Goal: Task Accomplishment & Management: Manage account settings

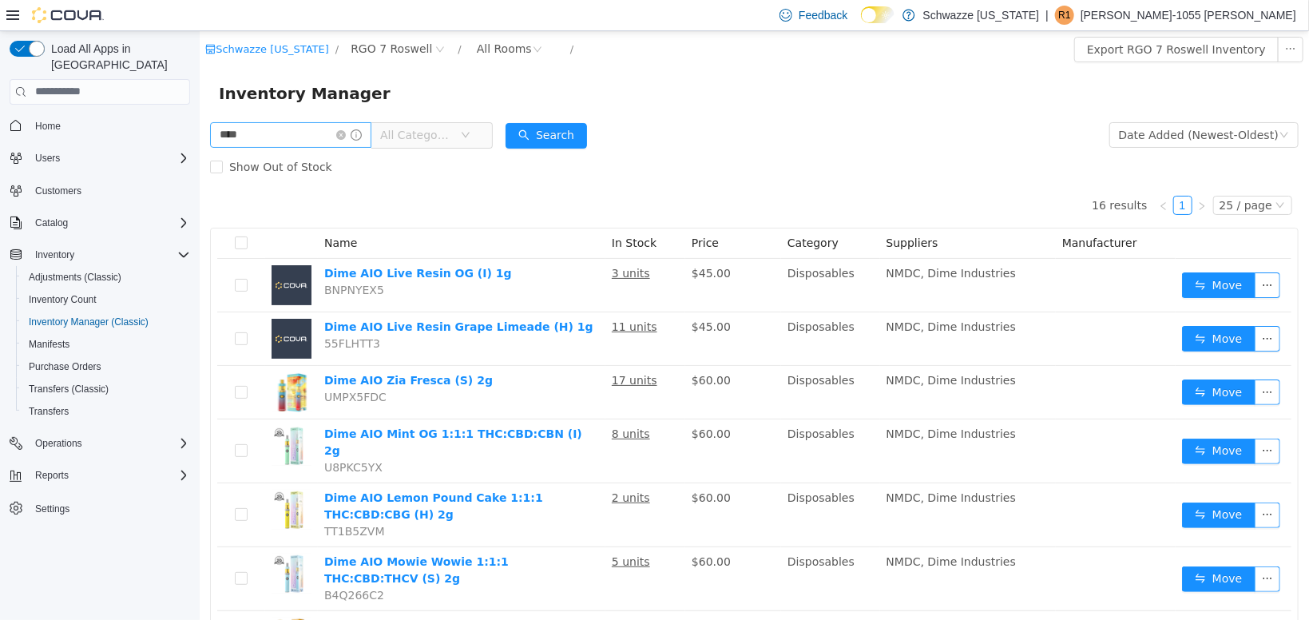
click at [274, 133] on input "****" at bounding box center [289, 134] width 161 height 26
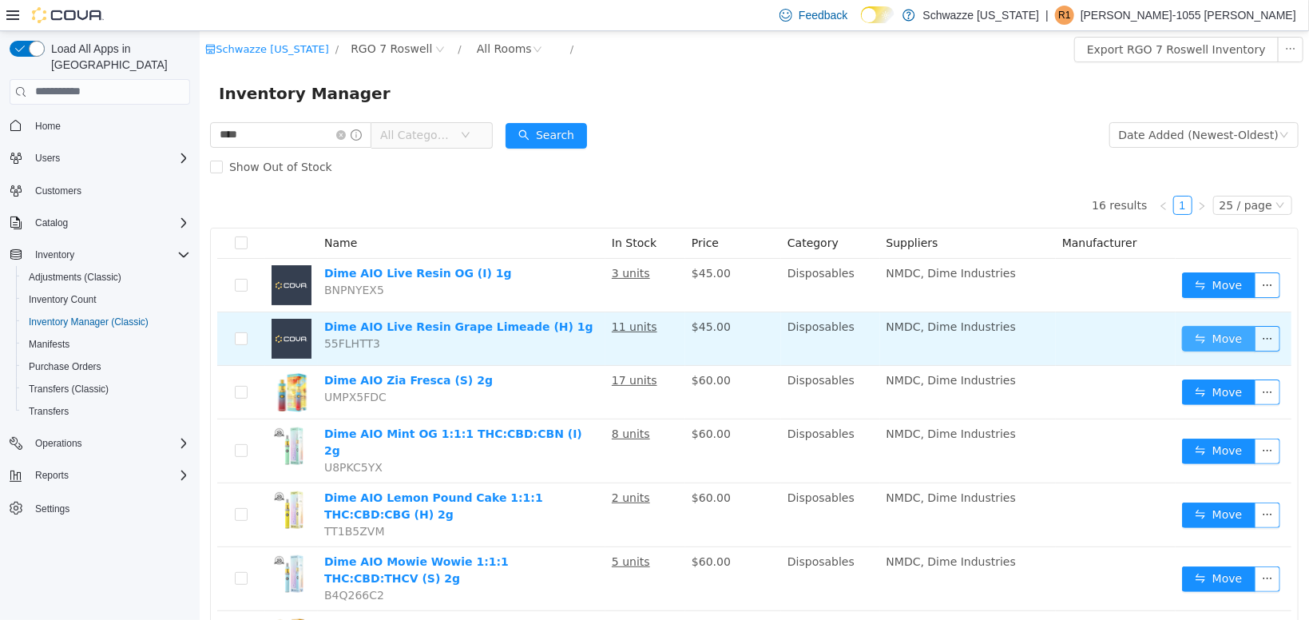
click at [1188, 336] on button "Move" at bounding box center [1217, 338] width 73 height 26
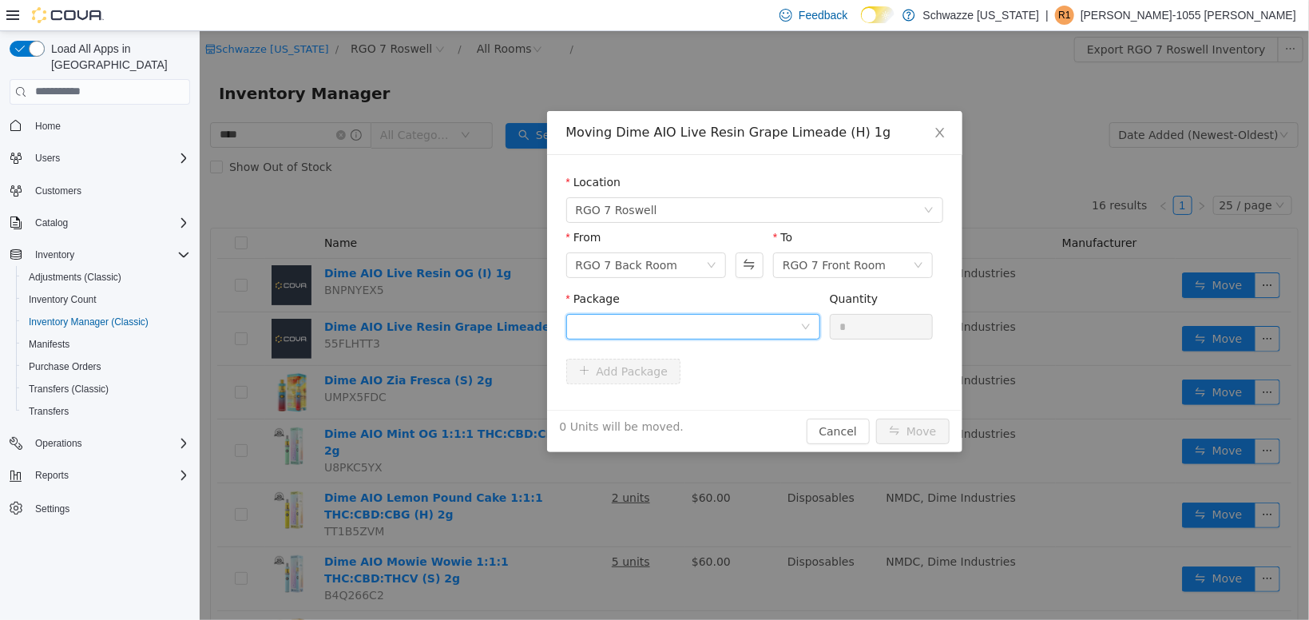
click at [739, 333] on div at bounding box center [687, 326] width 224 height 24
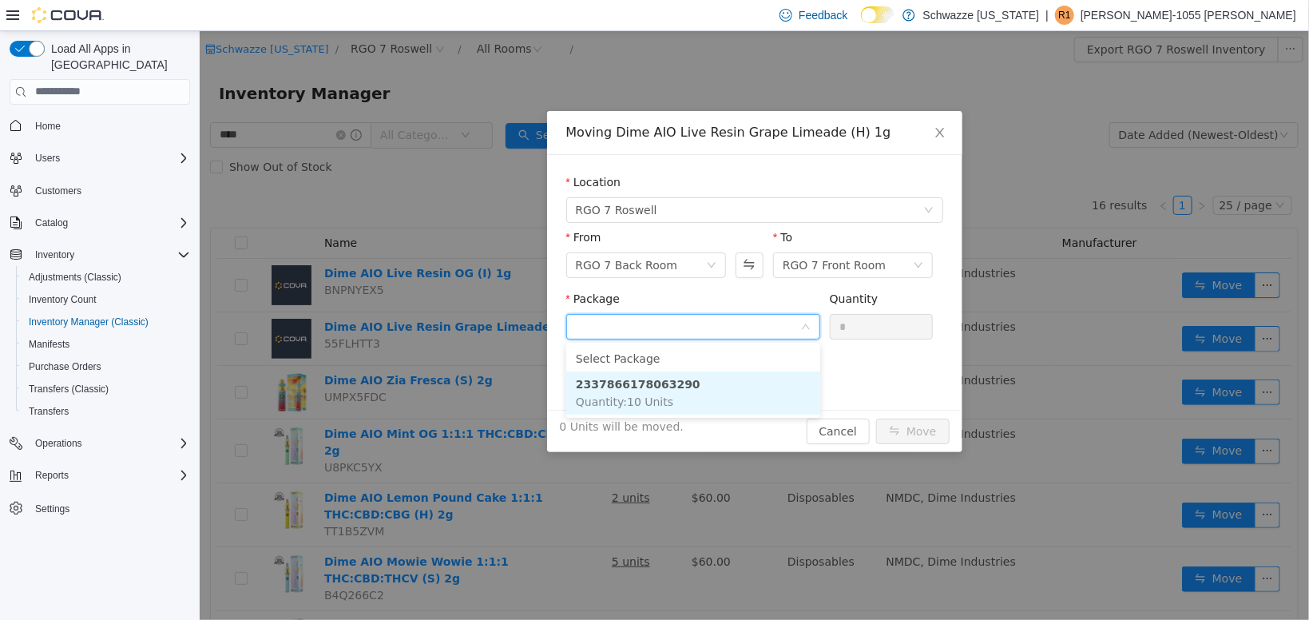
click at [712, 407] on li "2337866178063290 Quantity : 10 Units" at bounding box center [693, 392] width 254 height 43
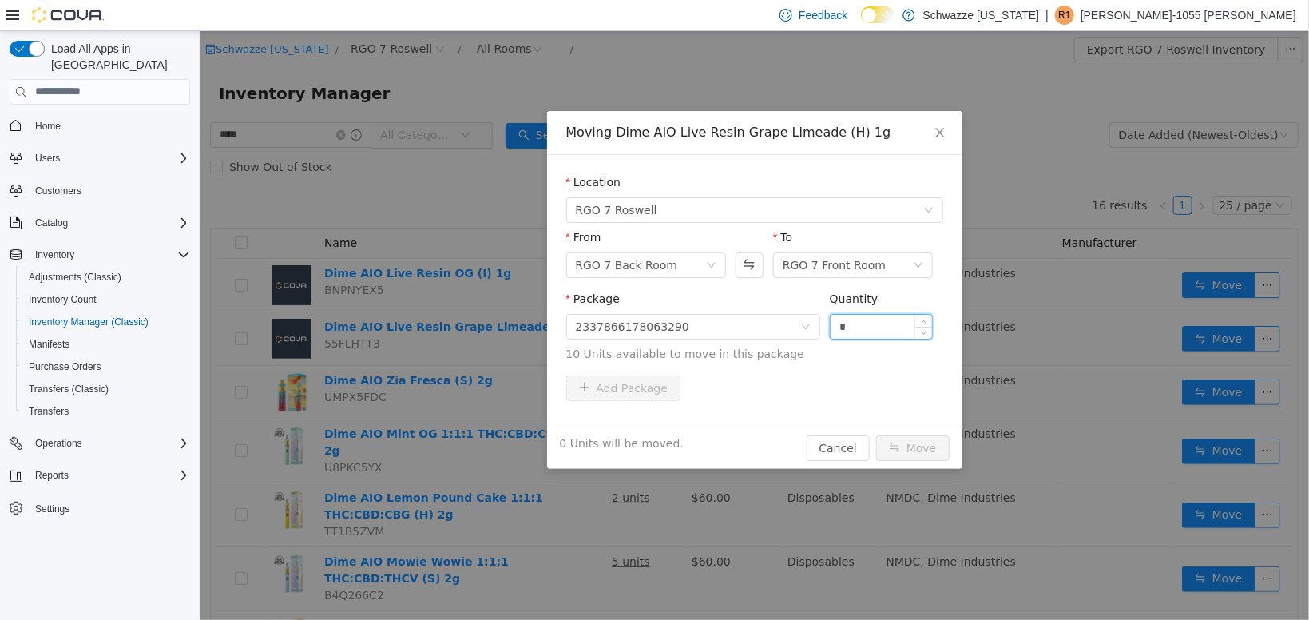
click at [883, 327] on input "*" at bounding box center [881, 326] width 102 height 24
type input "**"
click at [918, 446] on button "Move" at bounding box center [911, 448] width 73 height 26
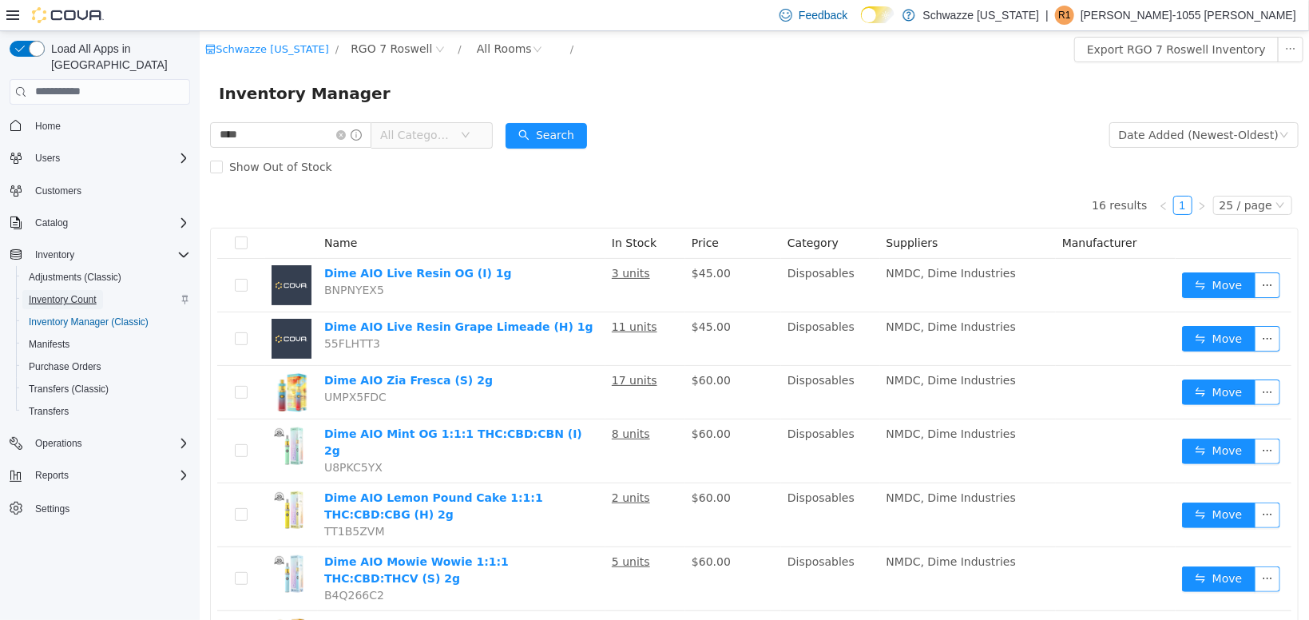
click at [75, 293] on span "Inventory Count" at bounding box center [63, 299] width 68 height 13
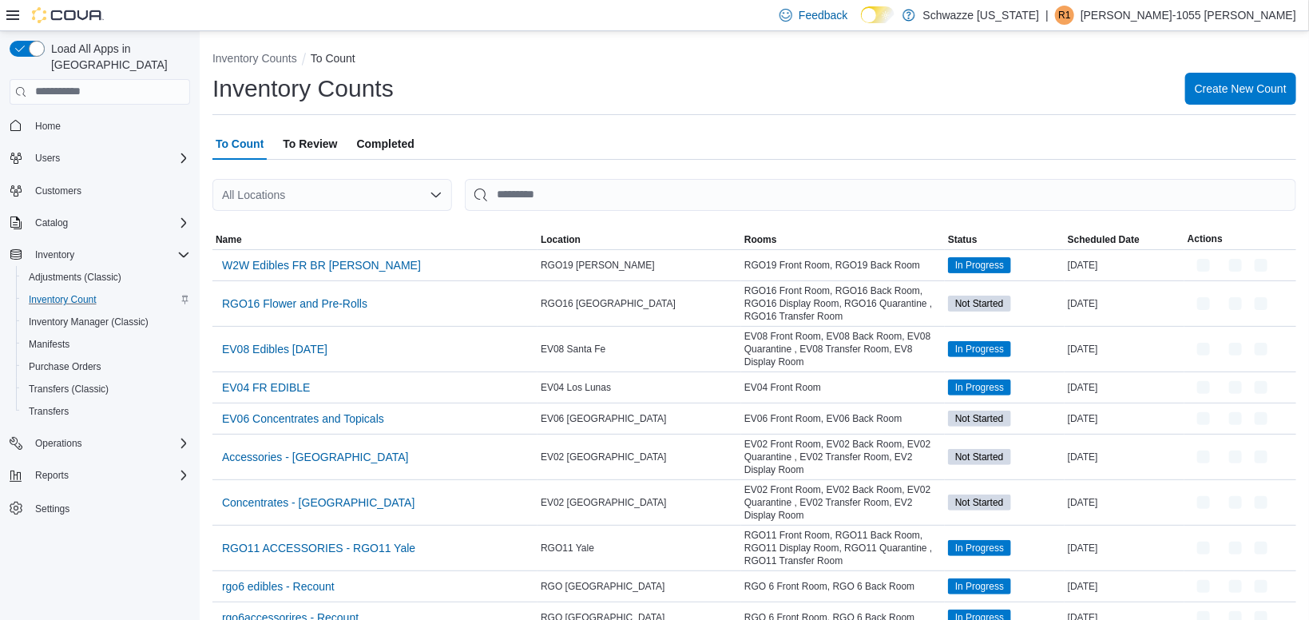
click at [277, 191] on div "All Locations" at bounding box center [332, 195] width 240 height 32
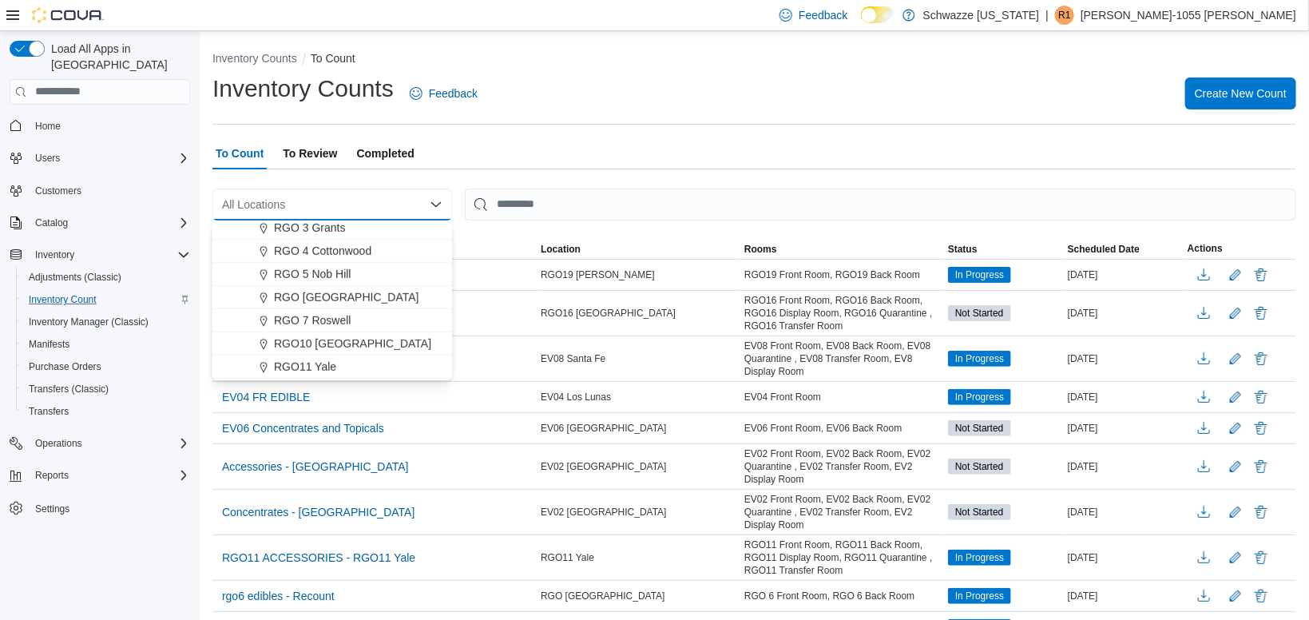
scroll to position [493, 0]
click at [304, 318] on span "RGO 7 Roswell" at bounding box center [312, 318] width 77 height 16
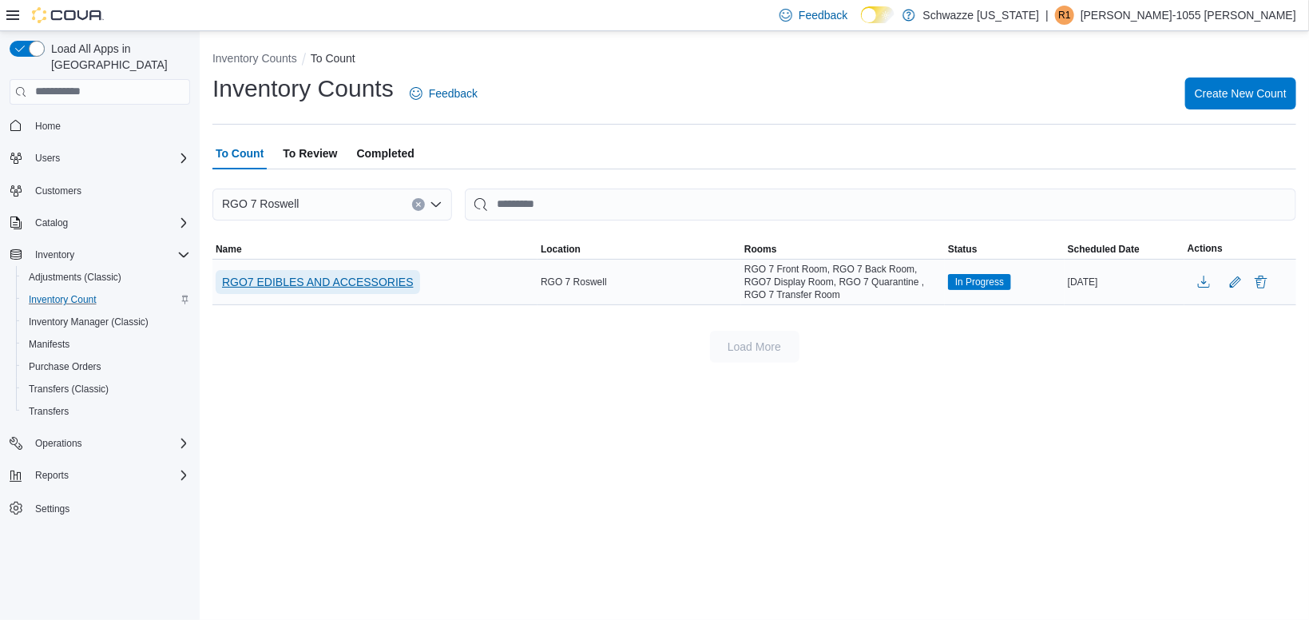
click at [367, 276] on span "RGO7 EDIBLES AND ACCESSORIES" at bounding box center [318, 282] width 192 height 16
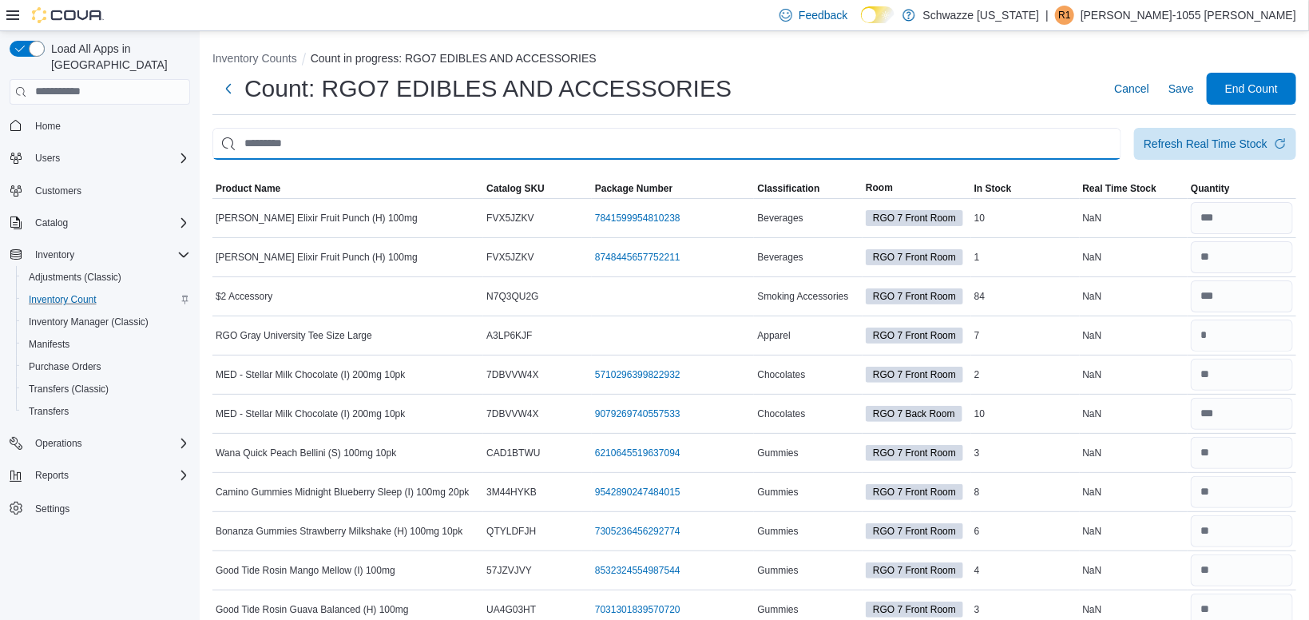
click at [683, 145] on input "This is a search bar. After typing your query, hit enter to filter the results …" at bounding box center [666, 144] width 909 height 32
type input "***"
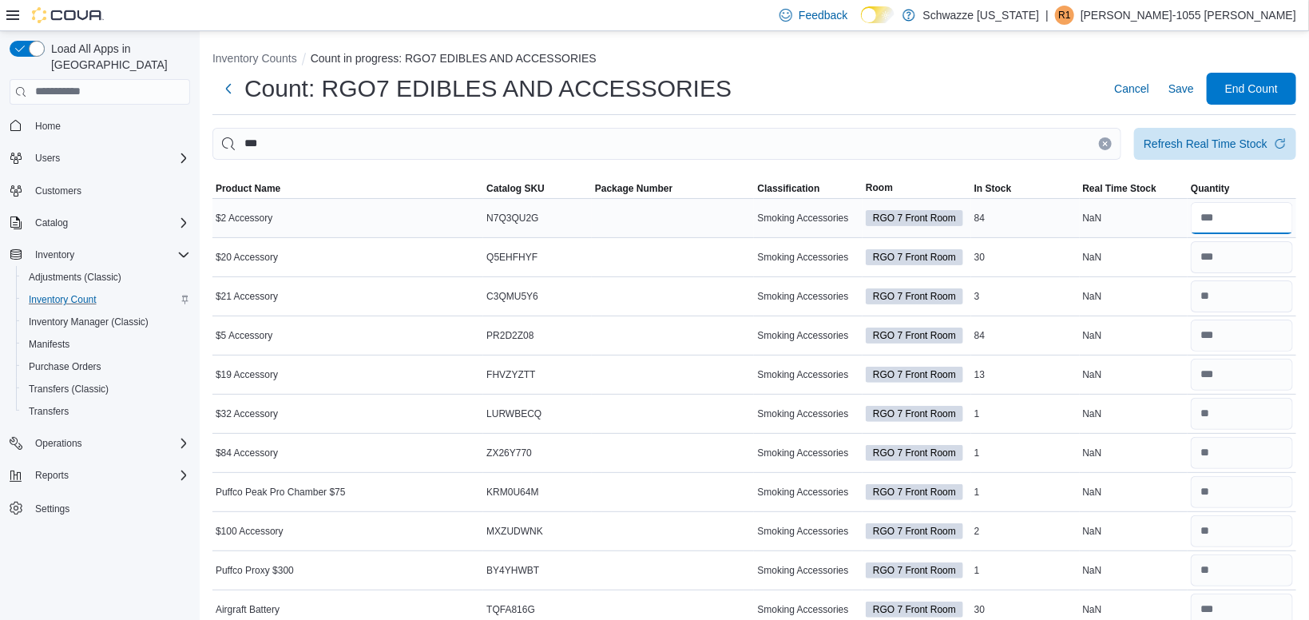
click at [1236, 208] on input "number" at bounding box center [1242, 218] width 102 height 32
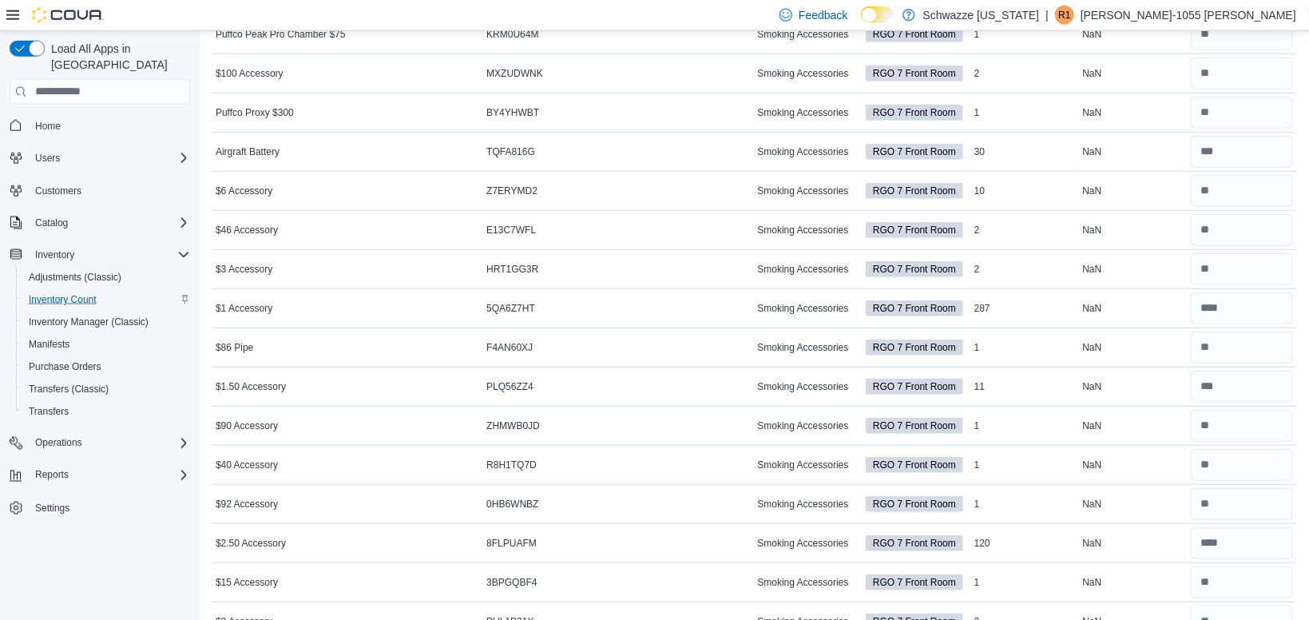
scroll to position [495, 0]
type input "**"
click at [1241, 499] on input "number" at bounding box center [1242, 506] width 102 height 32
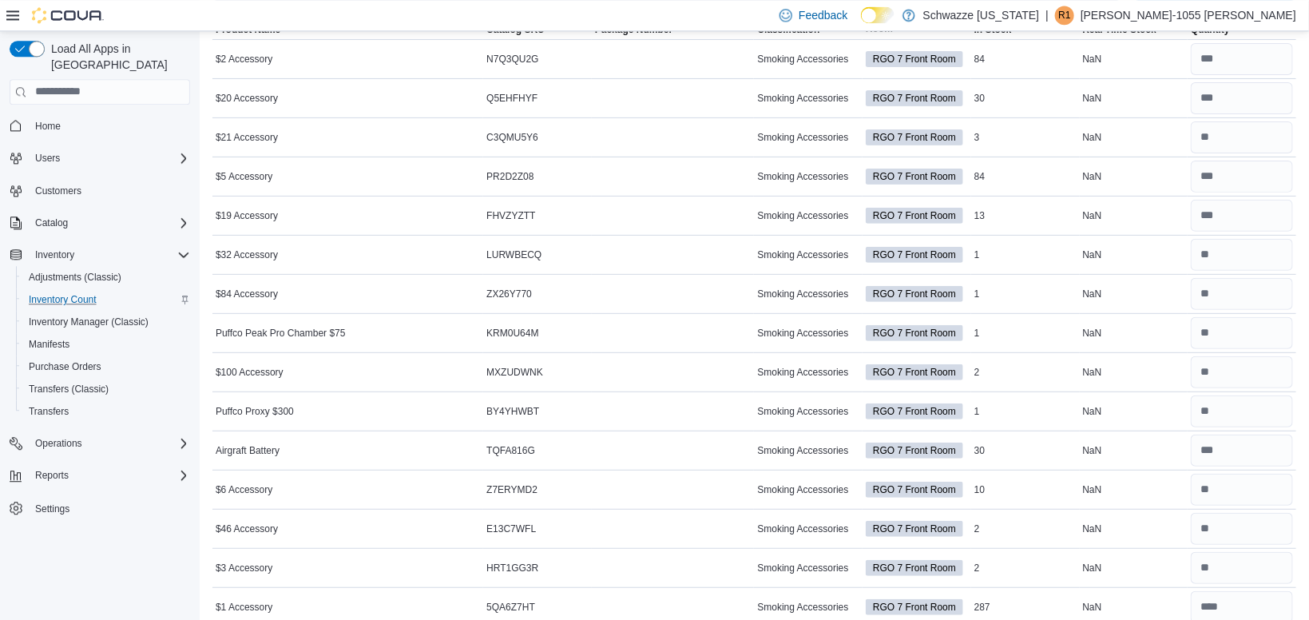
scroll to position [0, 0]
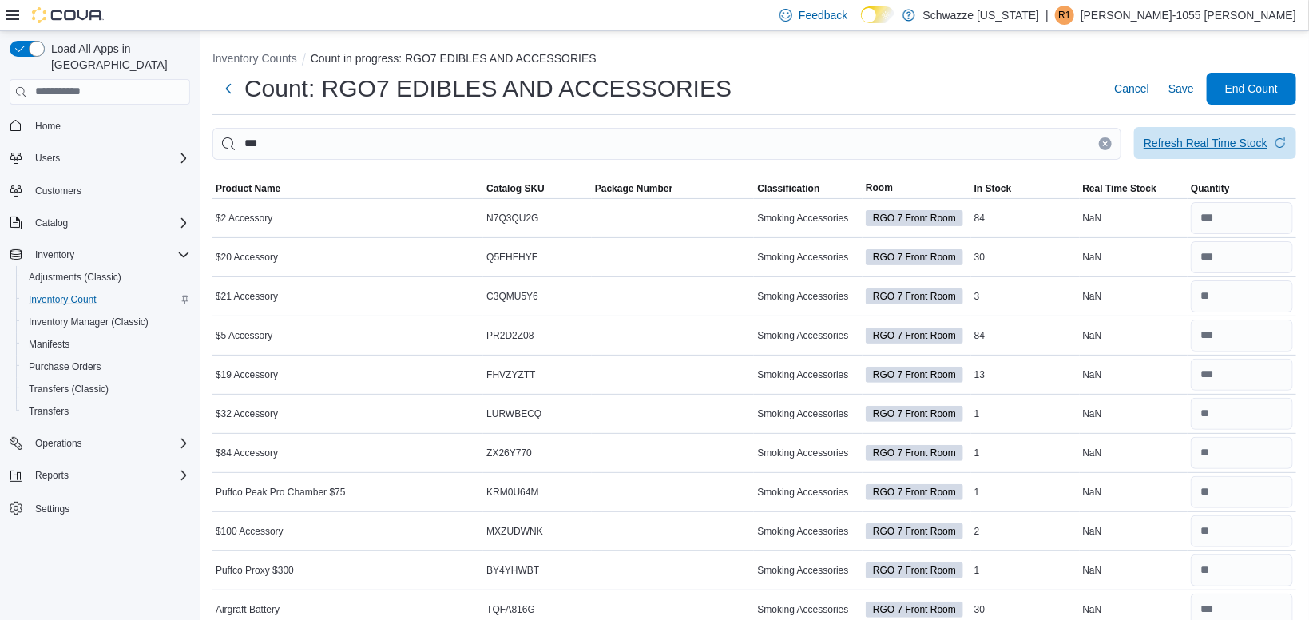
type input "***"
click at [1214, 154] on span "Refresh Real Time Stock" at bounding box center [1215, 143] width 143 height 32
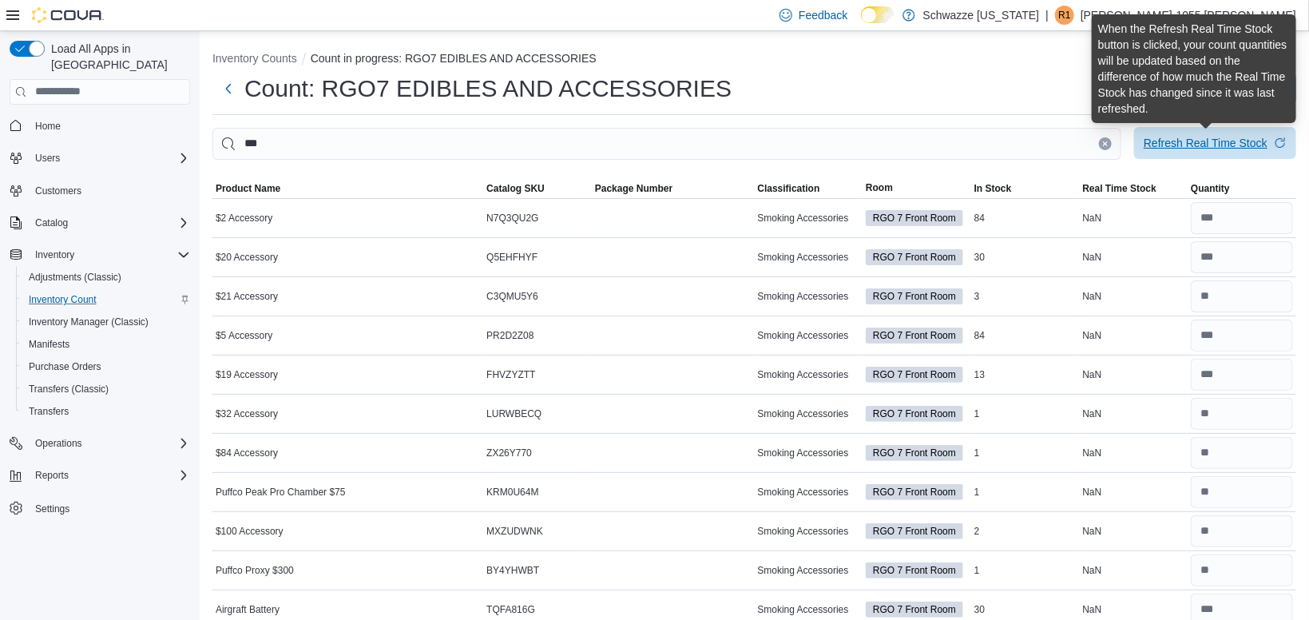
click at [1197, 149] on div "Refresh Real Time Stock" at bounding box center [1206, 143] width 124 height 16
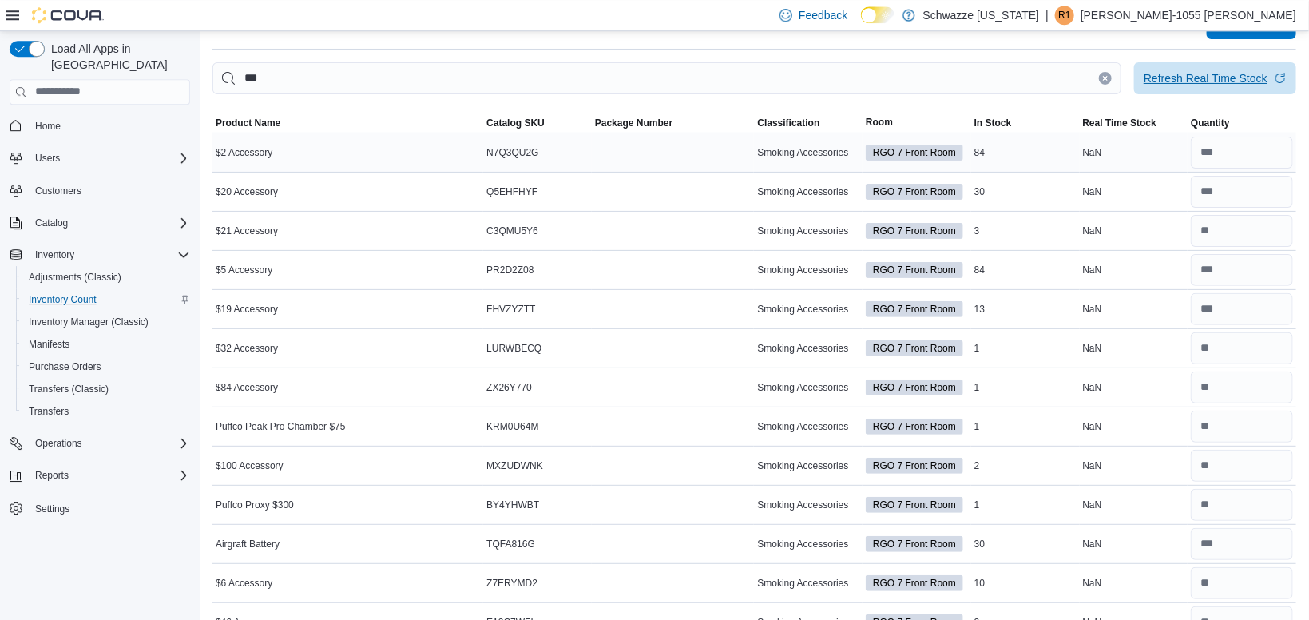
scroll to position [72, 0]
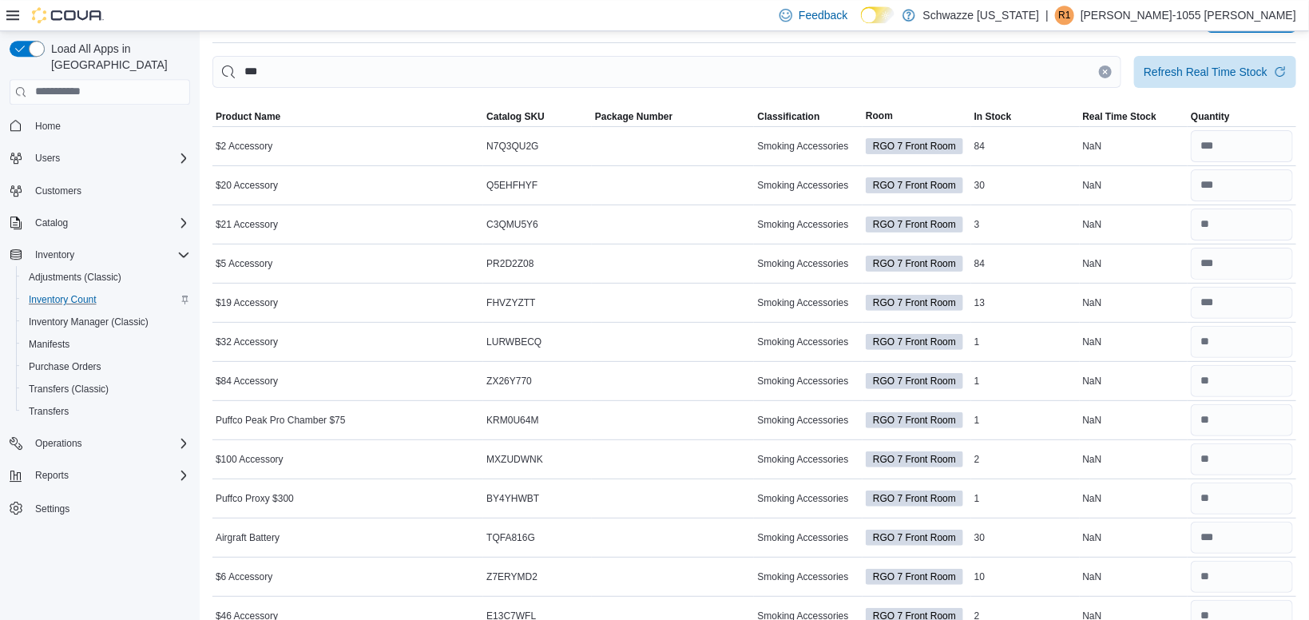
click at [1103, 73] on icon "Clear input" at bounding box center [1105, 72] width 6 height 6
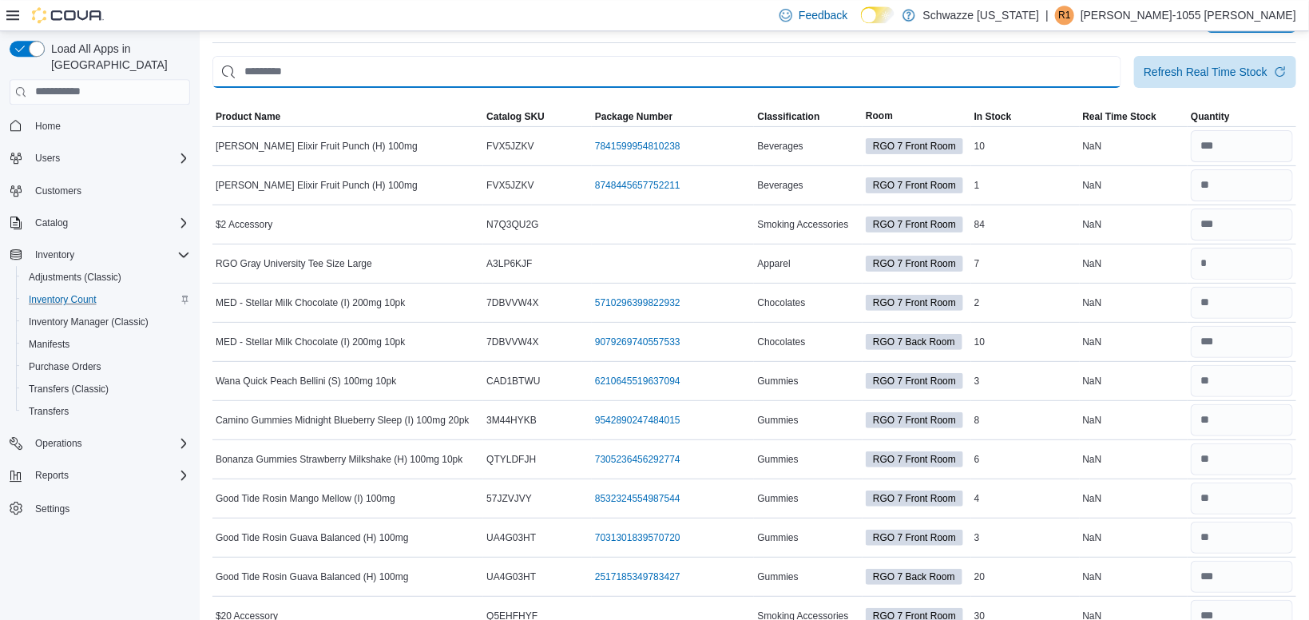
click at [919, 68] on input "This is a search bar. After typing your query, hit enter to filter the results …" at bounding box center [666, 72] width 909 height 32
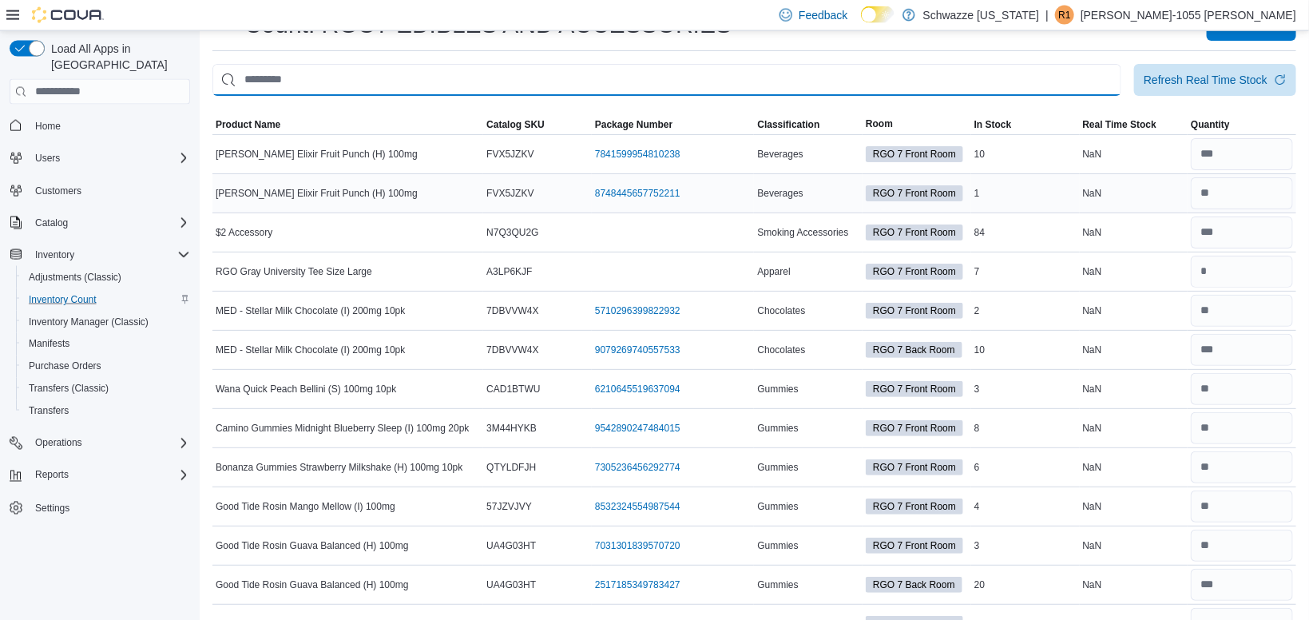
scroll to position [0, 0]
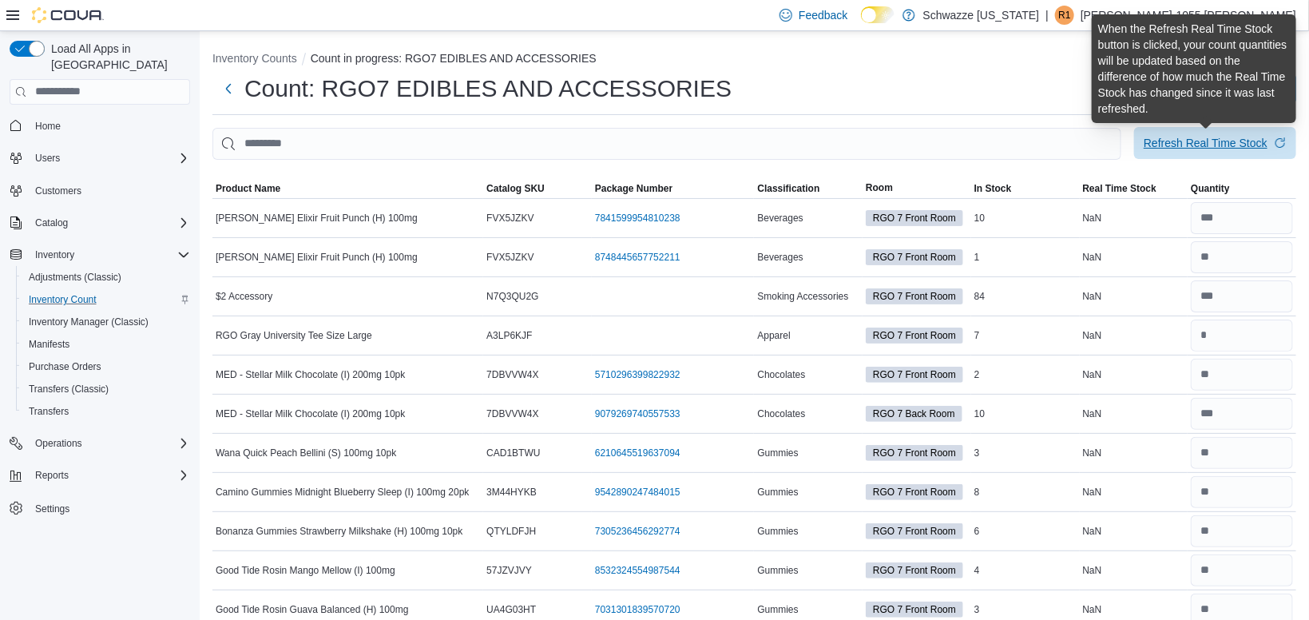
click at [1181, 141] on div "Refresh Real Time Stock" at bounding box center [1206, 143] width 124 height 16
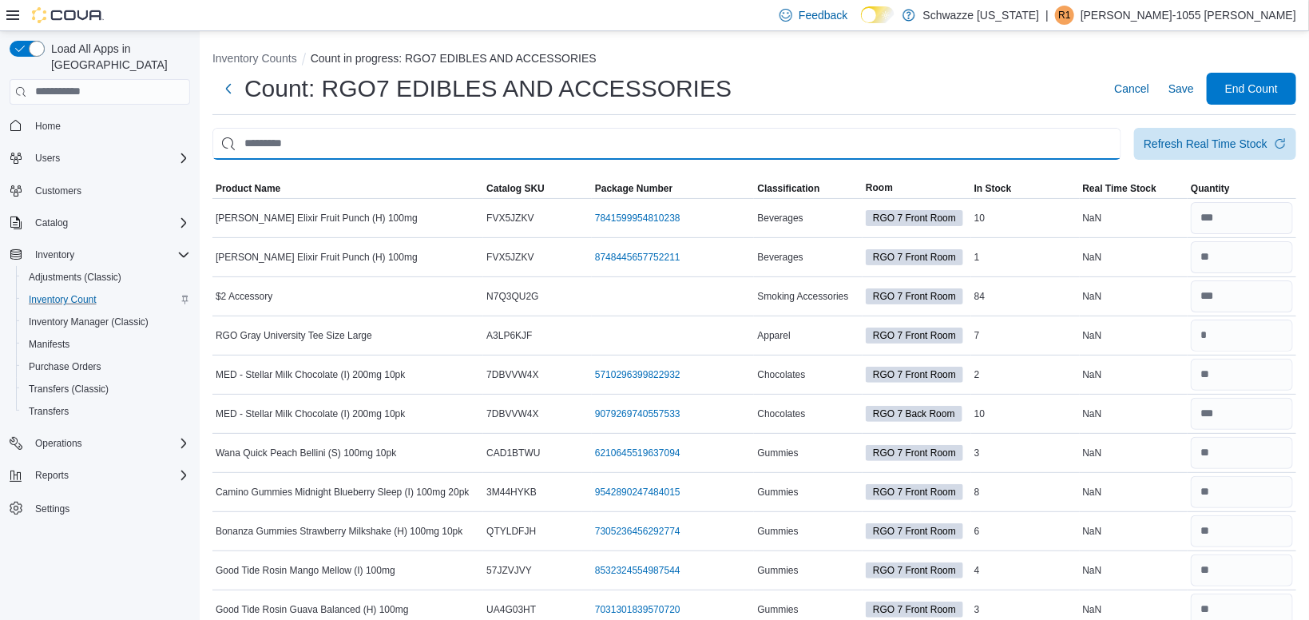
click at [777, 142] on input "This is a search bar. After typing your query, hit enter to filter the results …" at bounding box center [666, 144] width 909 height 32
type input "***"
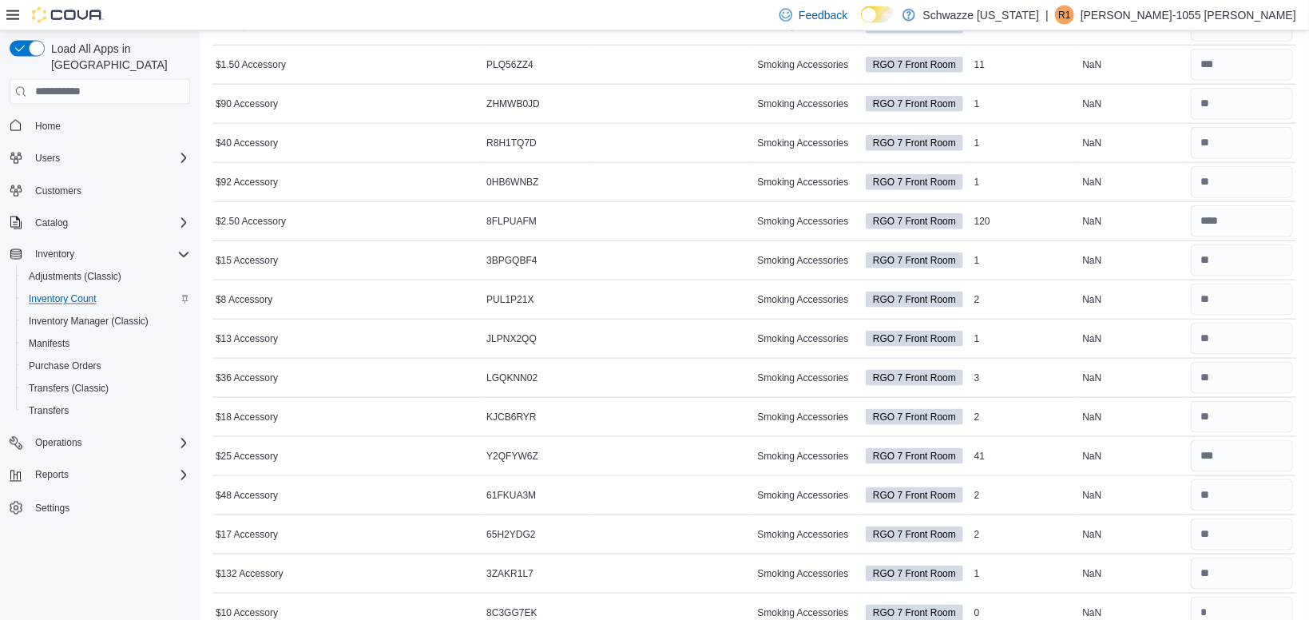
scroll to position [780, 0]
click at [1219, 486] on input "number" at bounding box center [1242, 494] width 102 height 32
type input "*"
click at [1220, 530] on input "number" at bounding box center [1242, 534] width 102 height 32
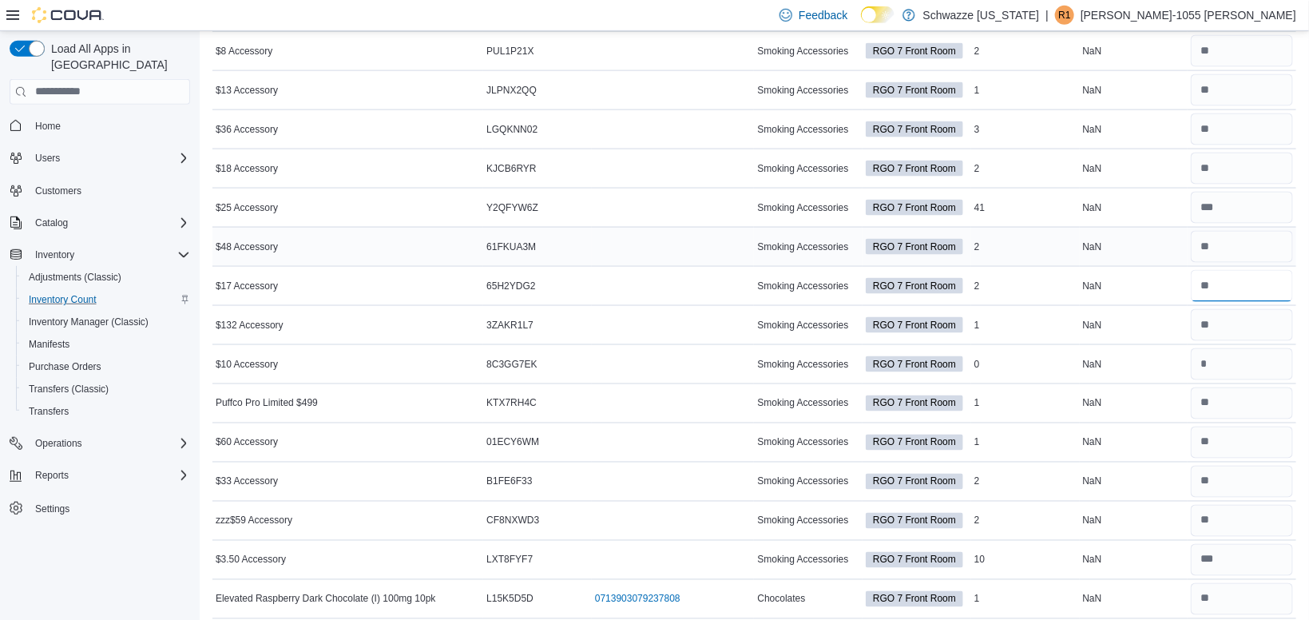
scroll to position [1076, 0]
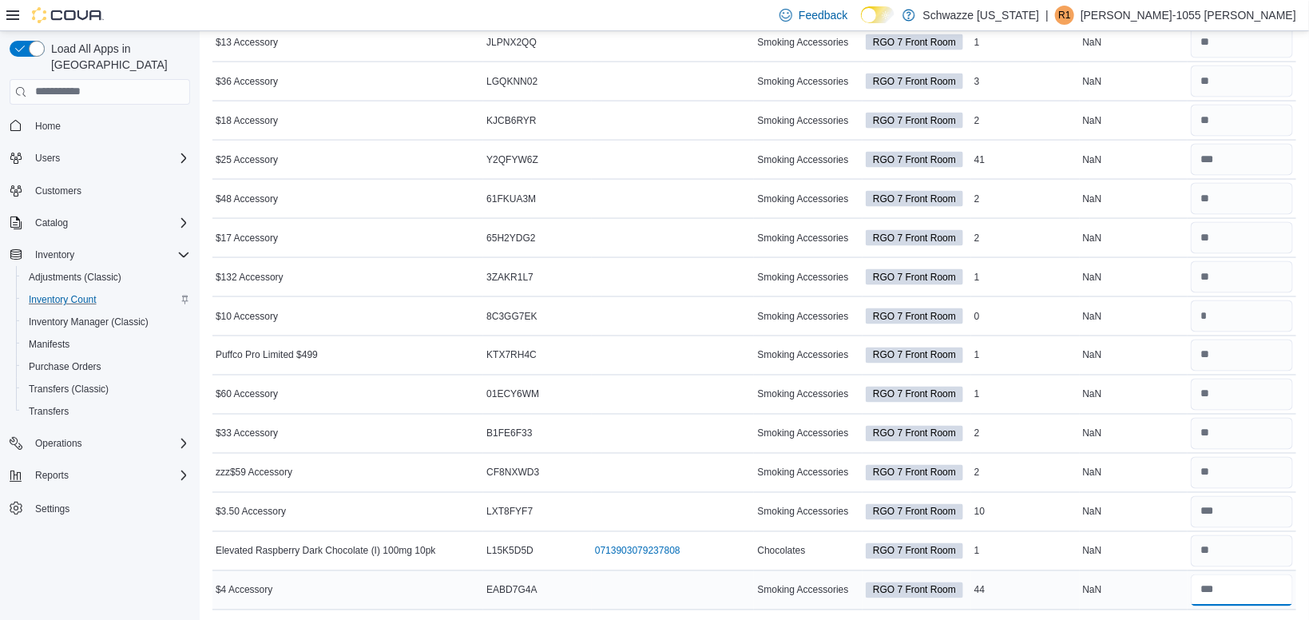
click at [1231, 596] on input "number" at bounding box center [1242, 590] width 102 height 32
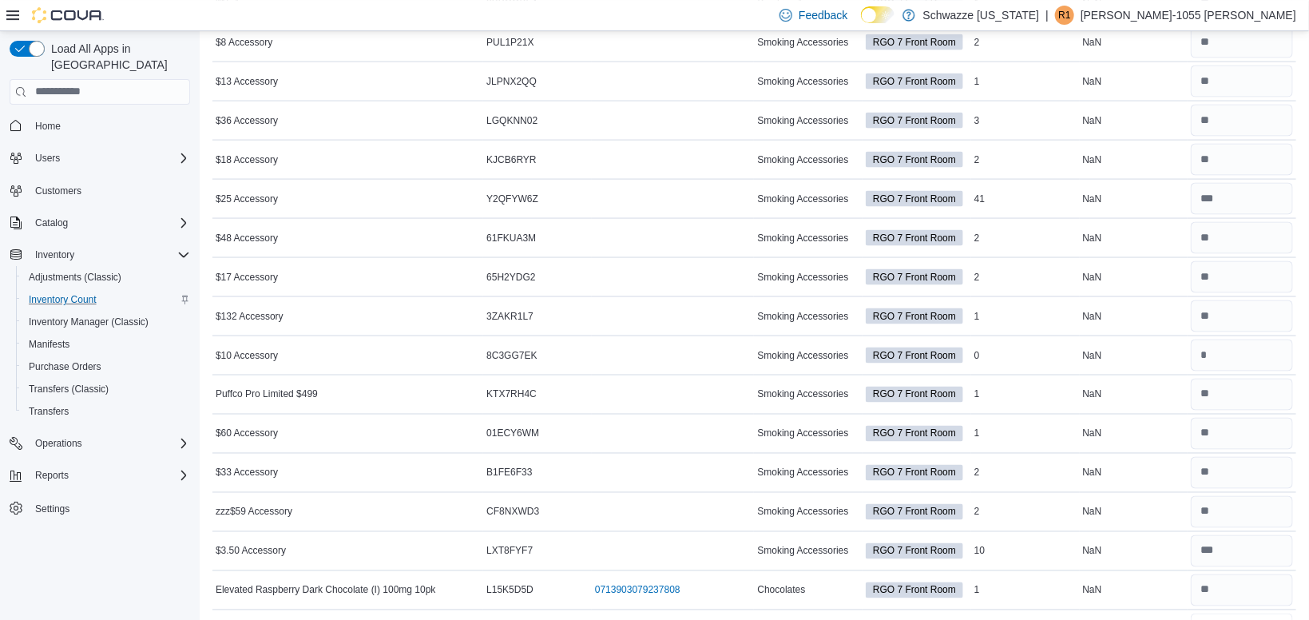
scroll to position [1038, 0]
click at [1232, 478] on input "number" at bounding box center [1242, 472] width 102 height 32
type input "*"
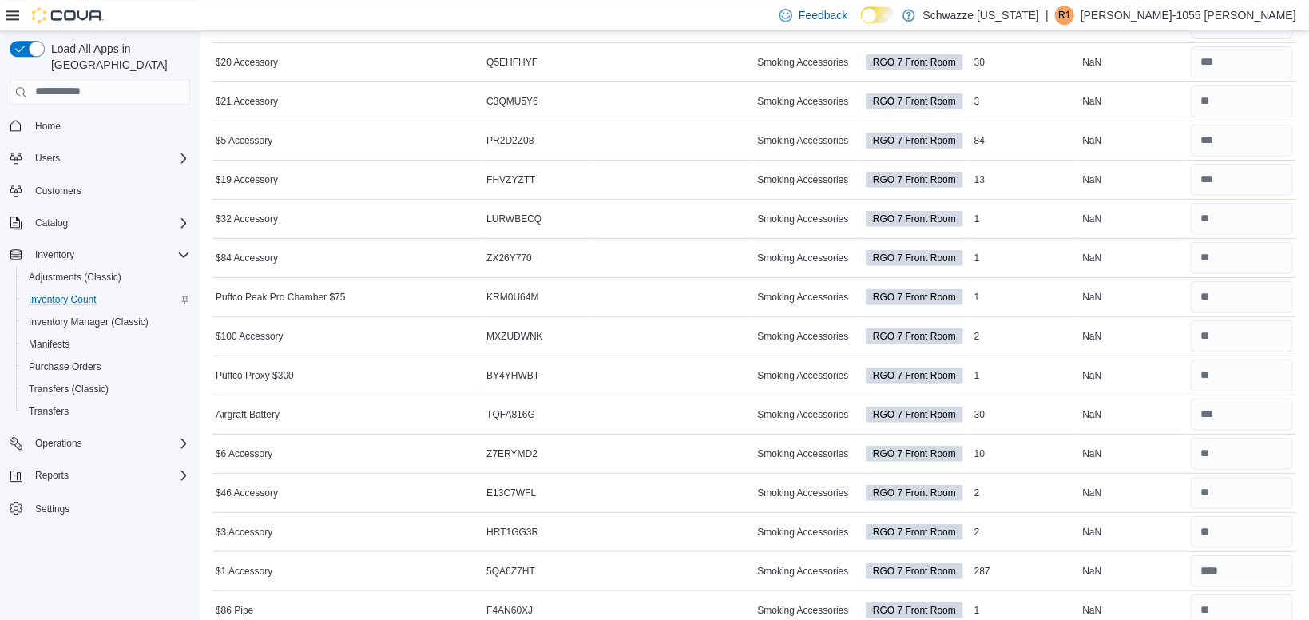
scroll to position [0, 0]
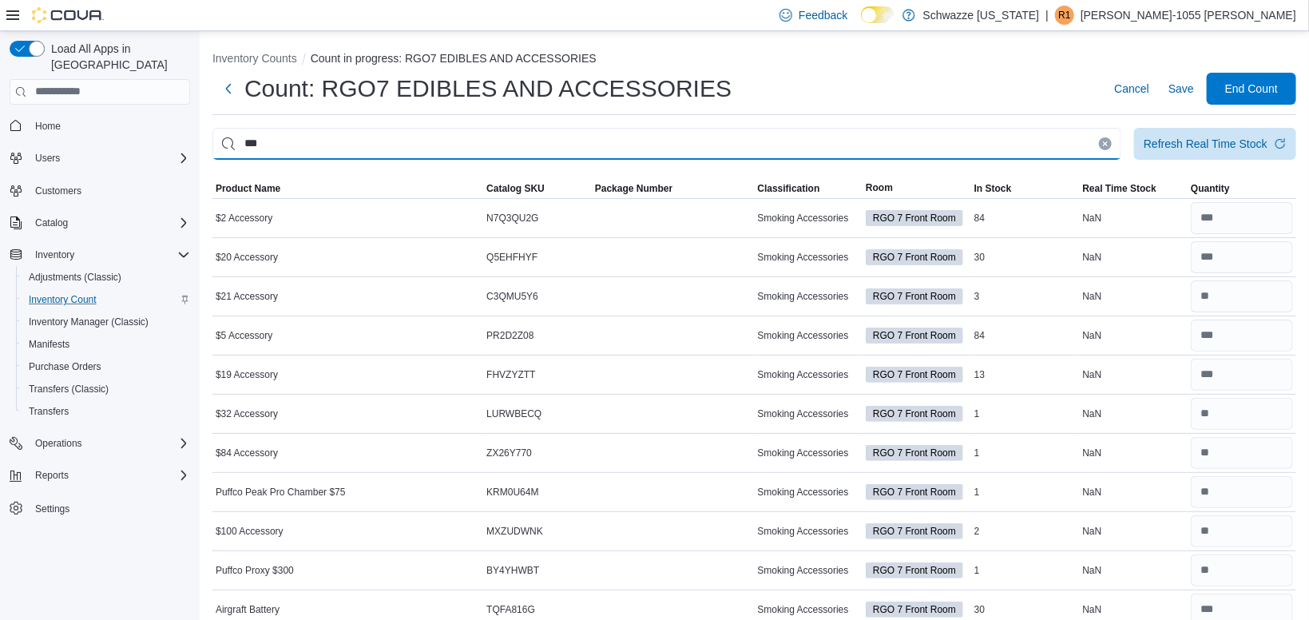
click at [922, 145] on input "***" at bounding box center [666, 144] width 909 height 32
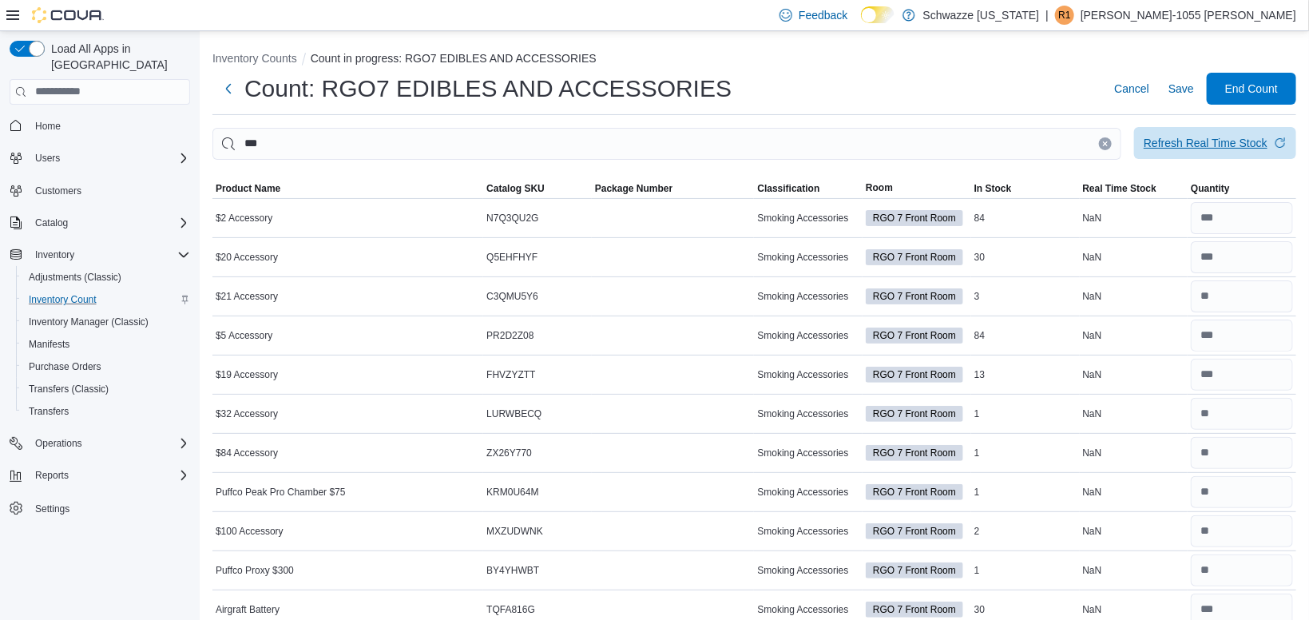
click at [1206, 153] on span "Refresh Real Time Stock" at bounding box center [1215, 143] width 143 height 32
click at [1182, 81] on span "Save" at bounding box center [1182, 89] width 26 height 16
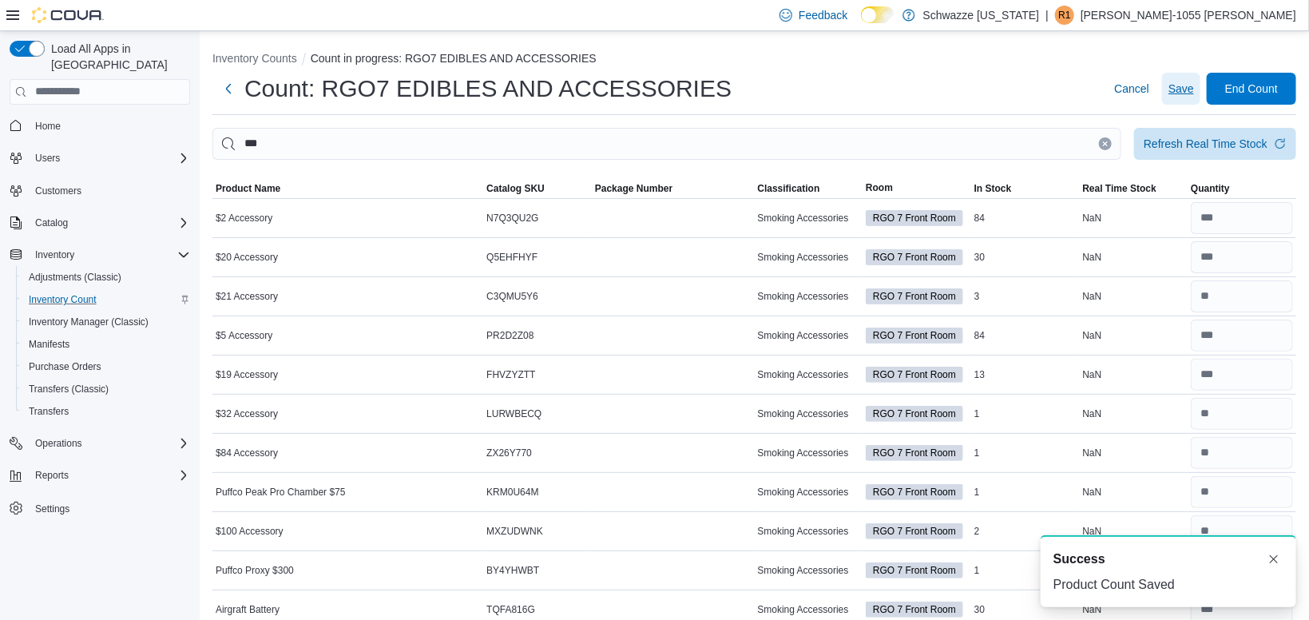
click at [1182, 81] on span "Save" at bounding box center [1182, 89] width 26 height 16
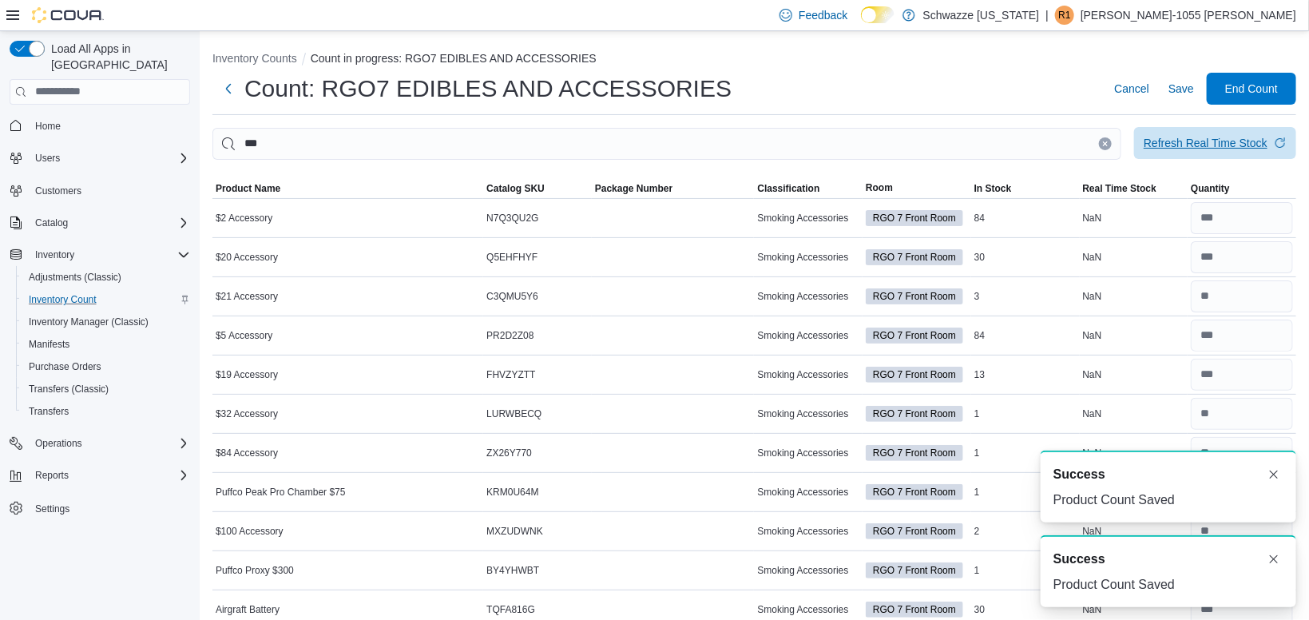
click at [1198, 148] on div "Refresh Real Time Stock" at bounding box center [1206, 143] width 124 height 16
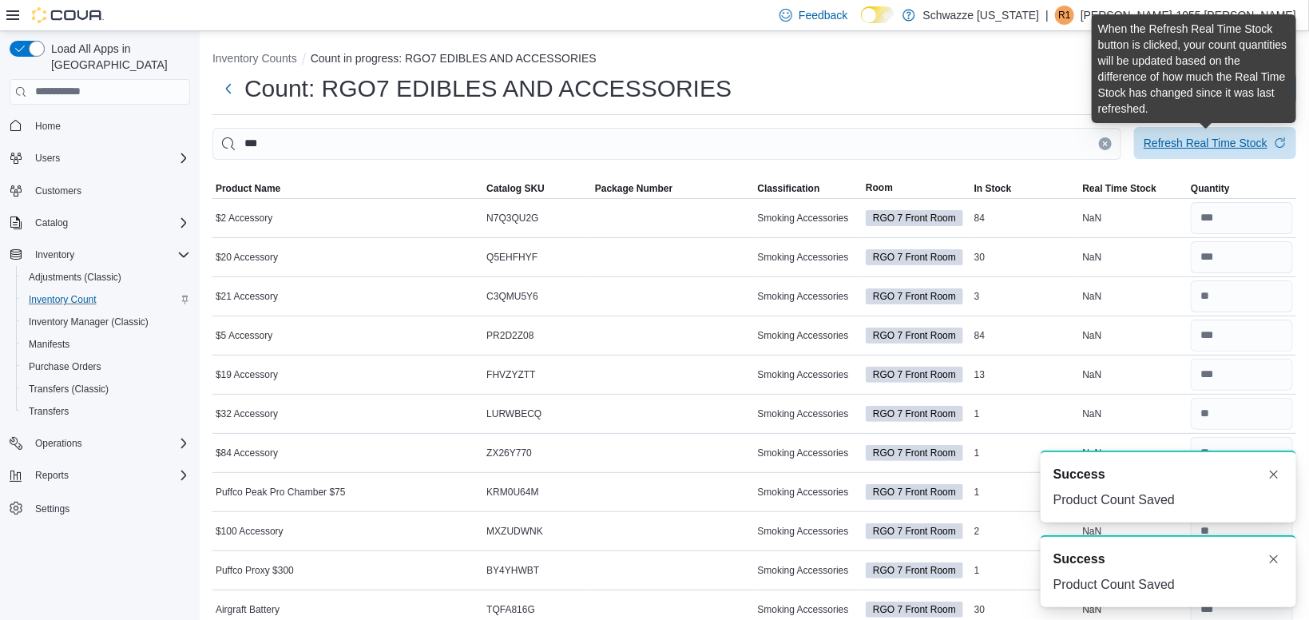
click at [1198, 148] on div "Refresh Real Time Stock" at bounding box center [1206, 143] width 124 height 16
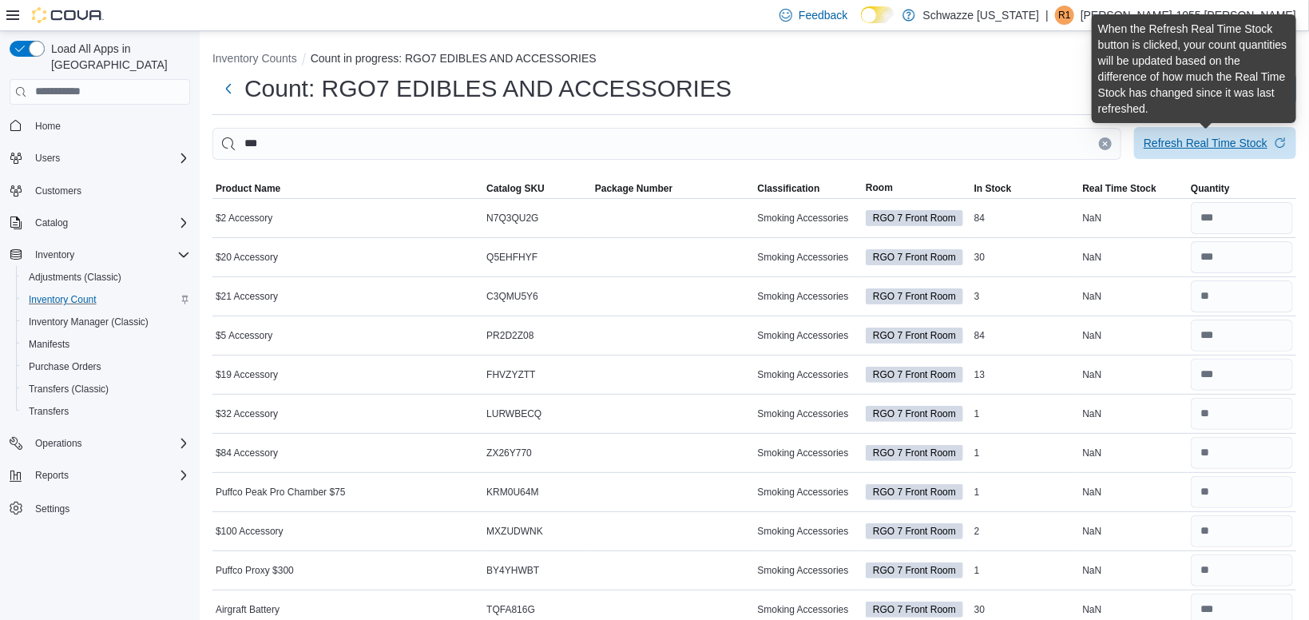
click at [1198, 148] on div "Refresh Real Time Stock" at bounding box center [1206, 143] width 124 height 16
click at [1175, 142] on div "Refresh Real Time Stock" at bounding box center [1206, 143] width 124 height 16
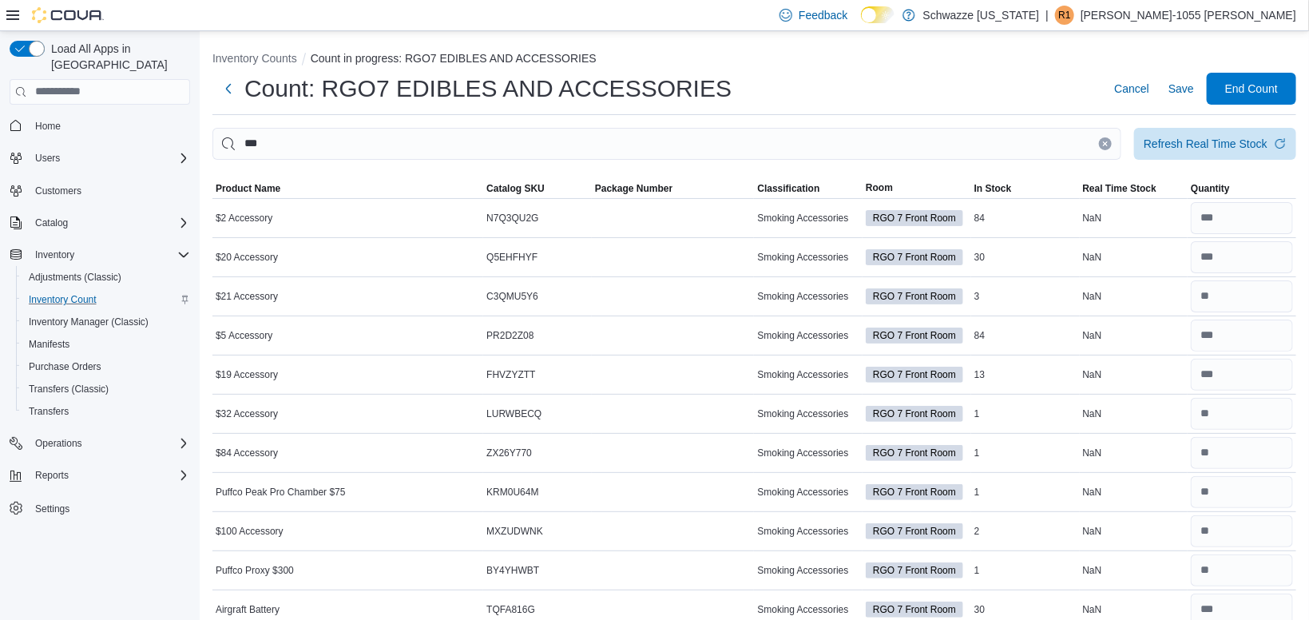
click at [1007, 102] on div "Count: RGO7 EDIBLES AND ACCESSORIES Cancel Save End Count" at bounding box center [754, 89] width 1084 height 32
click at [1205, 157] on span "Refresh Real Time Stock" at bounding box center [1215, 143] width 143 height 32
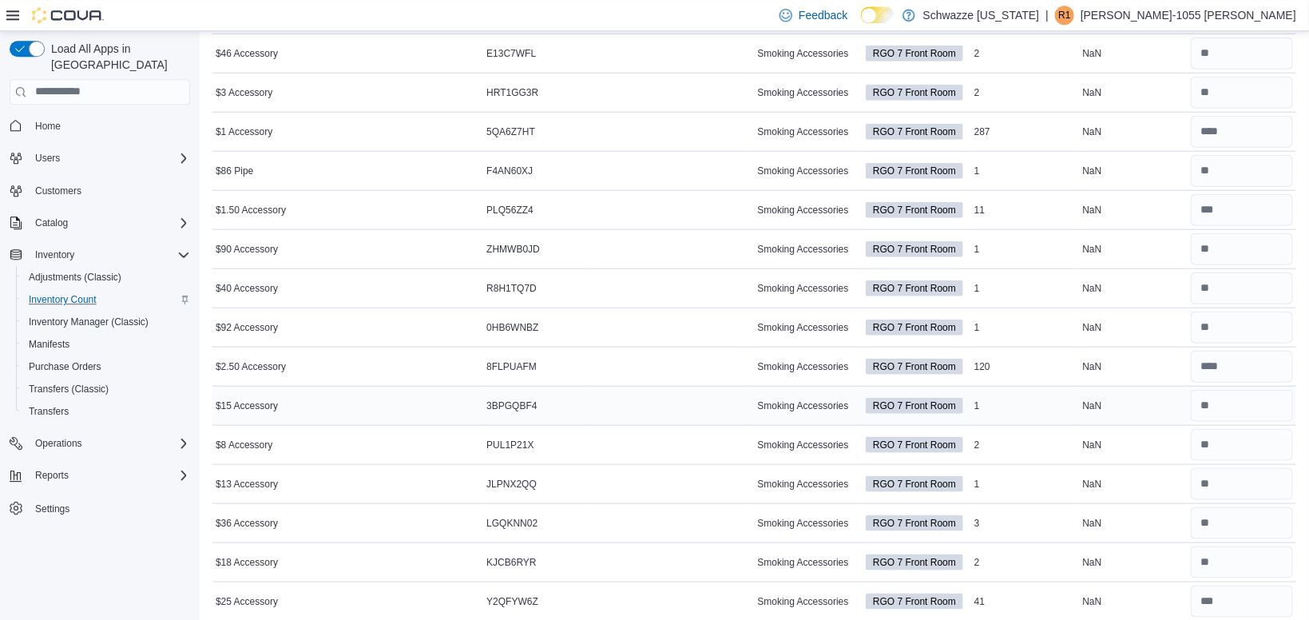
scroll to position [636, 0]
click at [1152, 414] on td "Real Time Stock NaN" at bounding box center [1134, 403] width 109 height 39
click at [1234, 361] on input "number" at bounding box center [1242, 365] width 102 height 32
type input "***"
click at [1151, 363] on div "NaN" at bounding box center [1134, 364] width 109 height 19
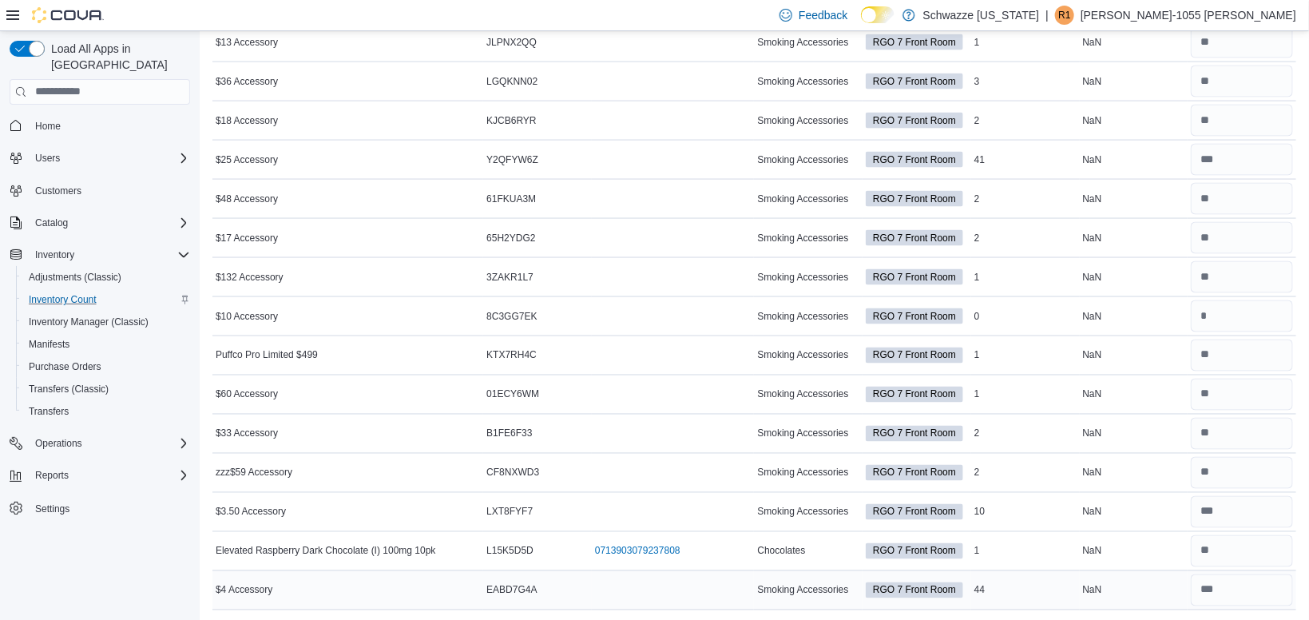
scroll to position [0, 0]
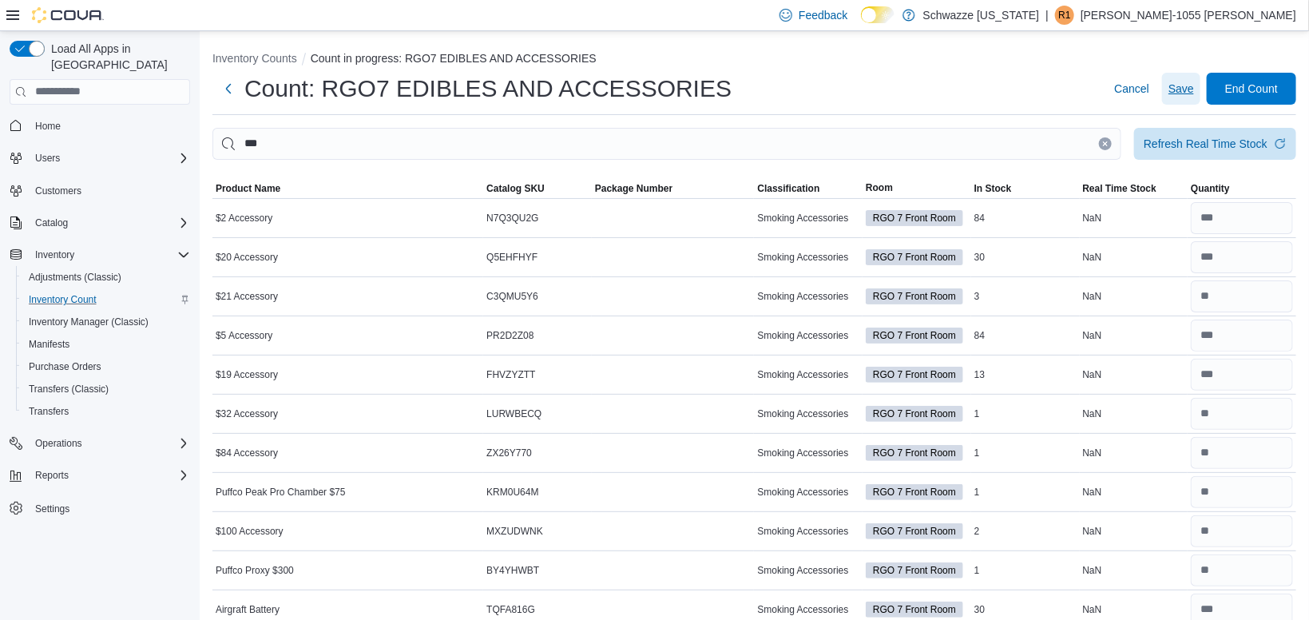
click at [1190, 93] on span "Save" at bounding box center [1182, 89] width 26 height 16
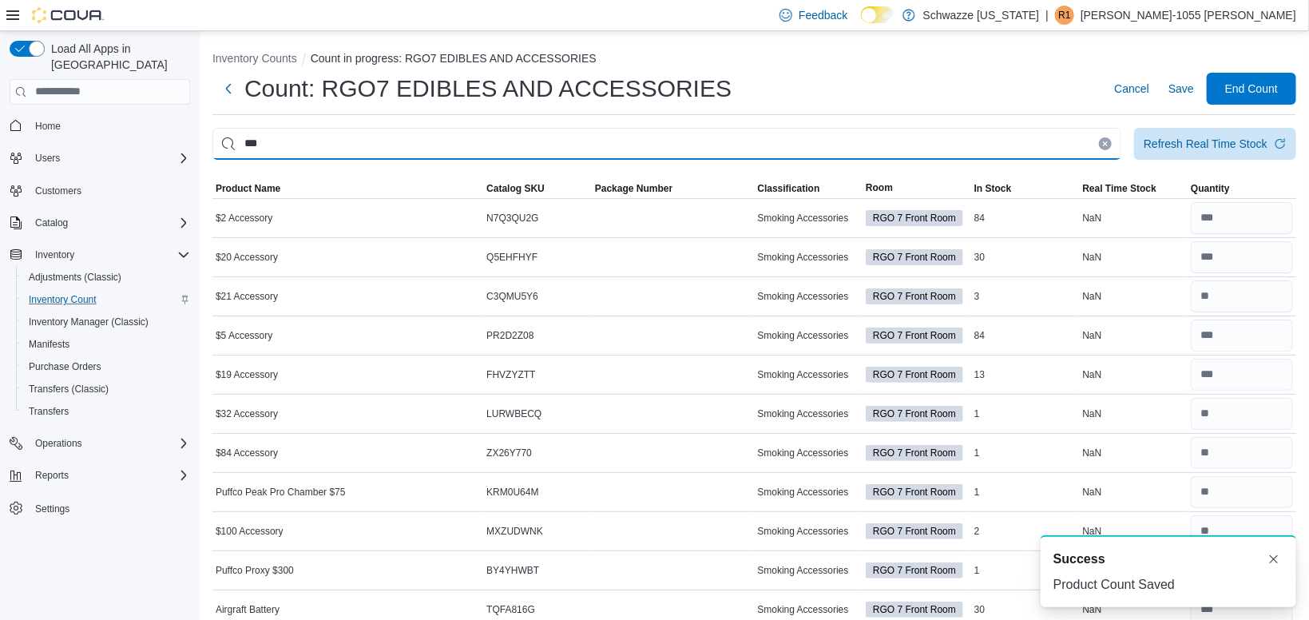
click at [1096, 141] on input "***" at bounding box center [666, 144] width 909 height 32
type input "*"
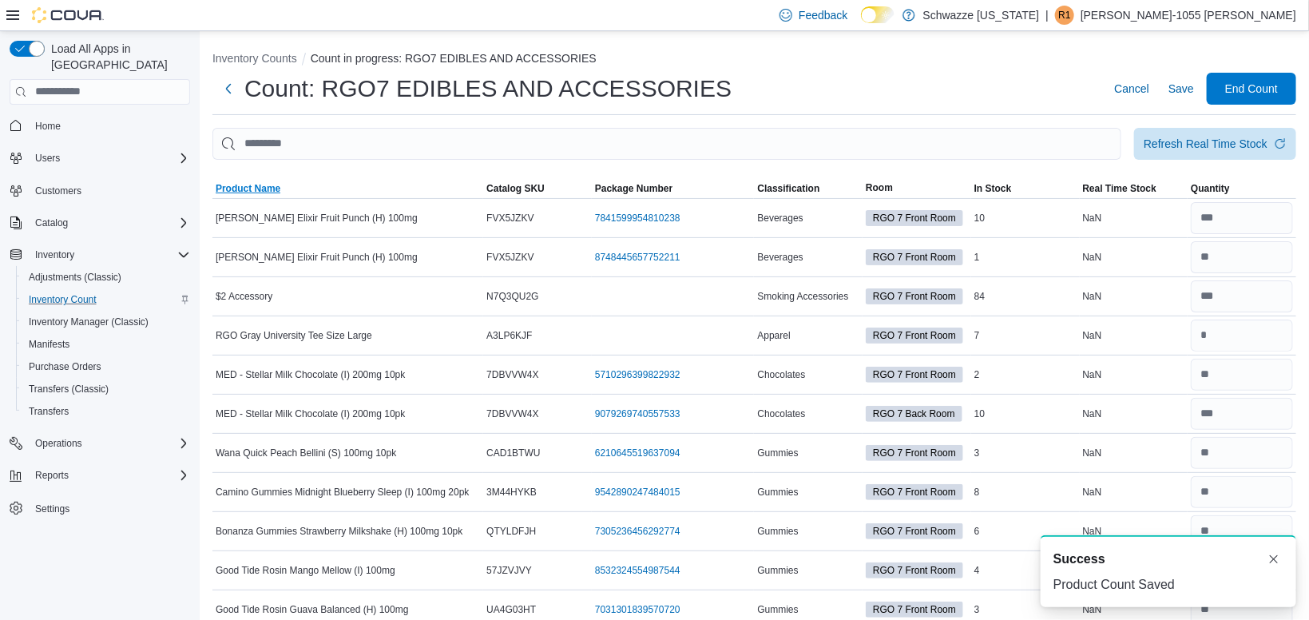
click at [272, 193] on span "Product Name" at bounding box center [248, 188] width 65 height 13
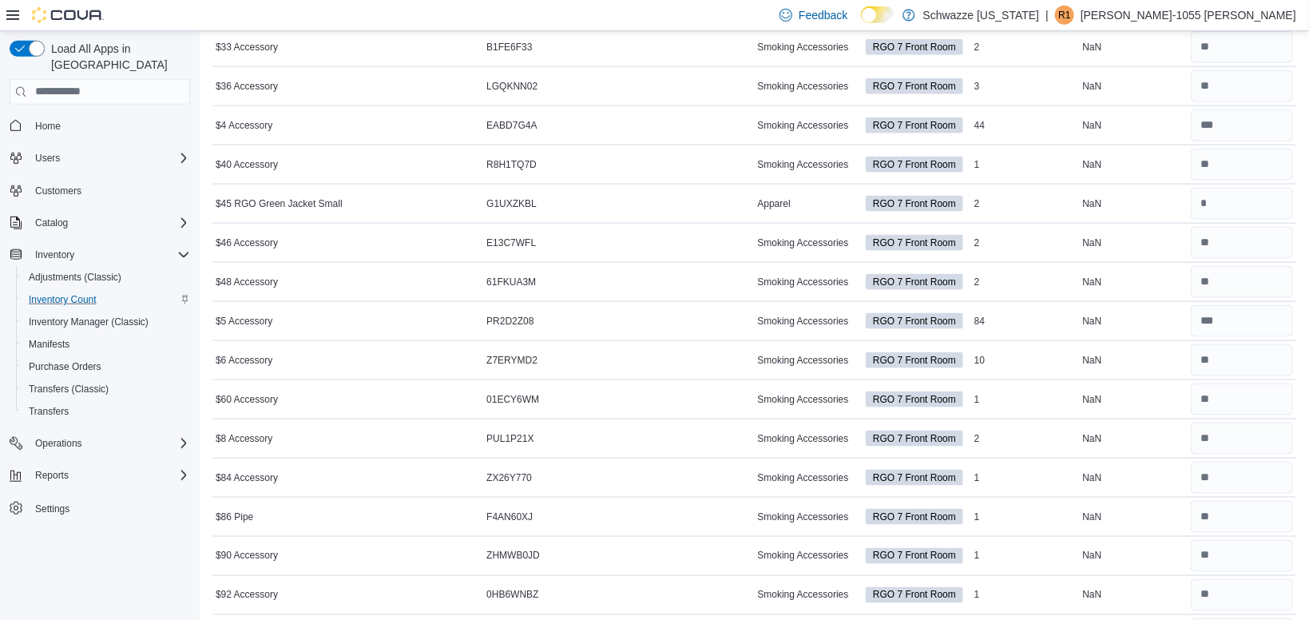
scroll to position [878, 0]
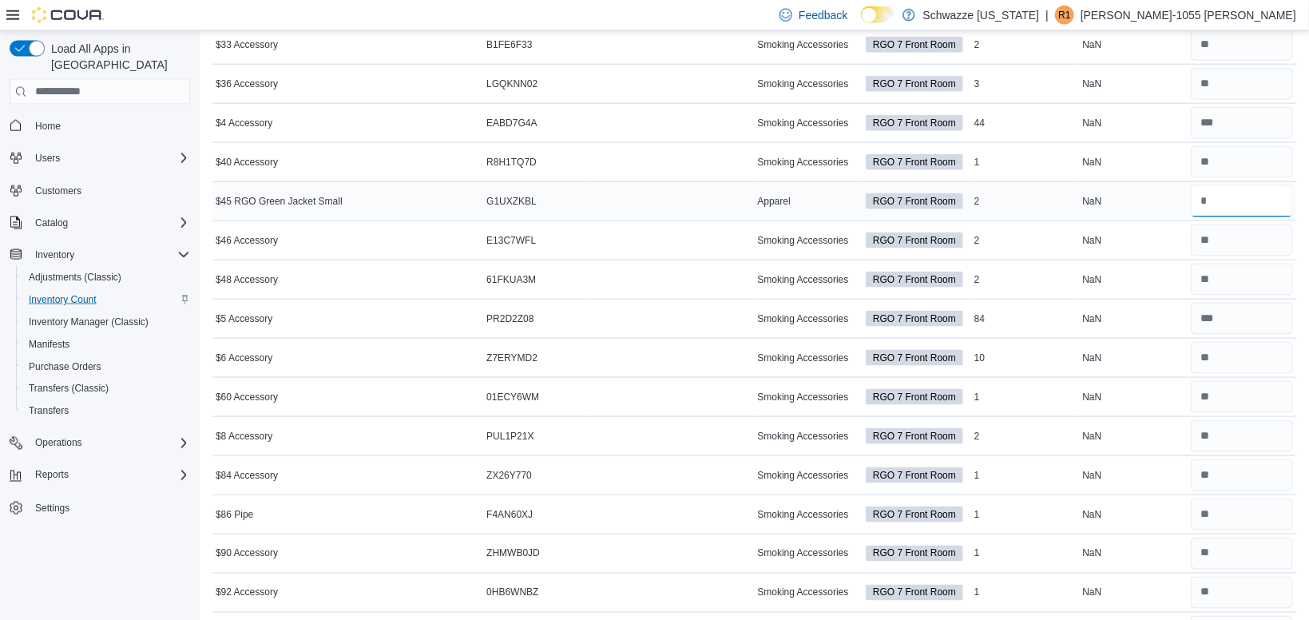
click at [1248, 209] on input "number" at bounding box center [1242, 201] width 102 height 32
type input "*"
click at [1143, 299] on td "Real Time Stock NaN" at bounding box center [1134, 318] width 109 height 39
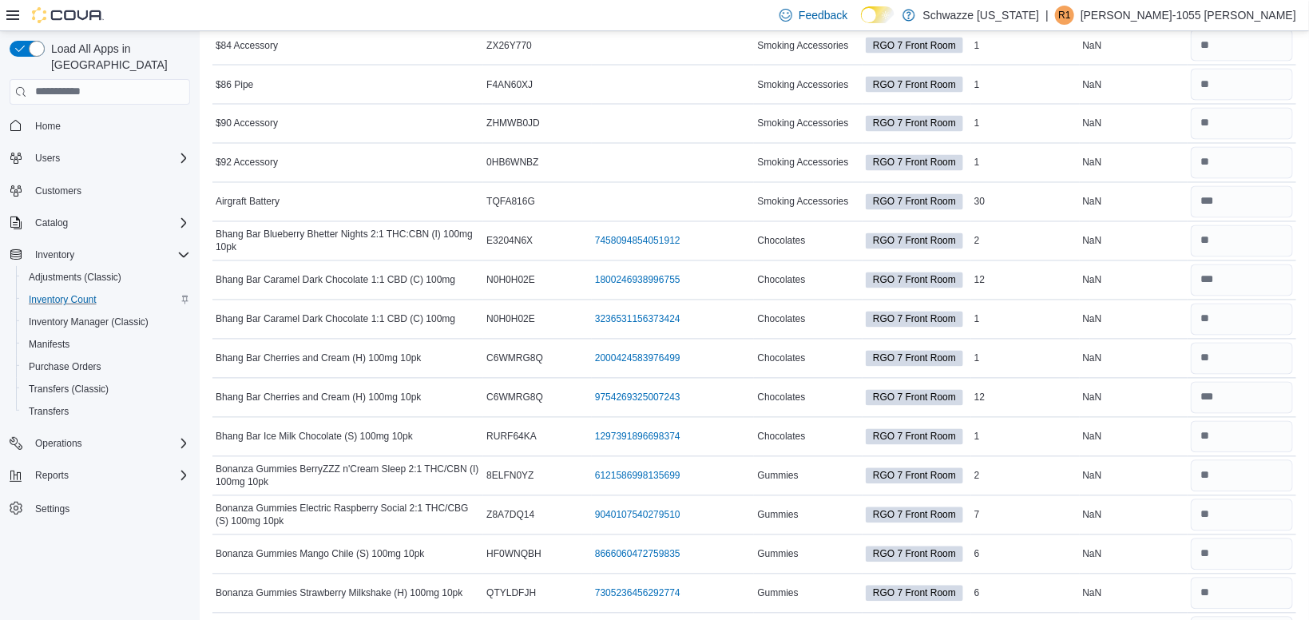
scroll to position [1312, 0]
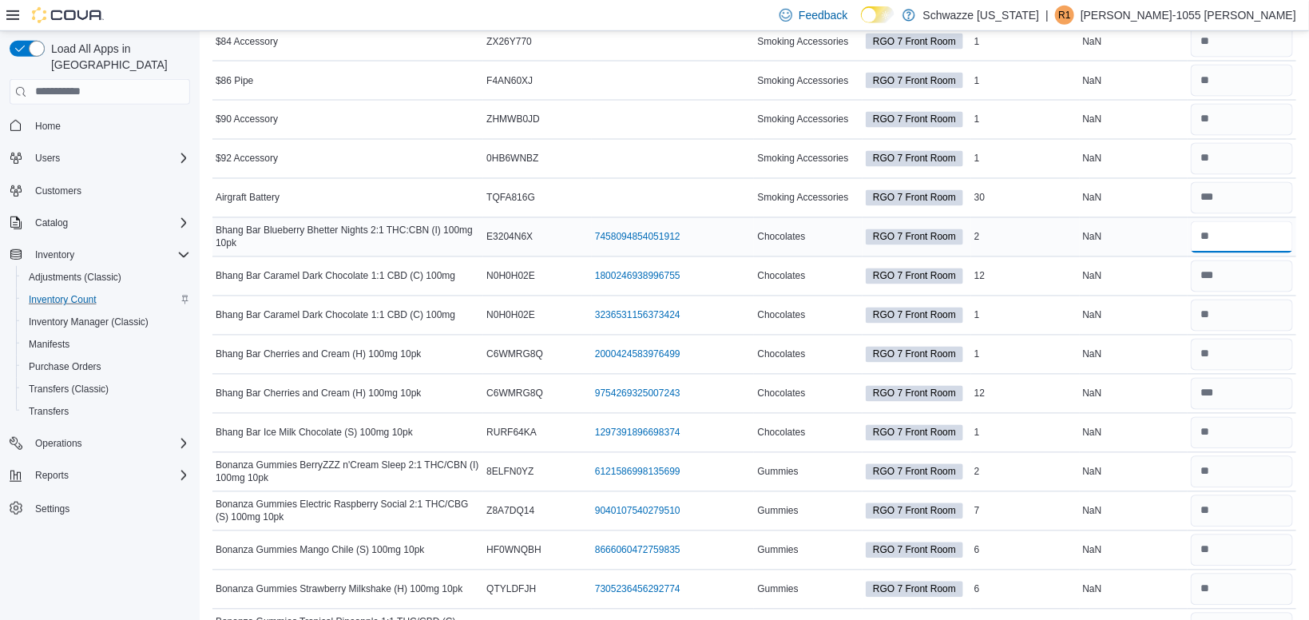
click at [1203, 247] on input "number" at bounding box center [1242, 237] width 102 height 32
type input "*"
click at [1083, 231] on div "NaN" at bounding box center [1134, 237] width 109 height 19
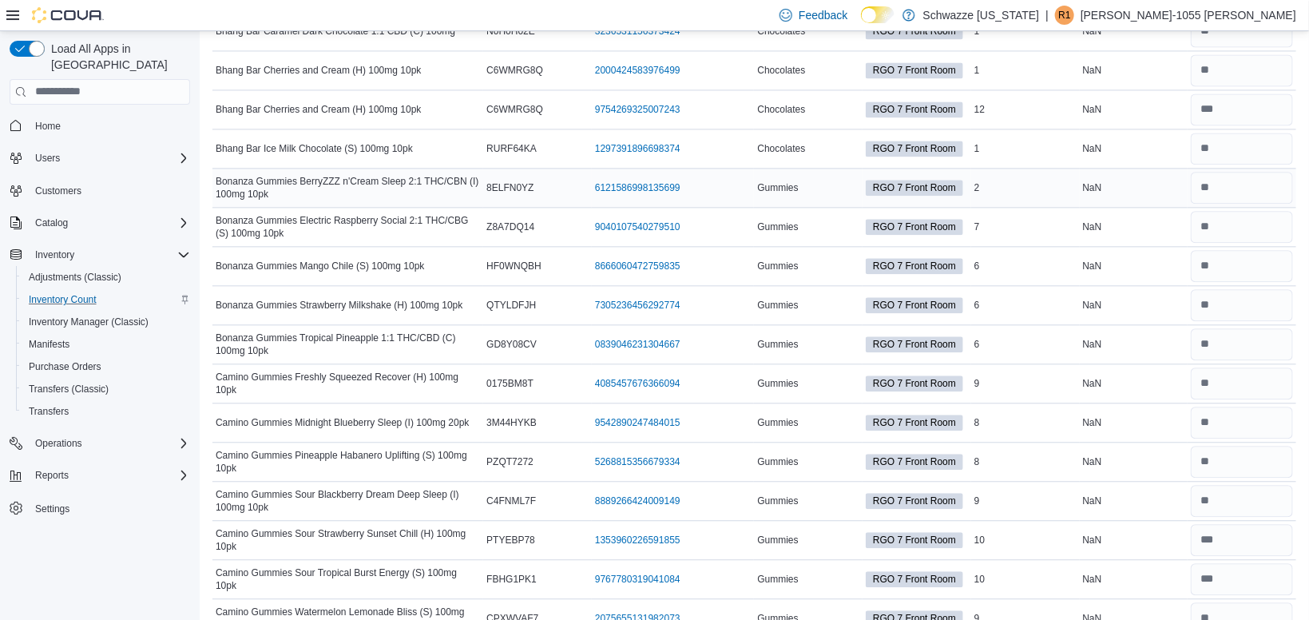
scroll to position [1609, 0]
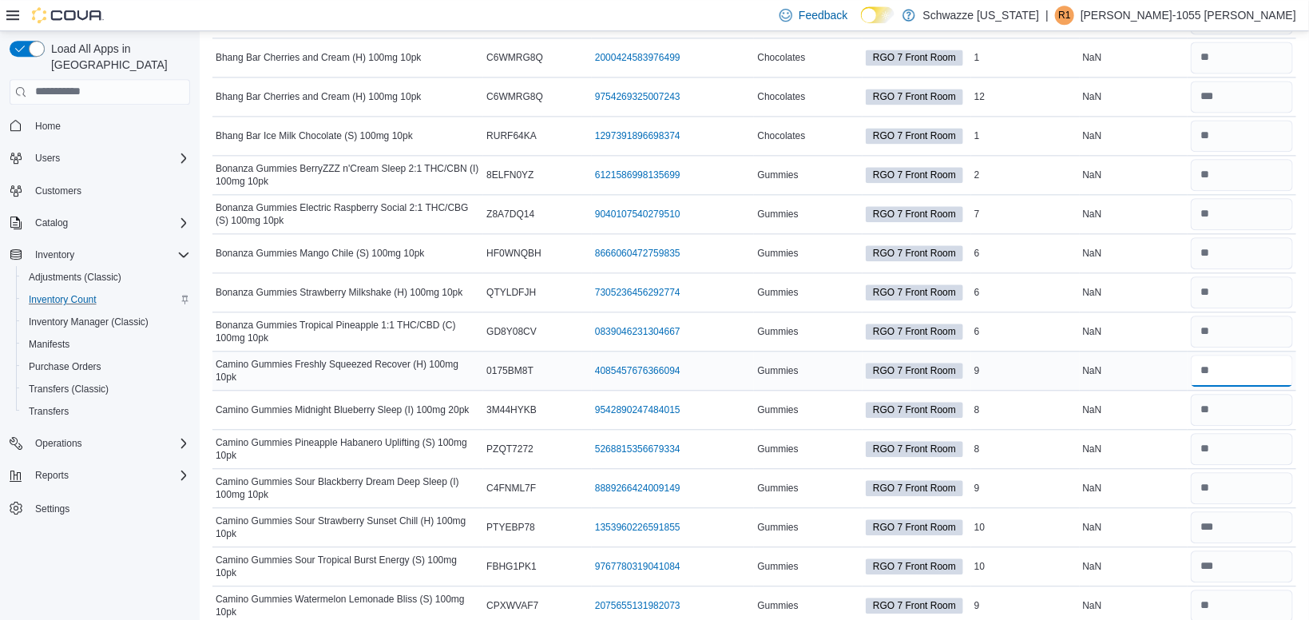
click at [1227, 368] on input "number" at bounding box center [1242, 371] width 102 height 32
type input "*"
click at [1142, 371] on div "NaN" at bounding box center [1134, 370] width 109 height 19
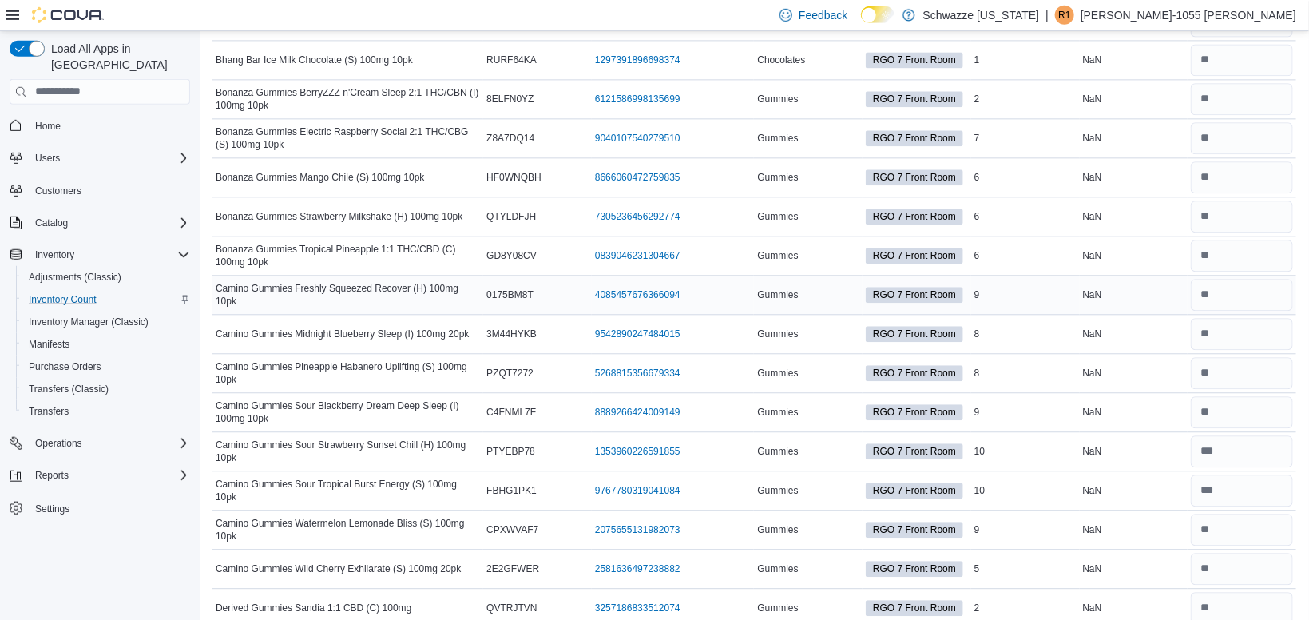
scroll to position [1691, 0]
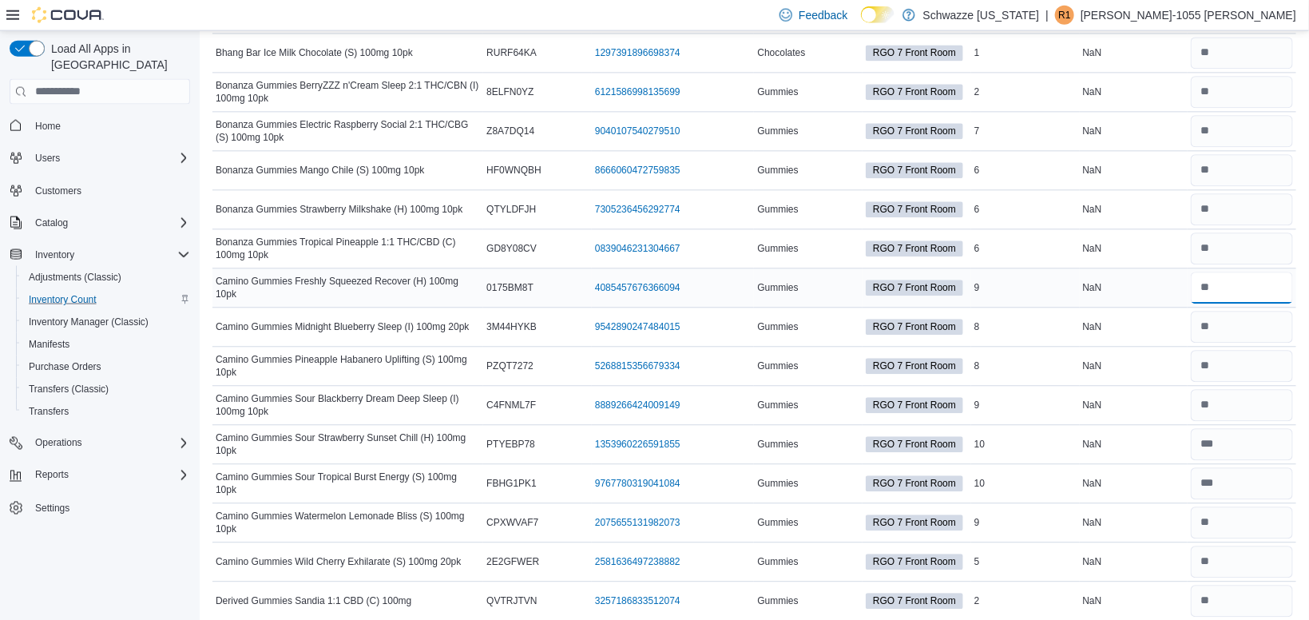
click at [1237, 294] on input "number" at bounding box center [1242, 288] width 102 height 32
type input "*"
click at [1181, 283] on div "NaN" at bounding box center [1134, 288] width 109 height 19
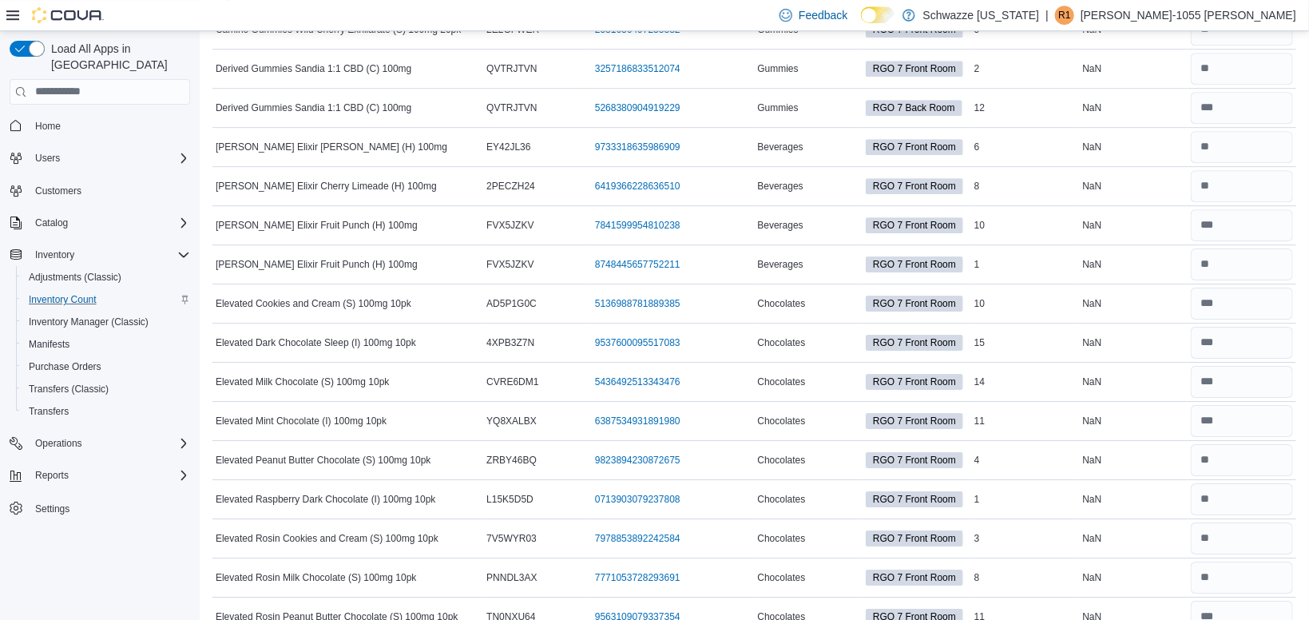
scroll to position [2227, 0]
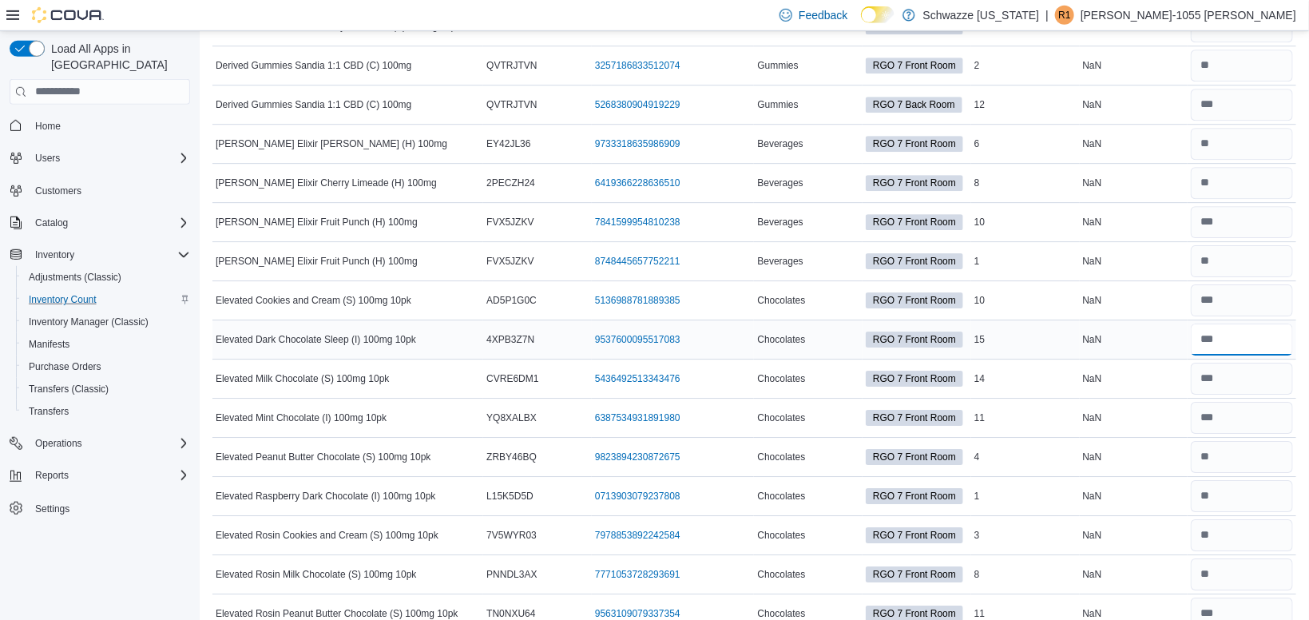
click at [1217, 328] on input "number" at bounding box center [1242, 340] width 102 height 32
type input "**"
click at [1098, 337] on div "NaN" at bounding box center [1134, 339] width 109 height 19
click at [1229, 371] on input "number" at bounding box center [1242, 379] width 102 height 32
type input "**"
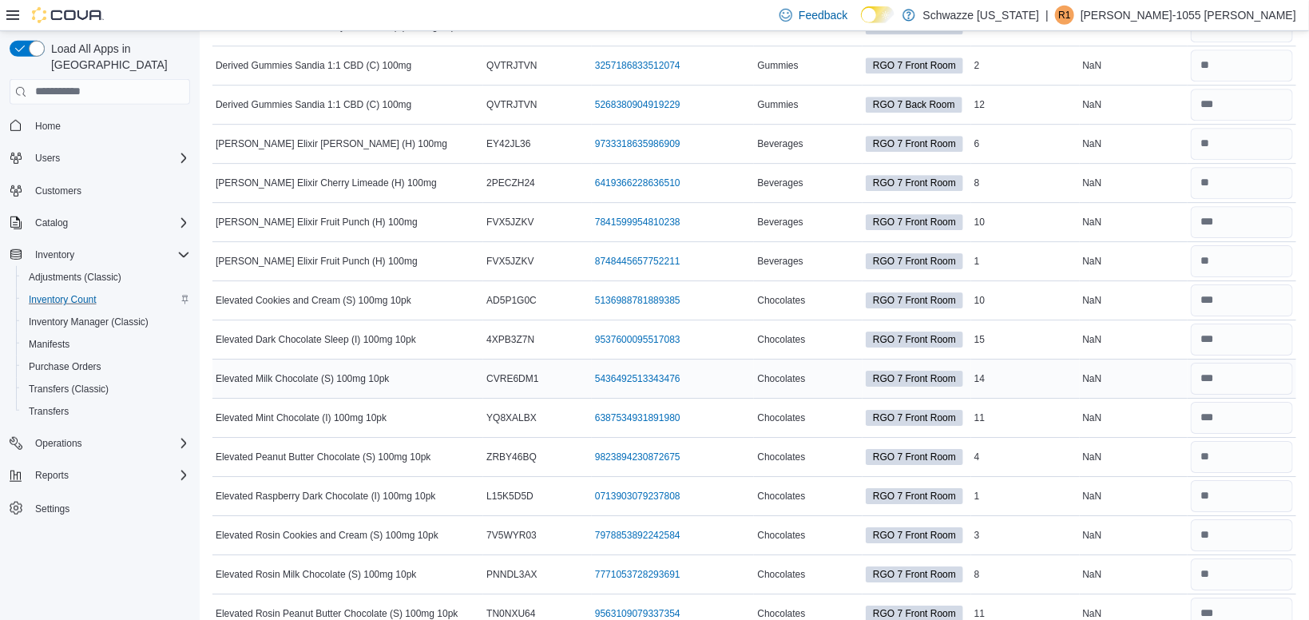
click at [979, 376] on div "14" at bounding box center [1025, 378] width 109 height 19
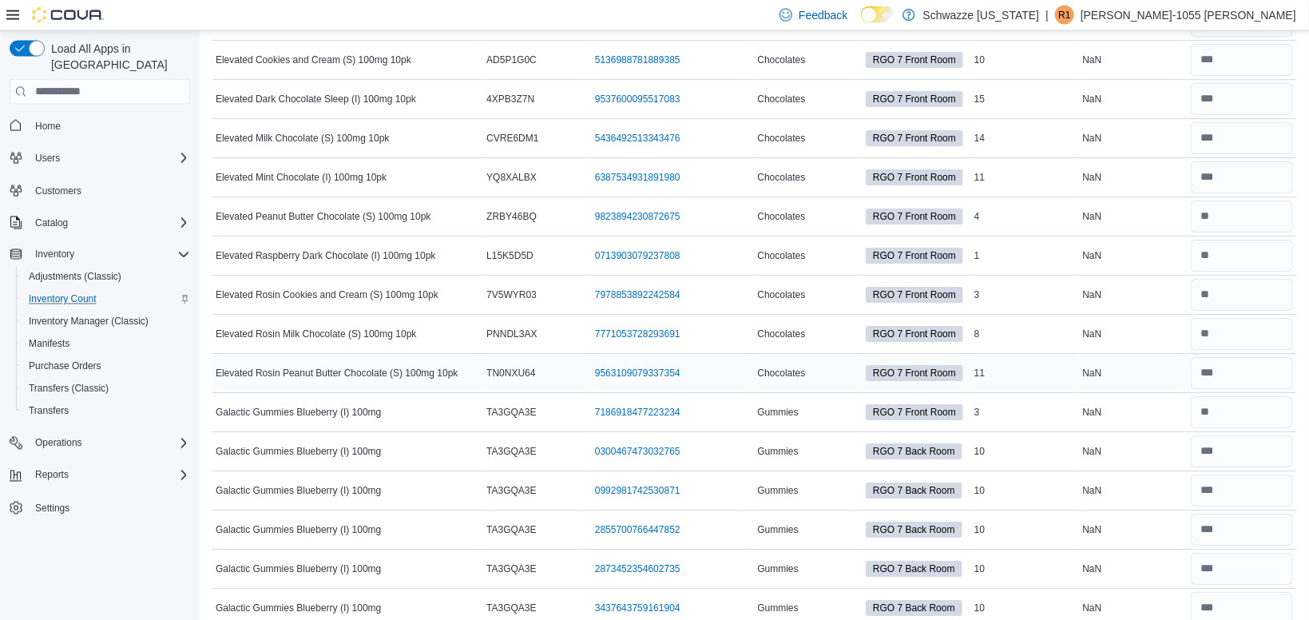
scroll to position [2467, 0]
click at [1140, 404] on div "NaN" at bounding box center [1134, 412] width 109 height 19
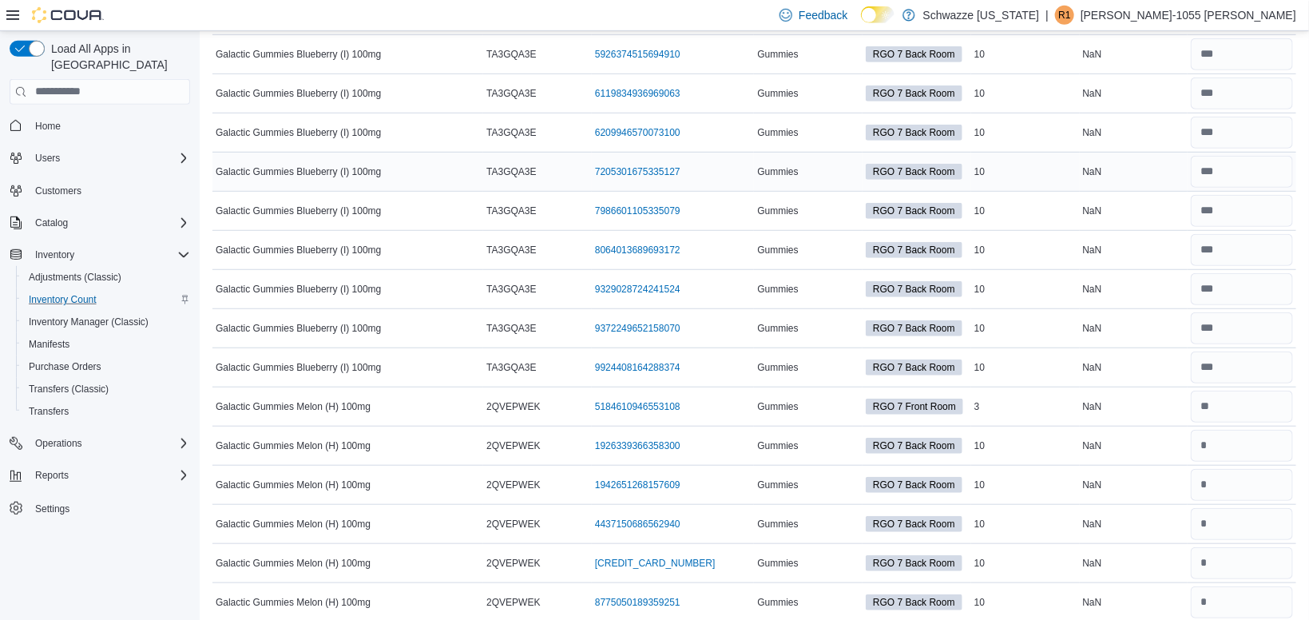
scroll to position [3217, 0]
click at [1163, 398] on div "NaN" at bounding box center [1134, 405] width 109 height 19
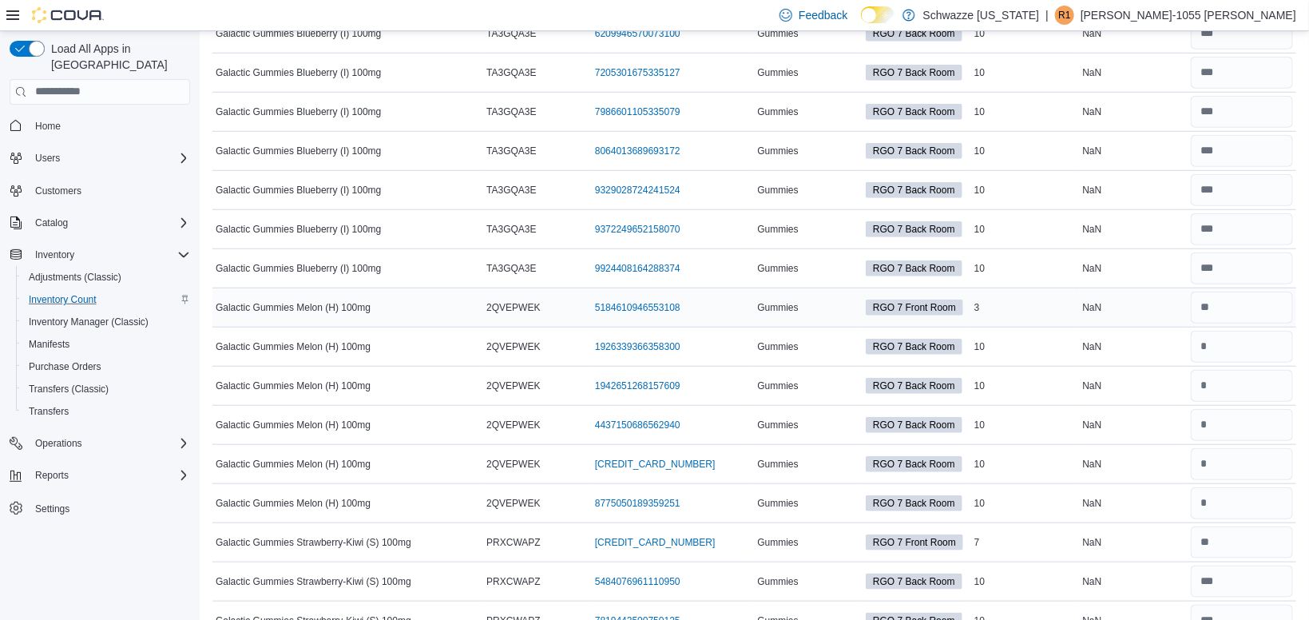
scroll to position [3319, 0]
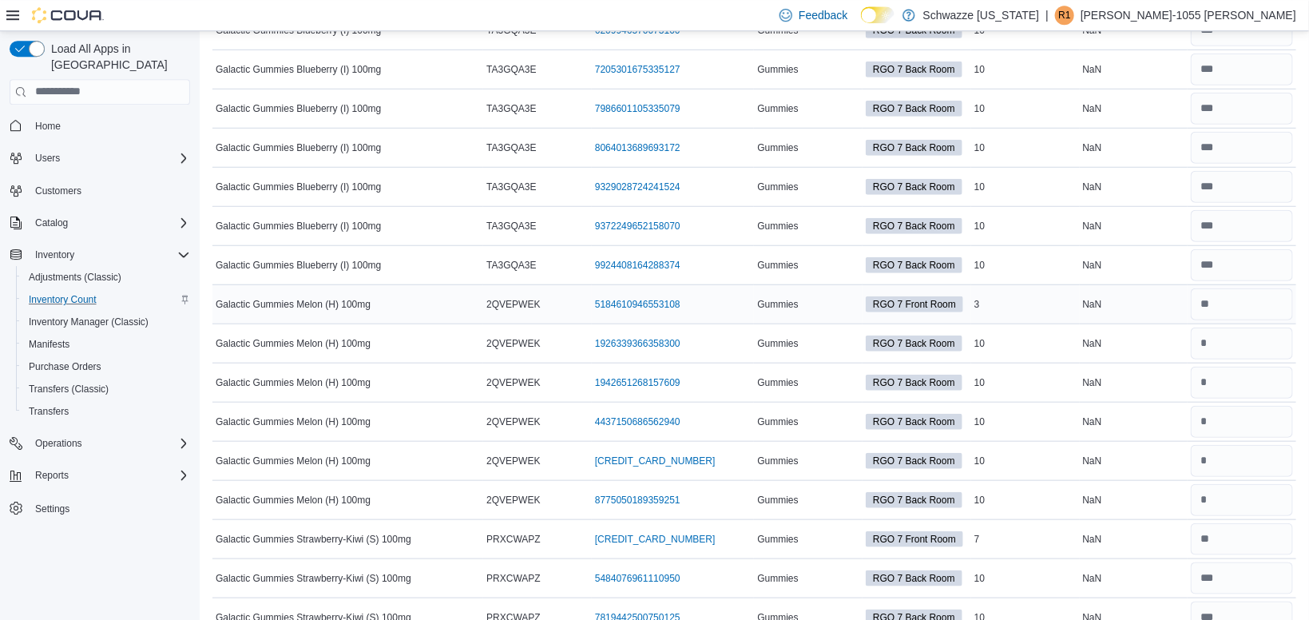
click at [1223, 312] on div at bounding box center [1242, 304] width 109 height 38
click at [1216, 300] on input "number" at bounding box center [1242, 304] width 102 height 32
type input "*"
click at [1124, 306] on td "Real Time Stock NaN" at bounding box center [1134, 303] width 109 height 39
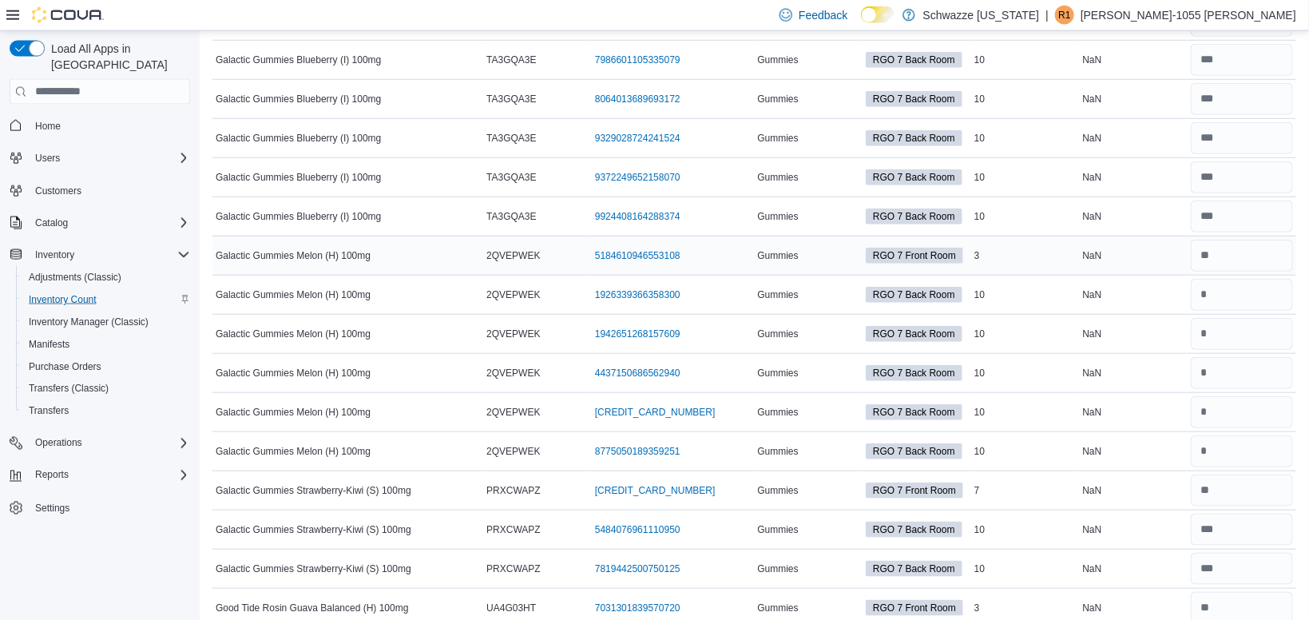
scroll to position [3392, 0]
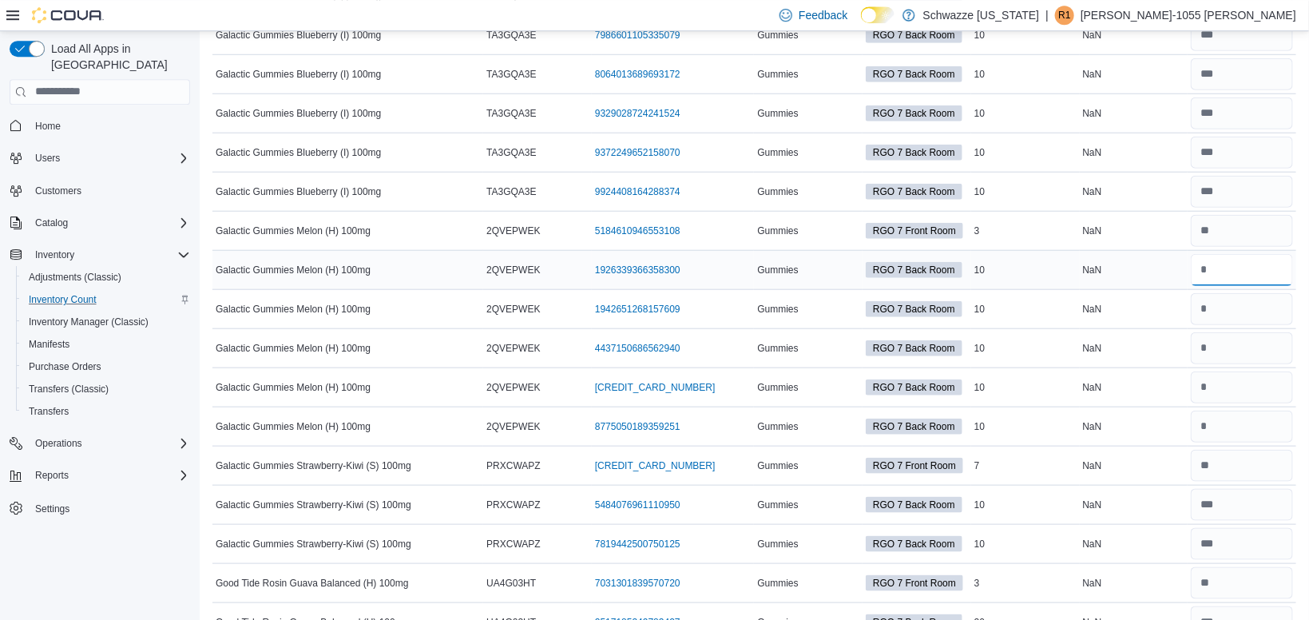
click at [1221, 270] on input "number" at bounding box center [1242, 270] width 102 height 32
type input "**"
click at [1212, 395] on div at bounding box center [1242, 387] width 109 height 38
click at [1213, 388] on input "number" at bounding box center [1242, 387] width 102 height 32
type input "**"
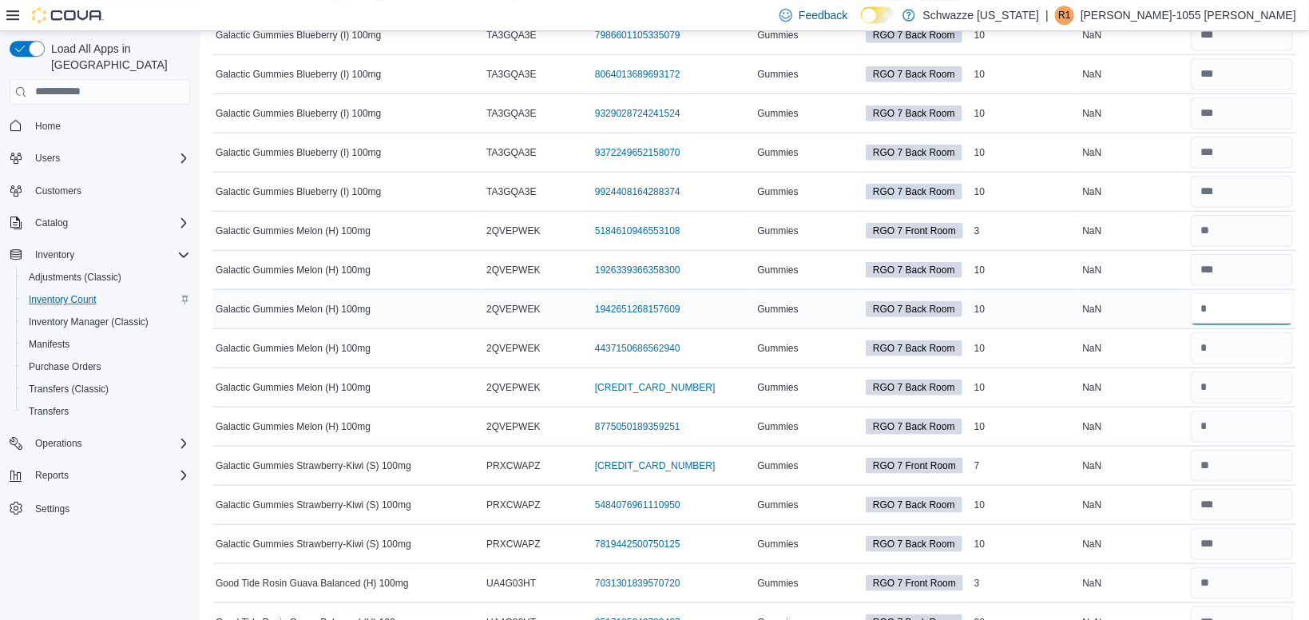
click at [1211, 294] on input "number" at bounding box center [1242, 309] width 102 height 32
type input "**"
click at [1089, 289] on td "Real Time Stock NaN" at bounding box center [1134, 308] width 109 height 39
click at [1240, 343] on input "number" at bounding box center [1242, 348] width 102 height 32
type input "**"
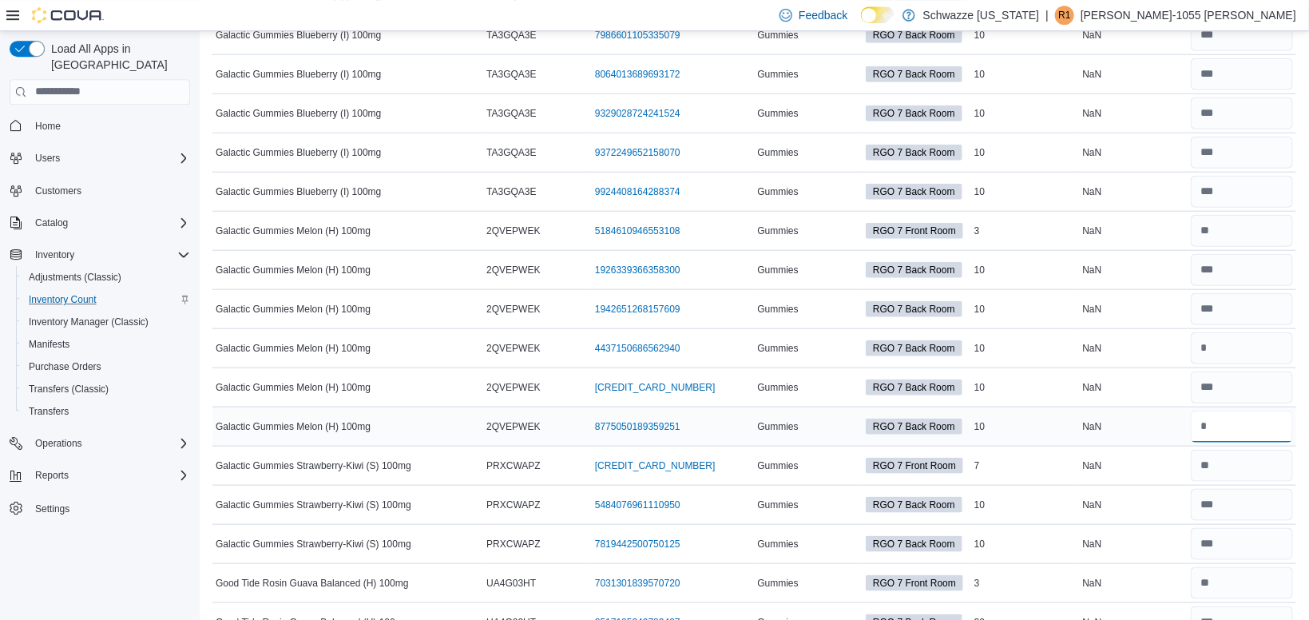
click at [1231, 411] on input "number" at bounding box center [1242, 427] width 102 height 32
type input "**"
click at [1125, 395] on td "Real Time Stock NaN" at bounding box center [1134, 386] width 109 height 39
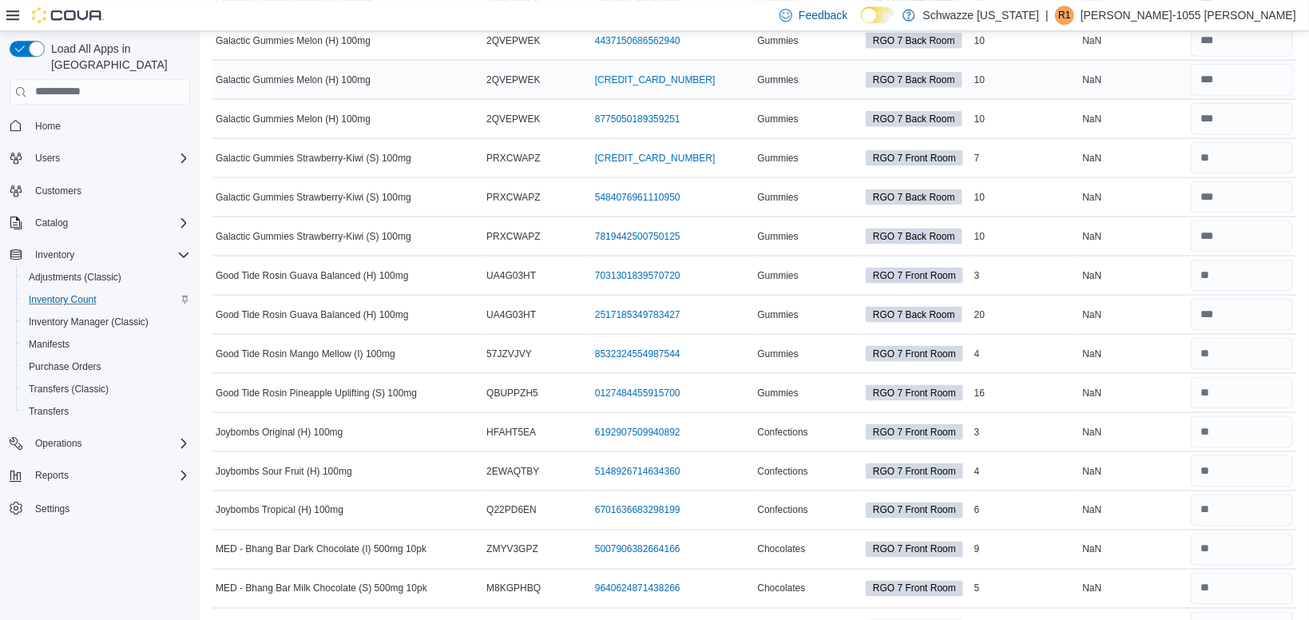
scroll to position [3704, 0]
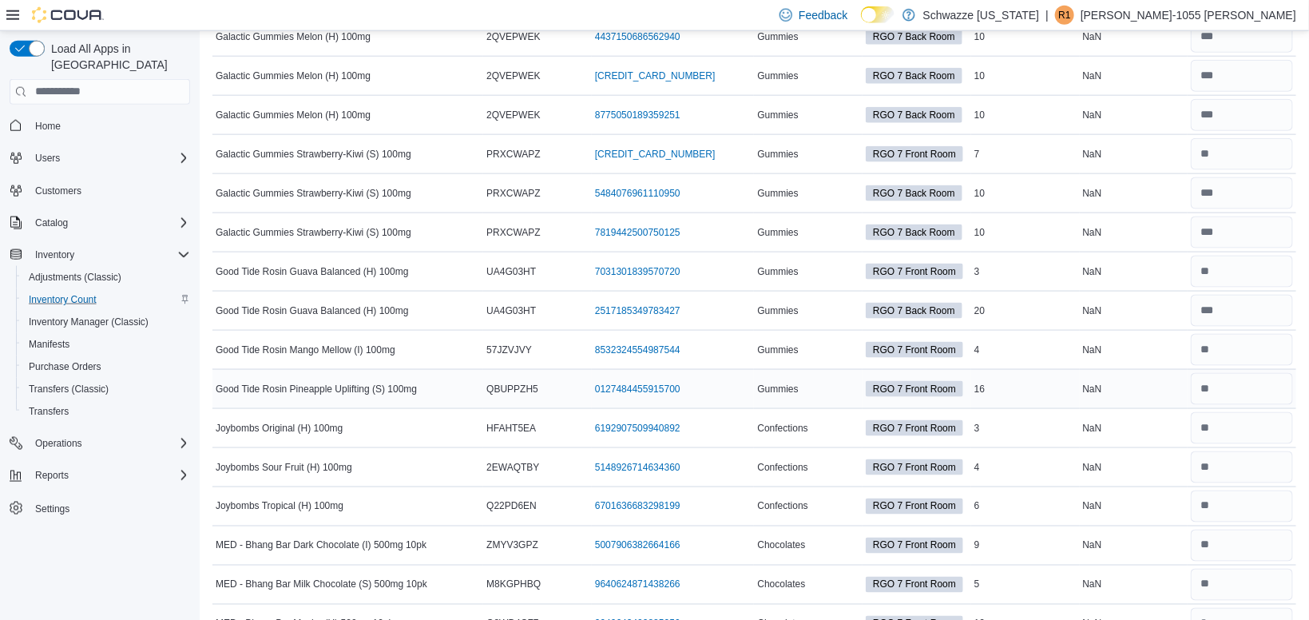
click at [1176, 382] on div "NaN" at bounding box center [1134, 388] width 109 height 19
click at [1219, 387] on input "number" at bounding box center [1242, 389] width 102 height 32
type input "**"
click at [1150, 392] on td "Real Time Stock NaN" at bounding box center [1134, 388] width 109 height 39
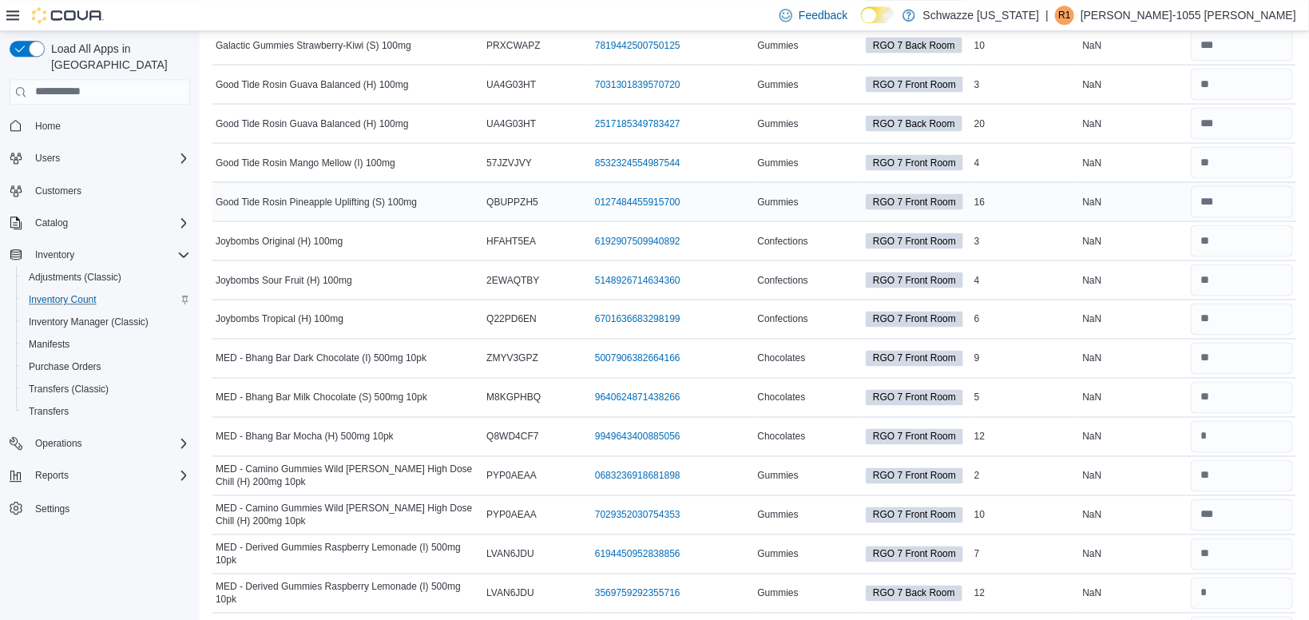
scroll to position [3892, 0]
click at [1208, 436] on input "number" at bounding box center [1242, 435] width 102 height 32
type input "**"
click at [1104, 455] on td "Real Time Stock NaN" at bounding box center [1134, 474] width 109 height 39
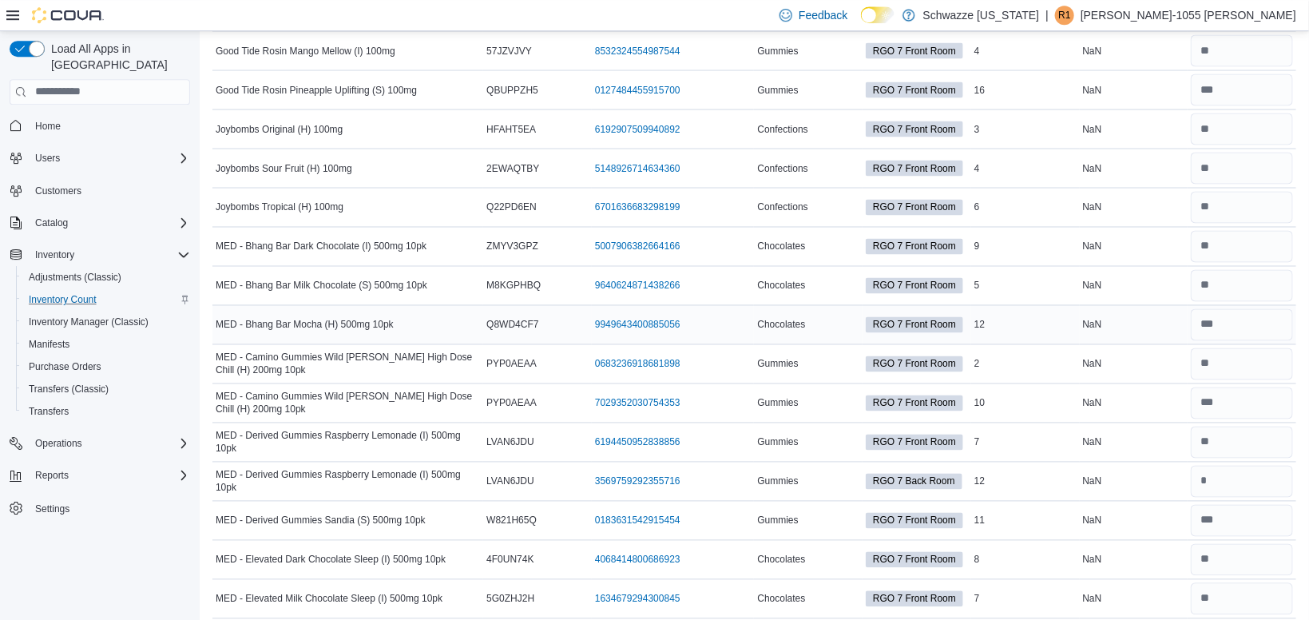
scroll to position [4007, 0]
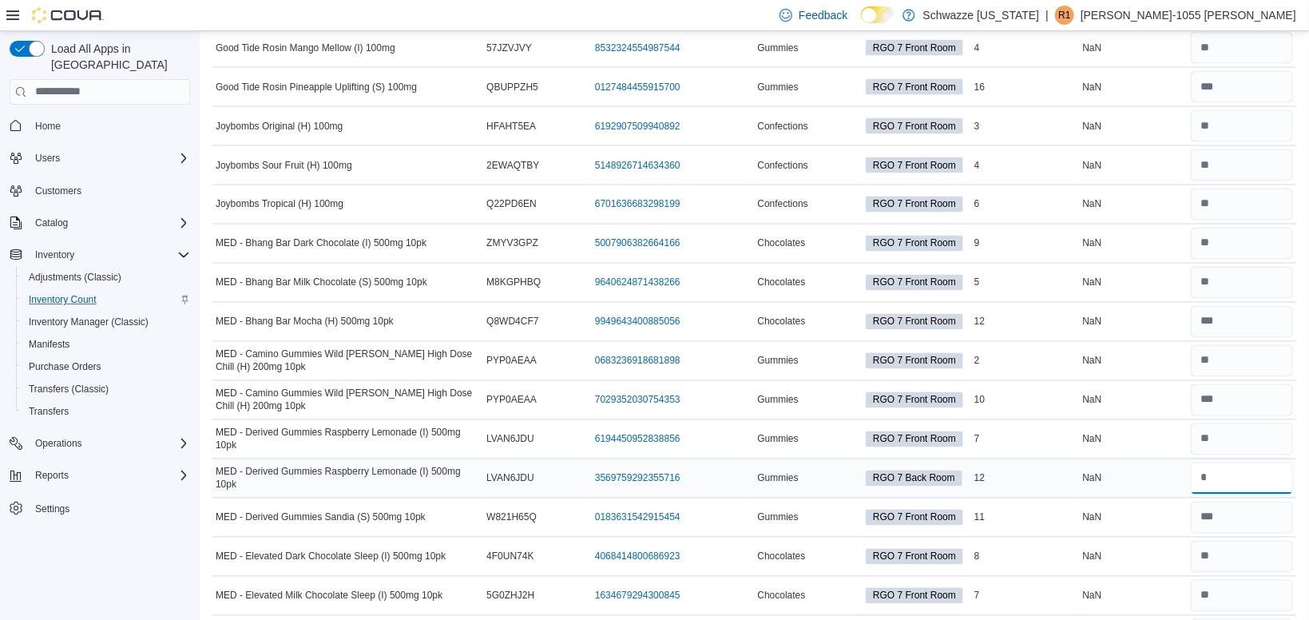
click at [1236, 469] on input "number" at bounding box center [1242, 478] width 102 height 32
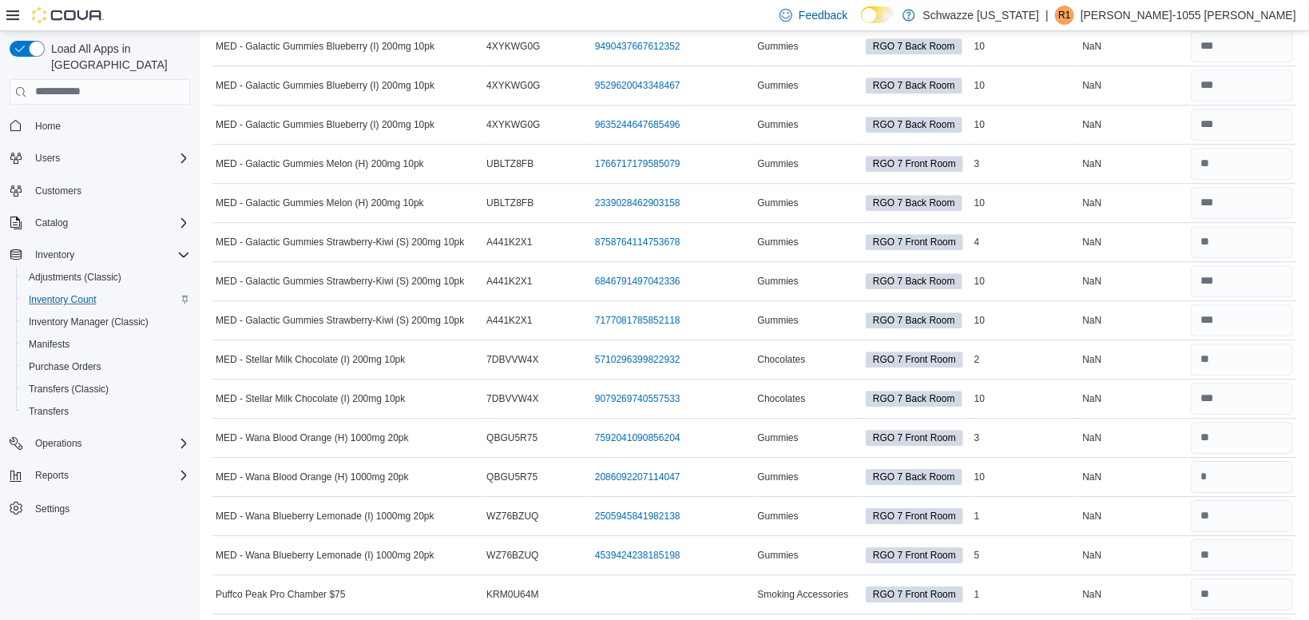
scroll to position [4830, 0]
type input "**"
click at [1221, 461] on input "number" at bounding box center [1242, 476] width 102 height 32
type input "**"
click at [1128, 456] on td "Real Time Stock NaN" at bounding box center [1134, 475] width 109 height 39
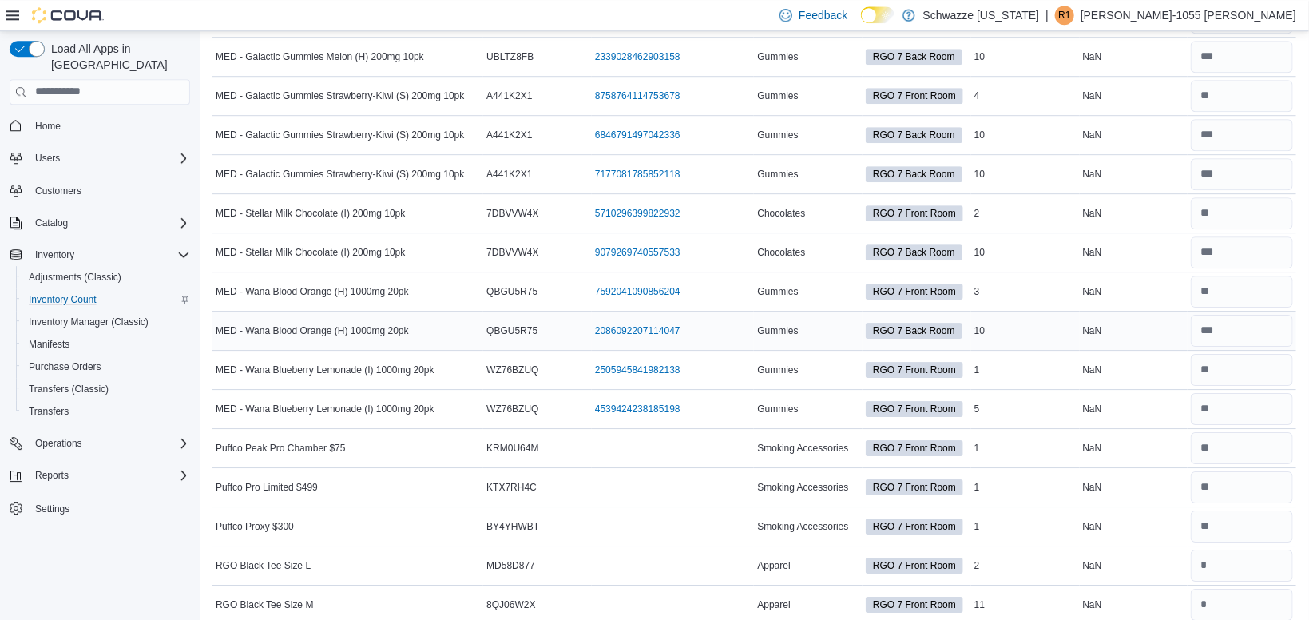
scroll to position [4976, 0]
click at [1202, 401] on input "number" at bounding box center [1242, 408] width 102 height 32
type input "*"
click at [1112, 399] on div "NaN" at bounding box center [1134, 408] width 109 height 19
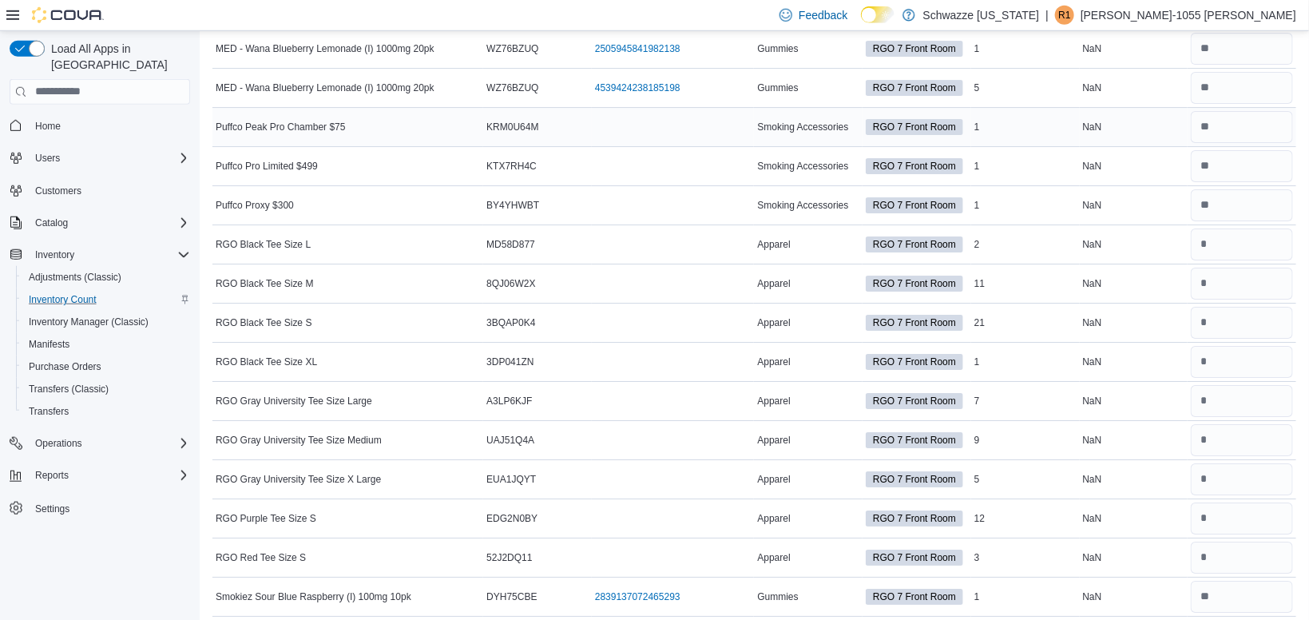
scroll to position [5300, 0]
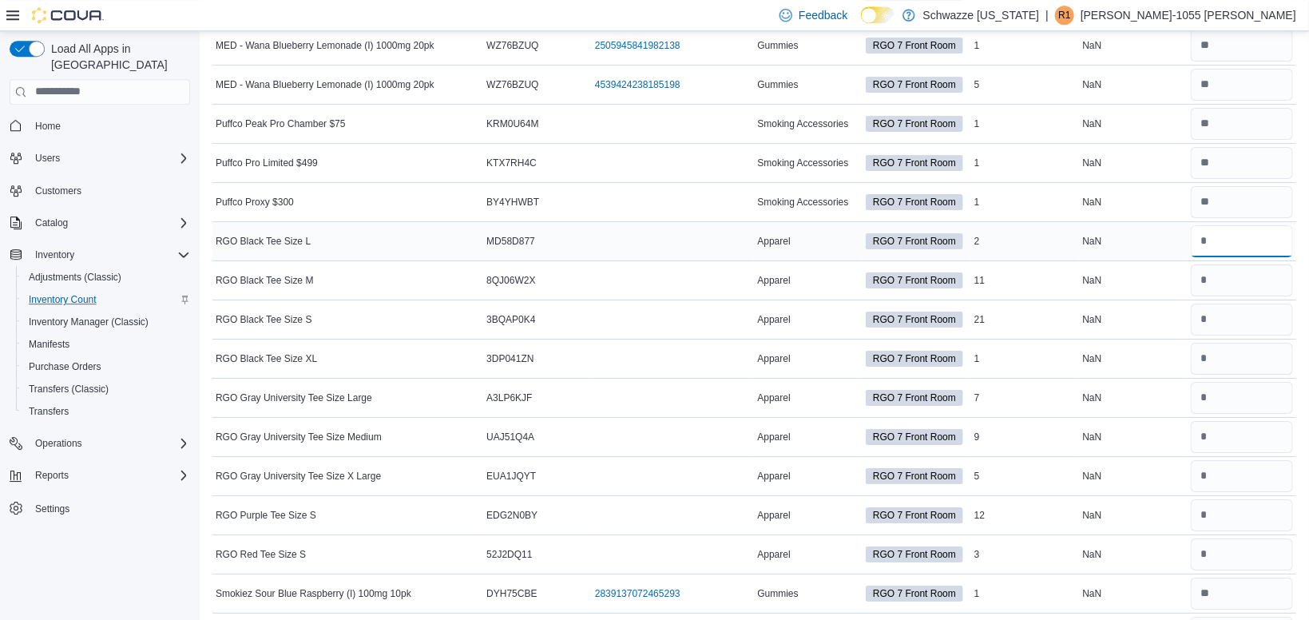
click at [1209, 231] on input "number" at bounding box center [1242, 241] width 102 height 32
type input "*"
click at [1225, 273] on input "number" at bounding box center [1242, 280] width 102 height 32
type input "**"
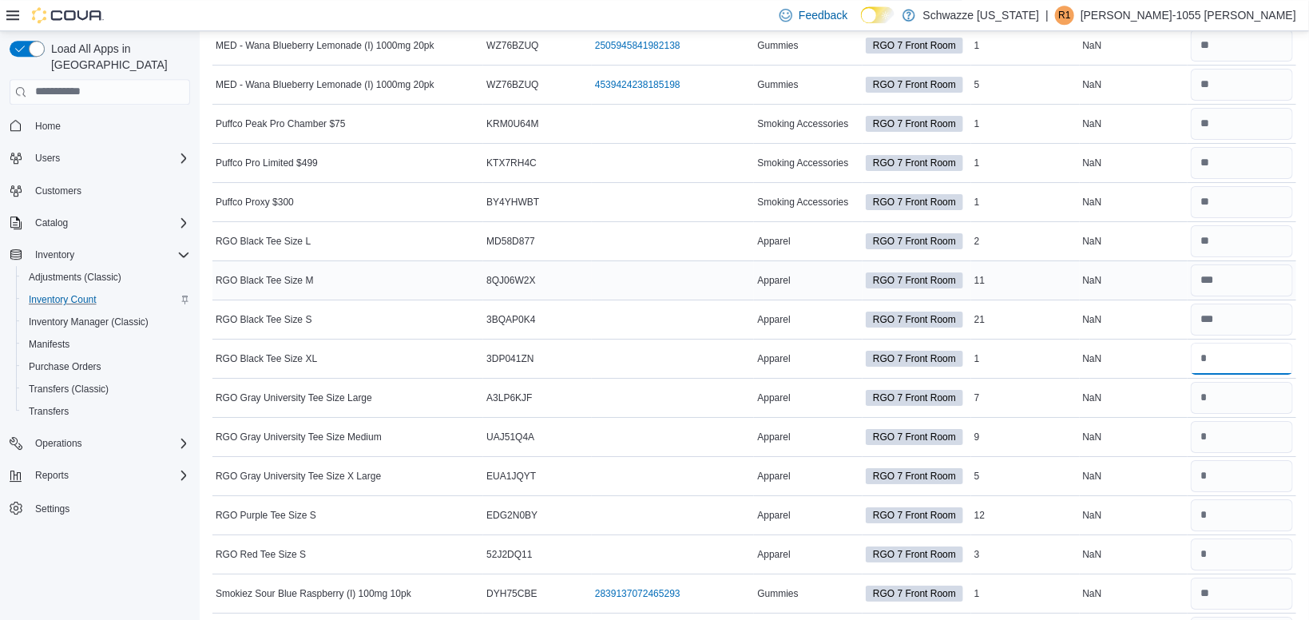
type input "*"
type input "**"
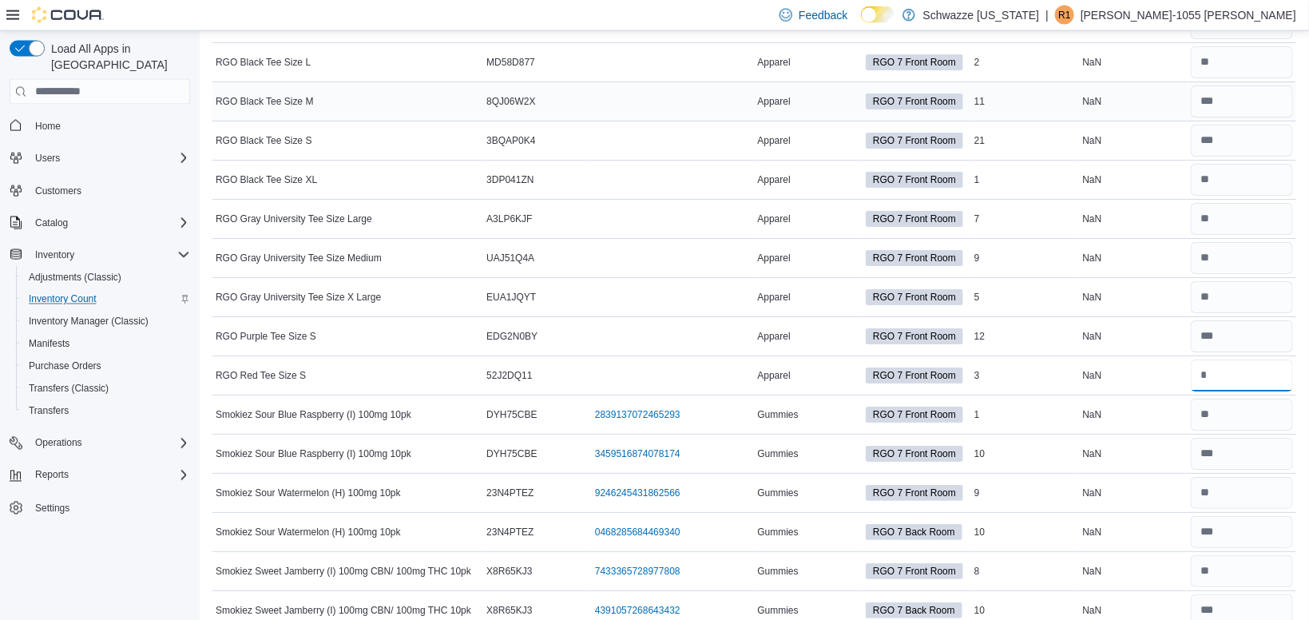
scroll to position [5480, 0]
type input "*"
click at [1181, 404] on div "NaN" at bounding box center [1134, 413] width 109 height 19
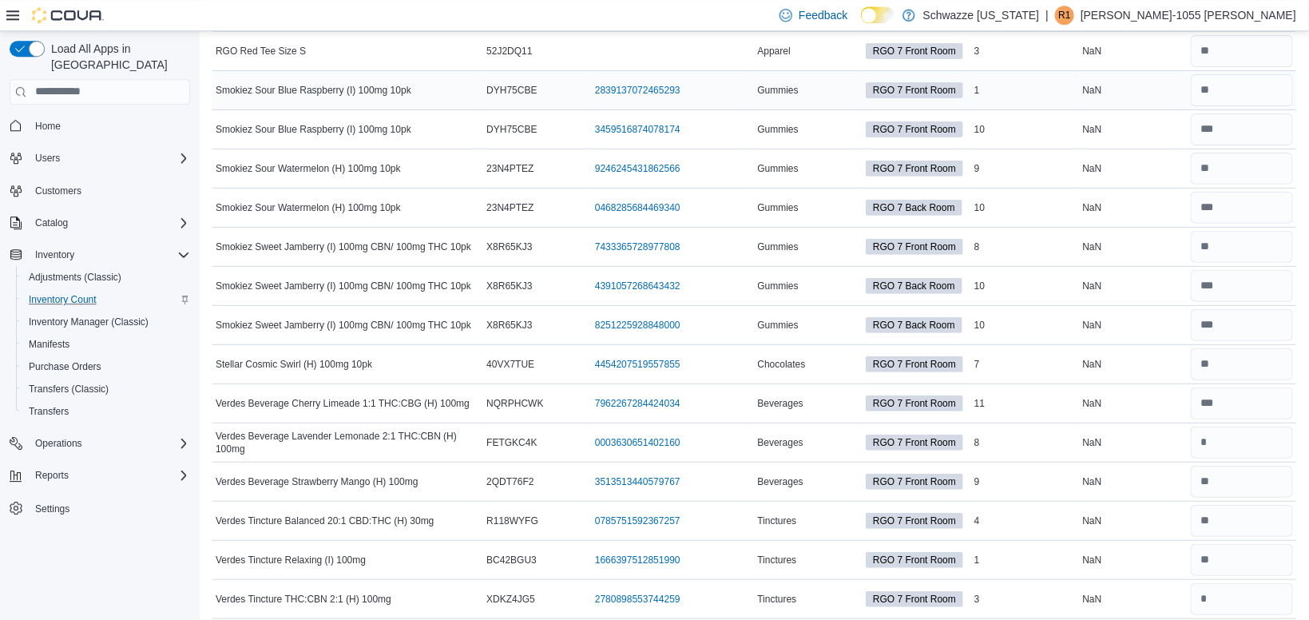
scroll to position [5808, 0]
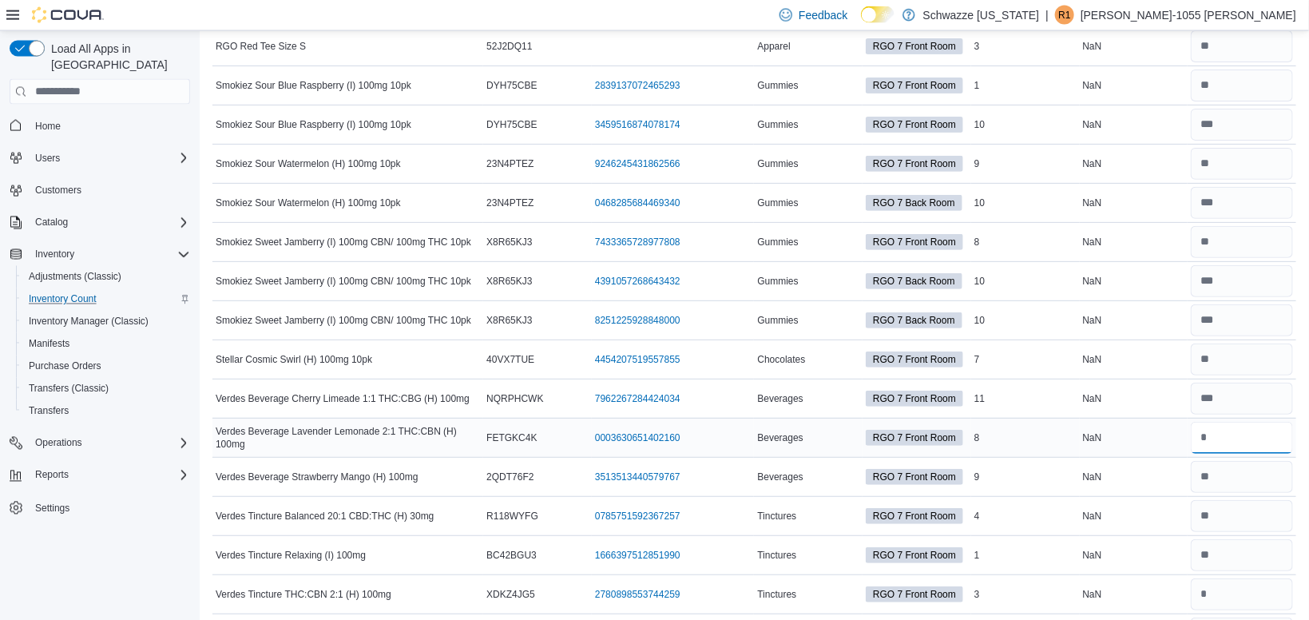
click at [1218, 422] on input "number" at bounding box center [1242, 438] width 102 height 32
type input "*"
click at [1137, 428] on div "NaN" at bounding box center [1134, 437] width 109 height 19
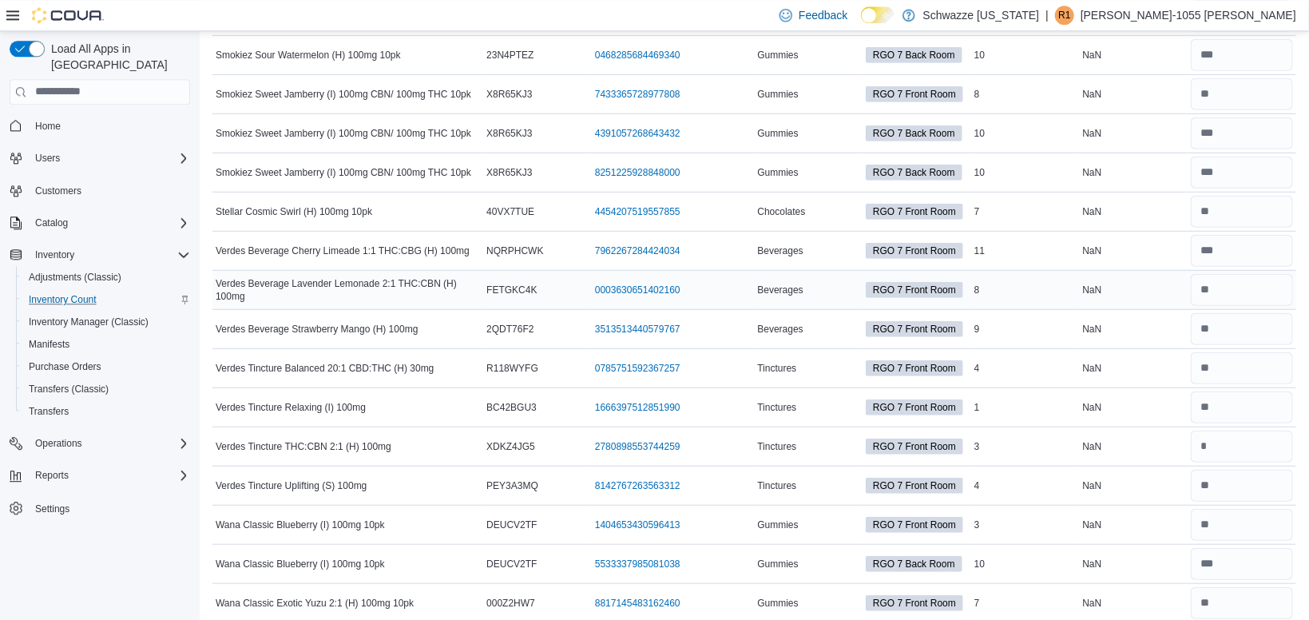
scroll to position [5963, 0]
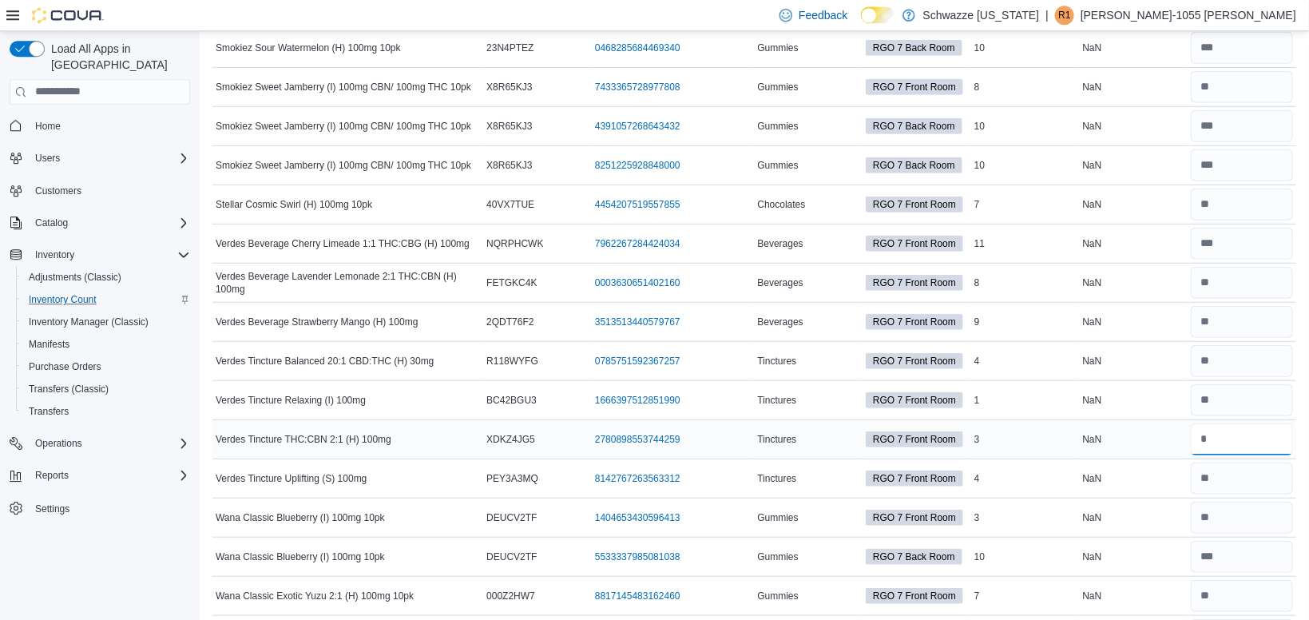
click at [1206, 425] on input "number" at bounding box center [1242, 439] width 102 height 32
type input "*"
click at [1159, 498] on td "Real Time Stock NaN" at bounding box center [1134, 517] width 109 height 39
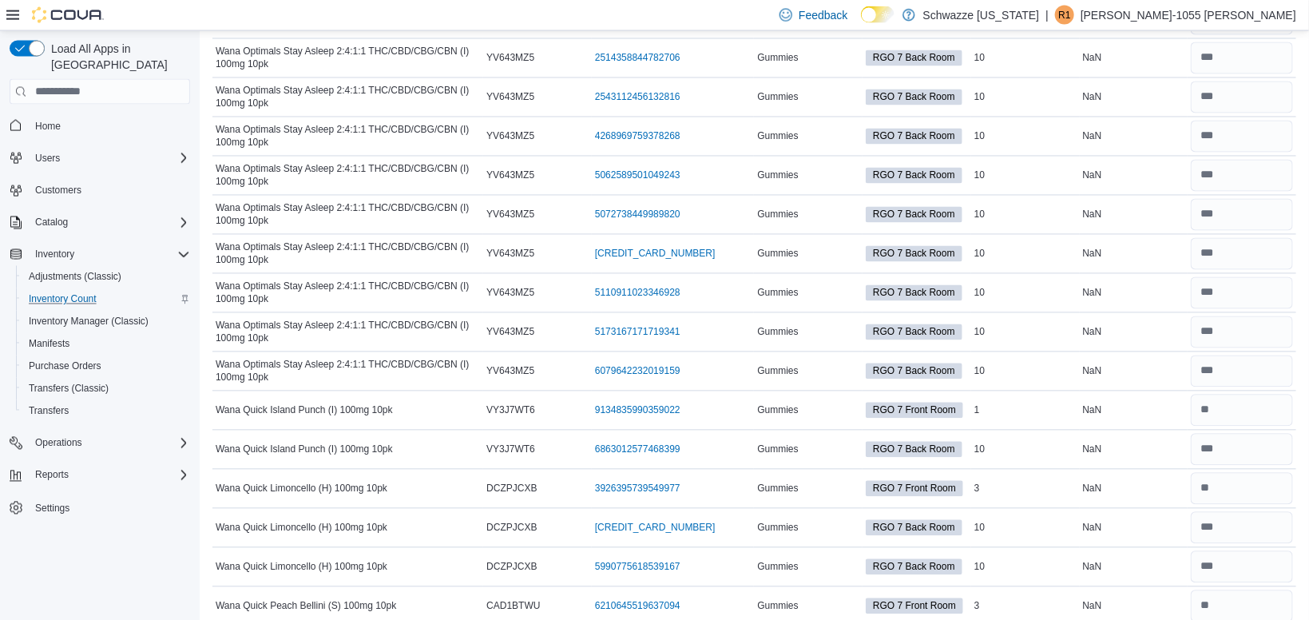
scroll to position [7440, 0]
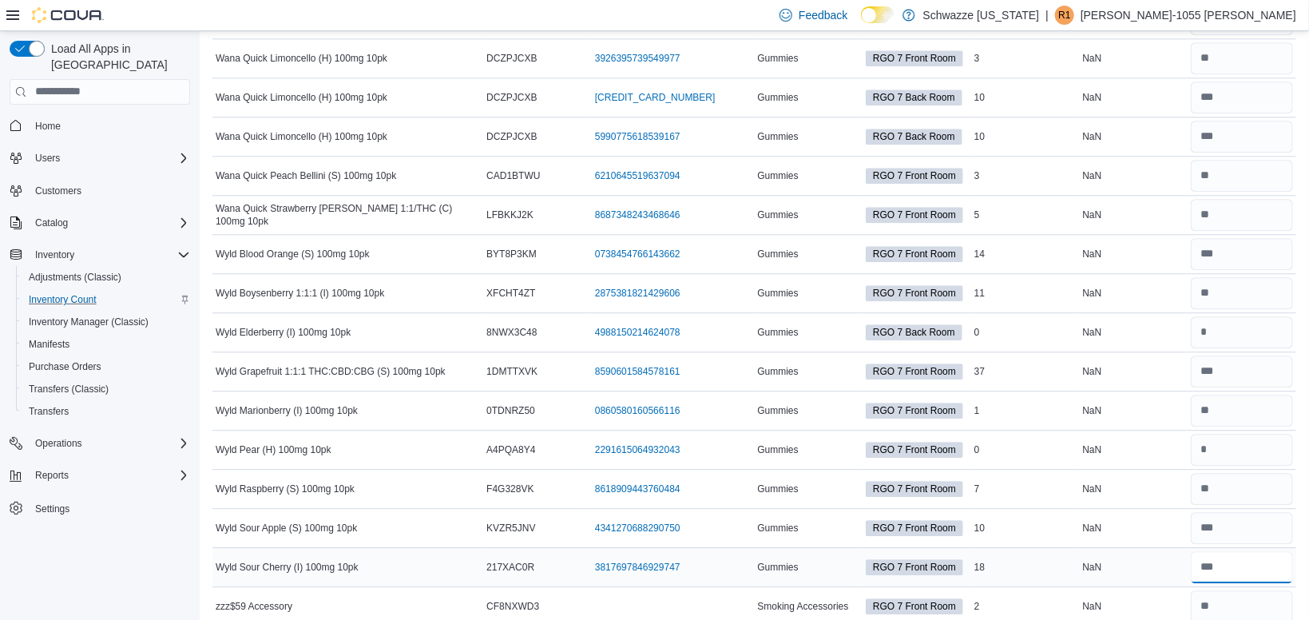
click at [1223, 558] on input "number" at bounding box center [1242, 567] width 102 height 32
type input "**"
click at [1244, 512] on input "number" at bounding box center [1242, 528] width 102 height 32
click at [1210, 280] on input "number" at bounding box center [1242, 293] width 102 height 32
type input "**"
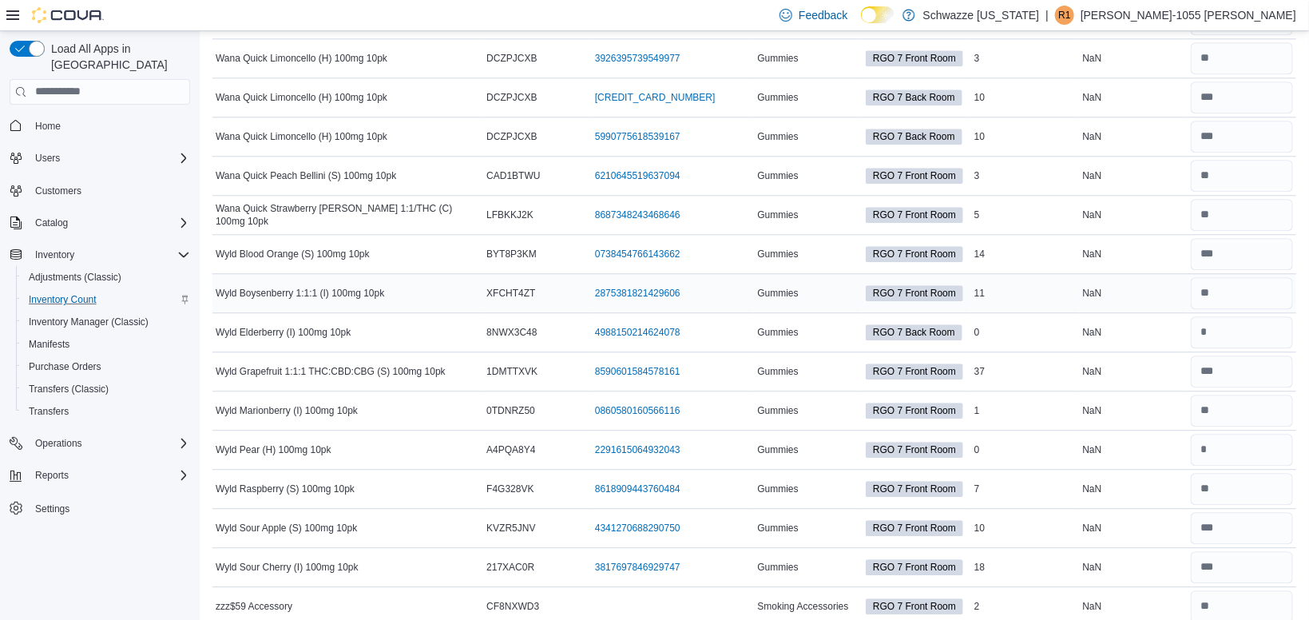
click at [1137, 284] on div "NaN" at bounding box center [1134, 293] width 109 height 19
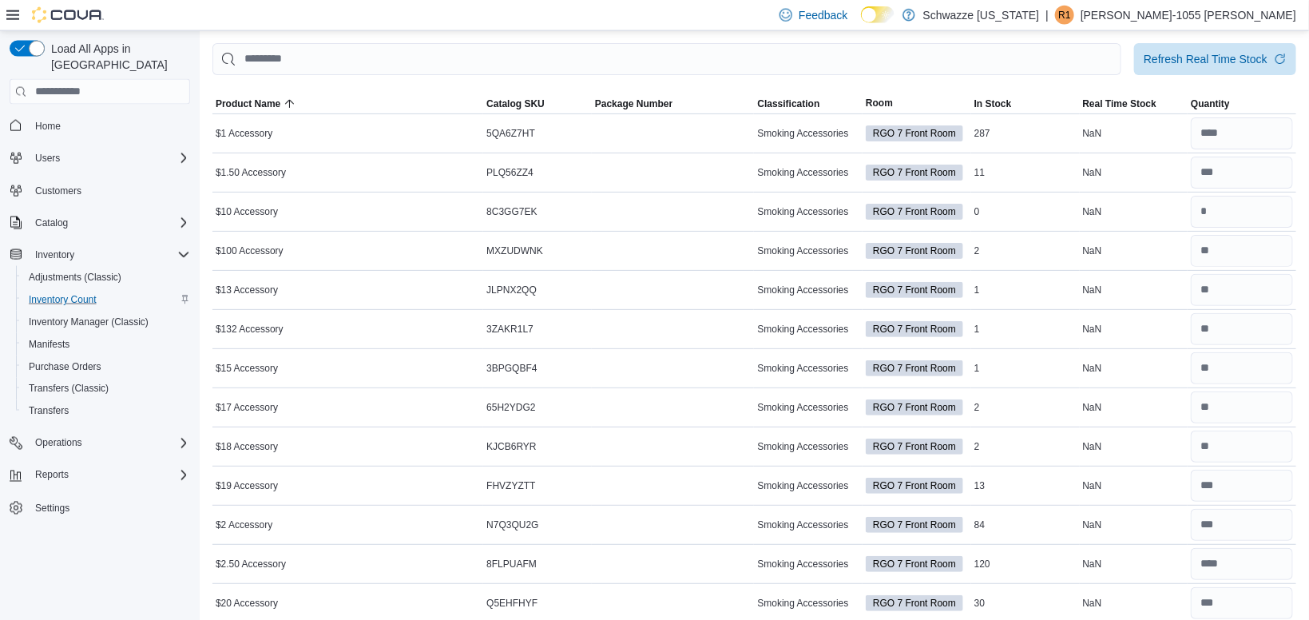
scroll to position [0, 0]
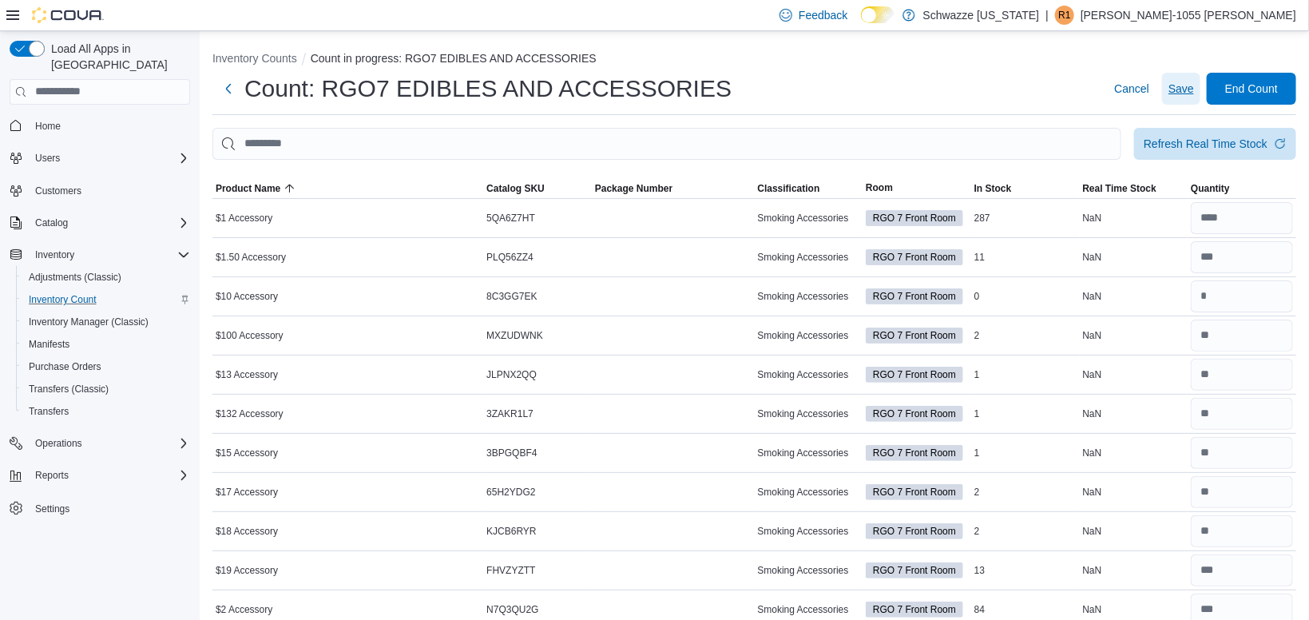
click at [1178, 94] on span "Save" at bounding box center [1182, 89] width 26 height 16
click at [904, 101] on div "Count: RGO7 EDIBLES AND ACCESSORIES Cancel Save End Count" at bounding box center [754, 89] width 1084 height 32
click at [1172, 101] on span "Save" at bounding box center [1182, 89] width 26 height 32
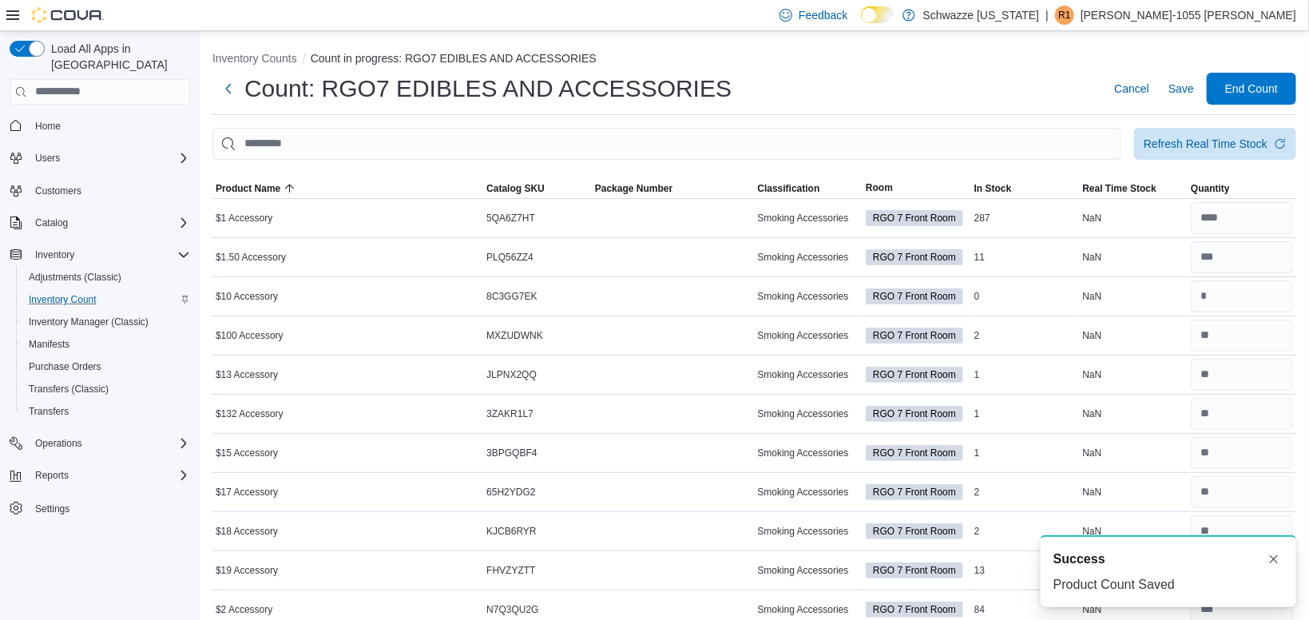
click at [995, 78] on div "Count: RGO7 EDIBLES AND ACCESSORIES Cancel Save End Count" at bounding box center [754, 89] width 1084 height 32
click at [1220, 106] on div "Count: RGO7 EDIBLES AND ACCESSORIES Cancel Save End Count" at bounding box center [754, 94] width 1084 height 42
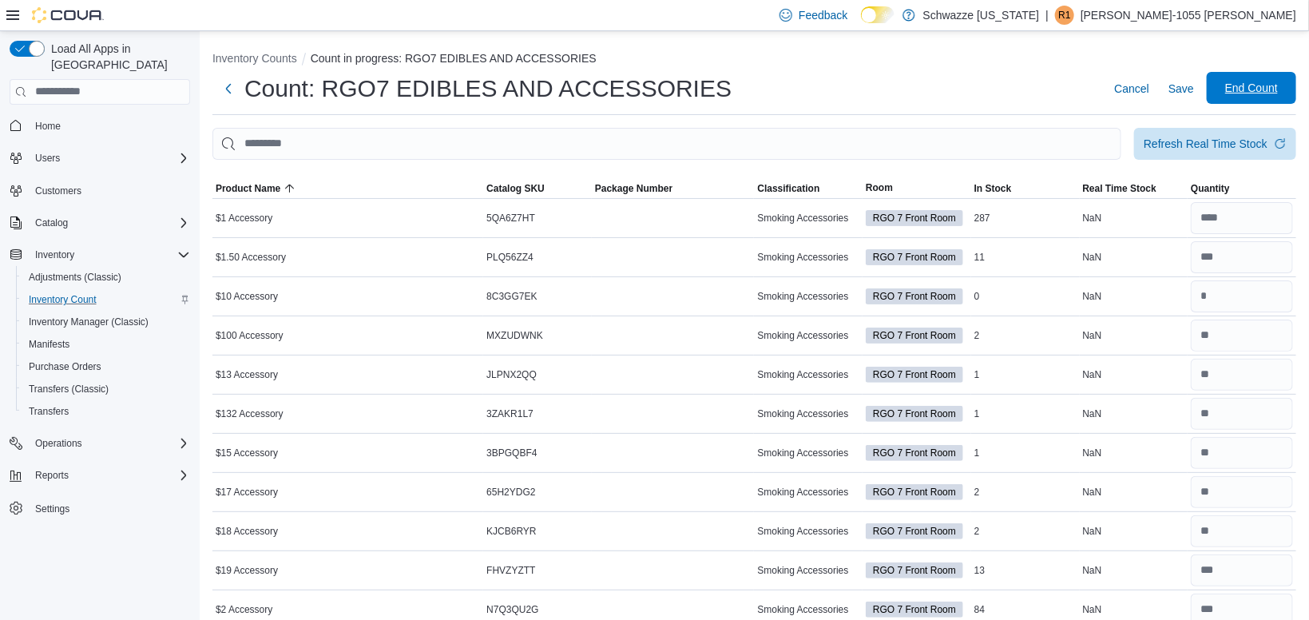
click at [1231, 90] on span "End Count" at bounding box center [1251, 88] width 53 height 16
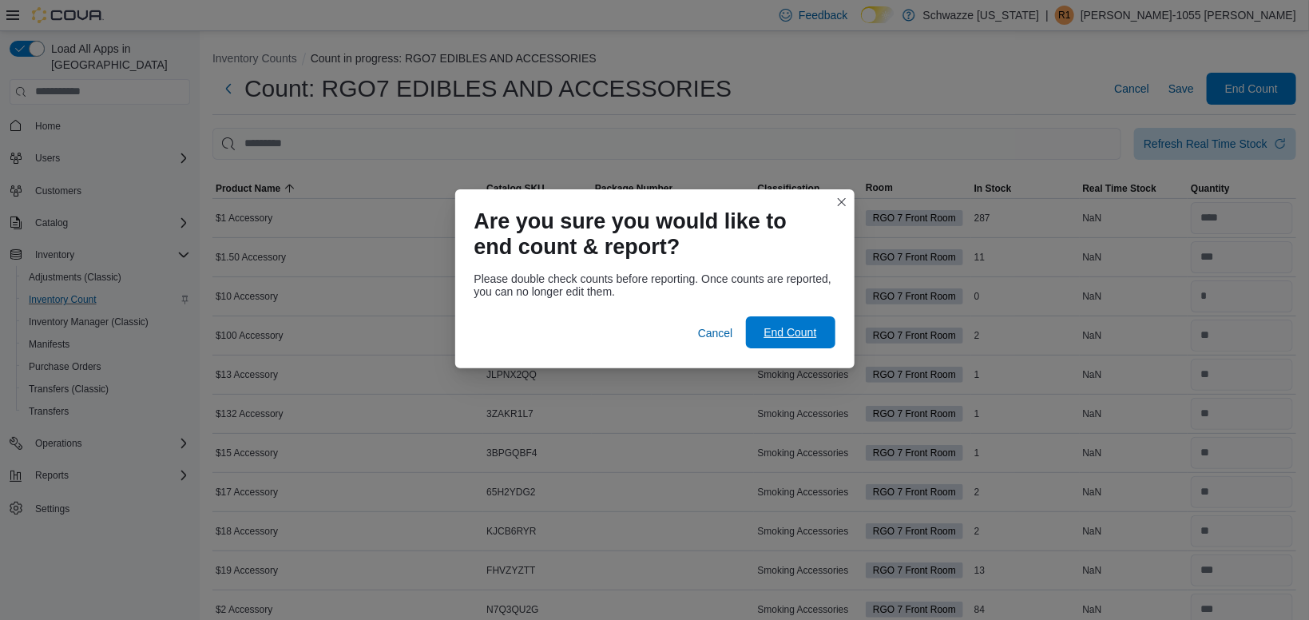
click at [812, 328] on span "End Count" at bounding box center [790, 332] width 53 height 16
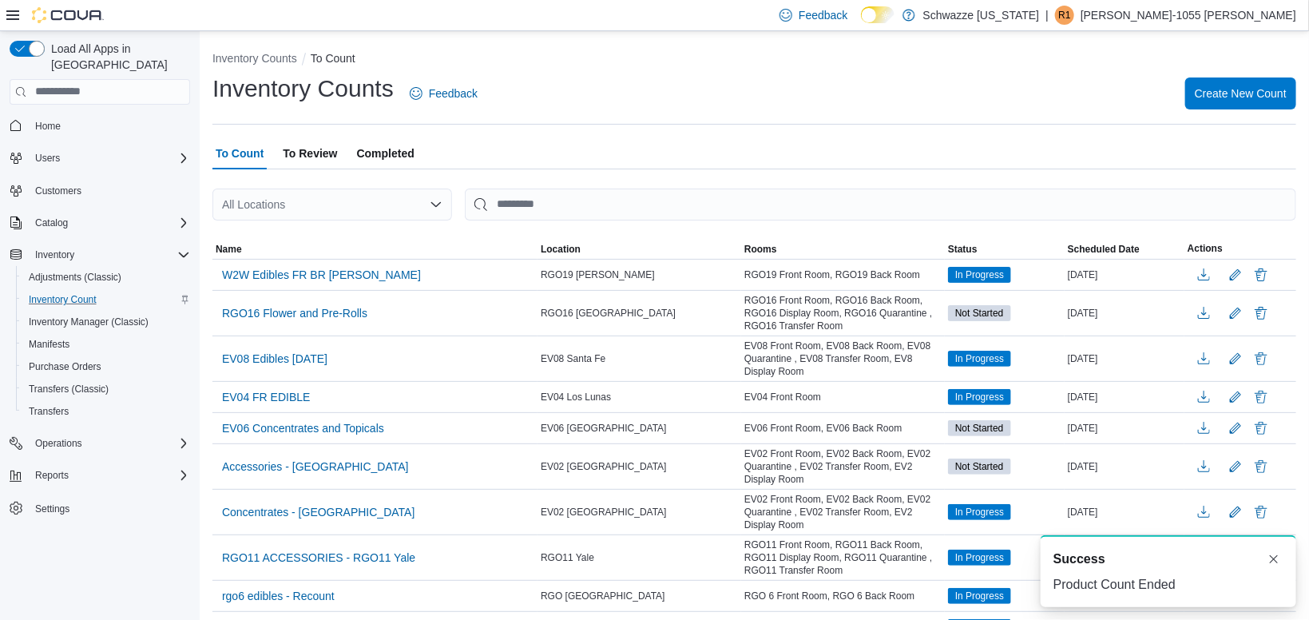
click at [288, 157] on span "To Review" at bounding box center [310, 153] width 54 height 32
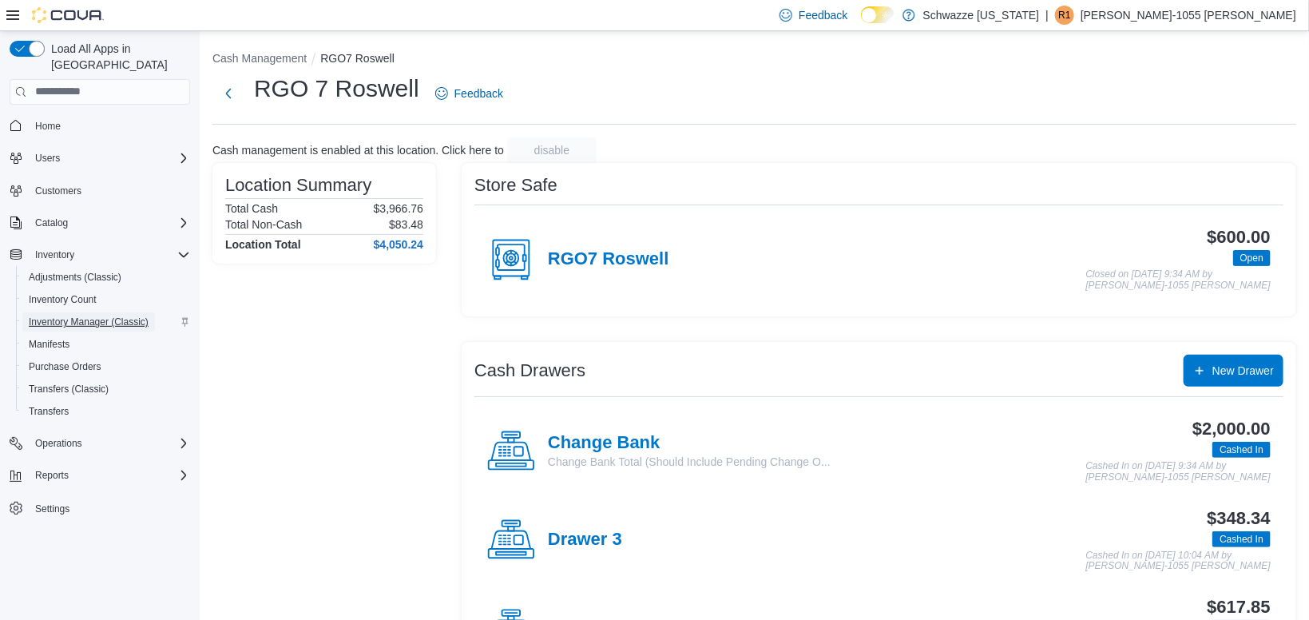
click at [73, 316] on span "Inventory Manager (Classic)" at bounding box center [89, 322] width 120 height 13
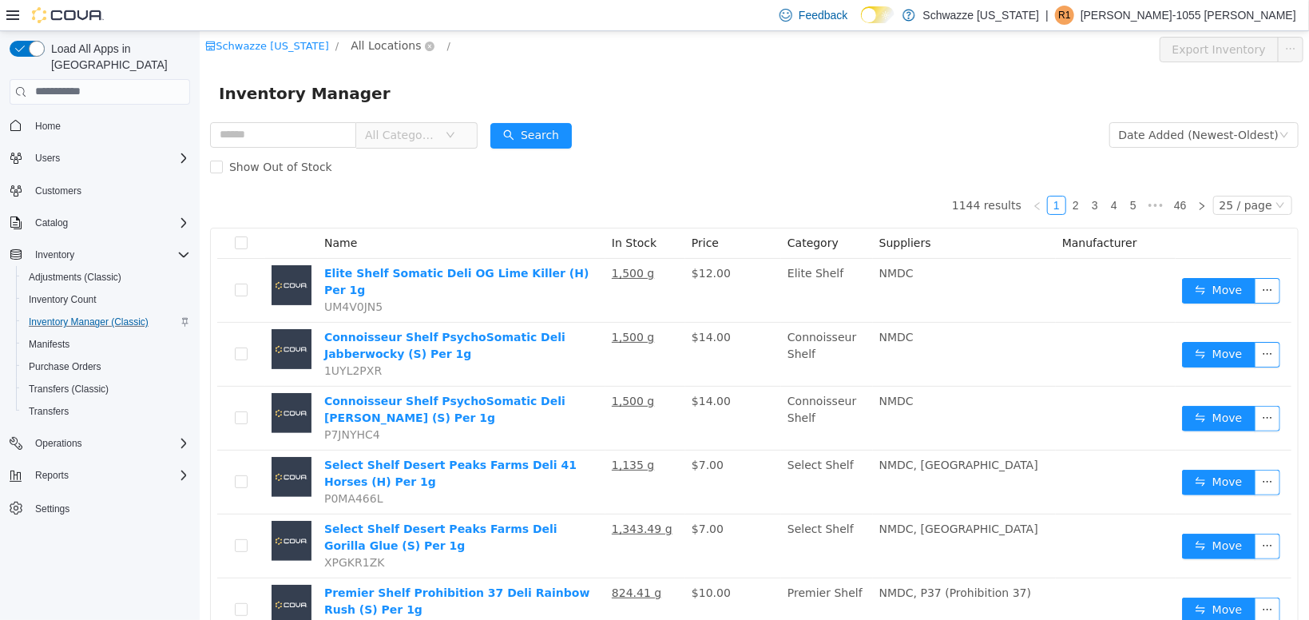
click at [375, 50] on span "All Locations" at bounding box center [385, 45] width 70 height 18
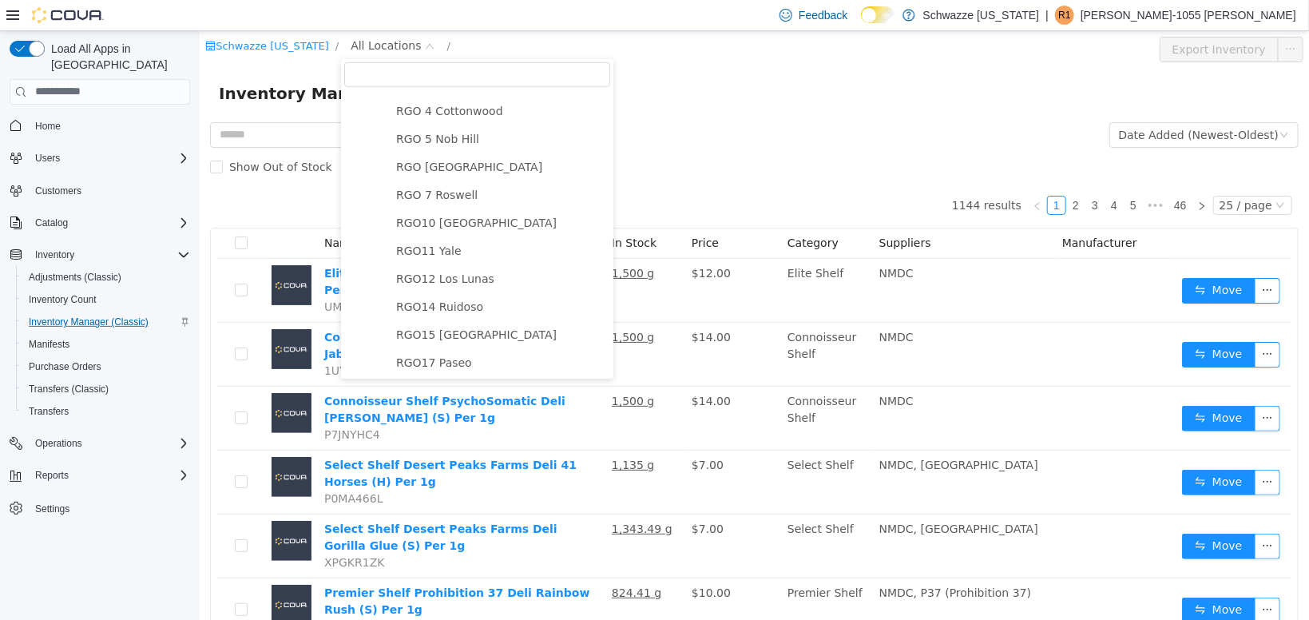
scroll to position [621, 0]
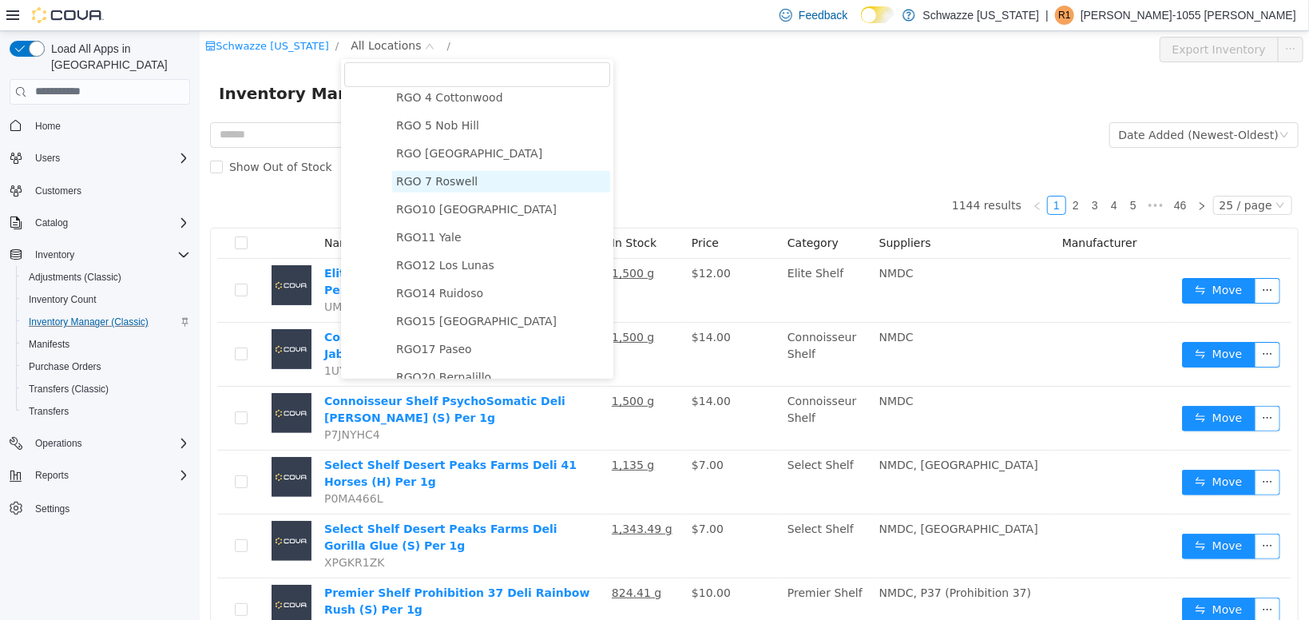
click at [435, 184] on span "RGO 7 Roswell" at bounding box center [435, 180] width 81 height 13
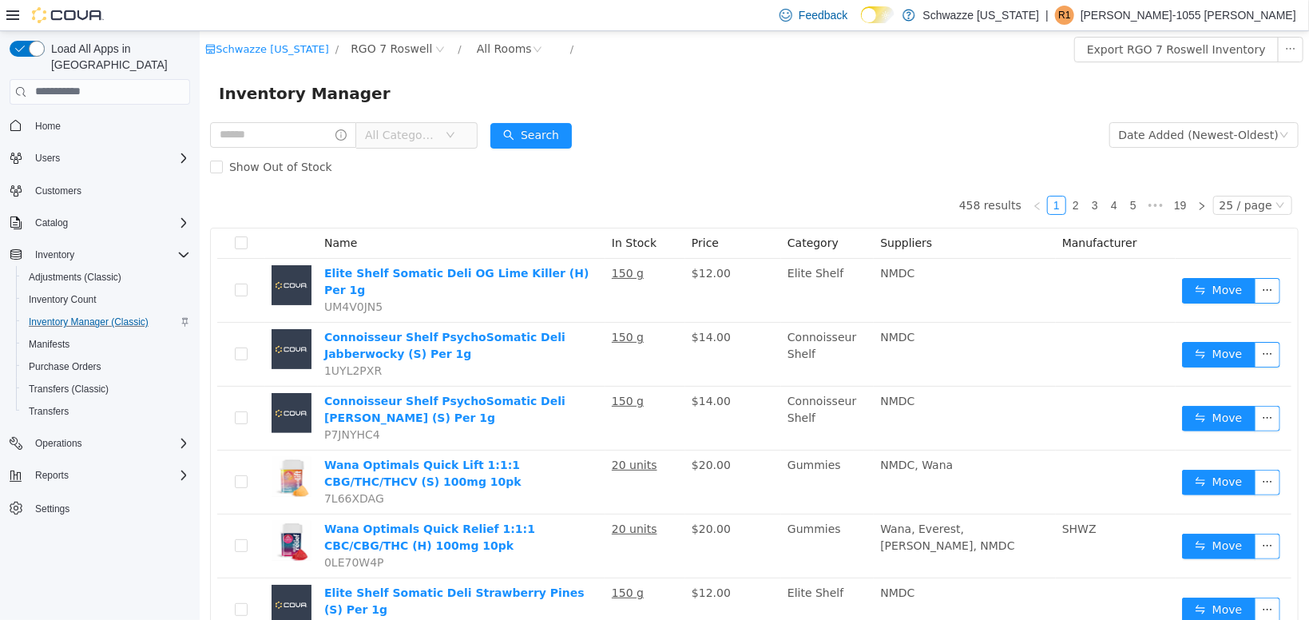
click at [418, 137] on span "All Categories" at bounding box center [400, 134] width 73 height 16
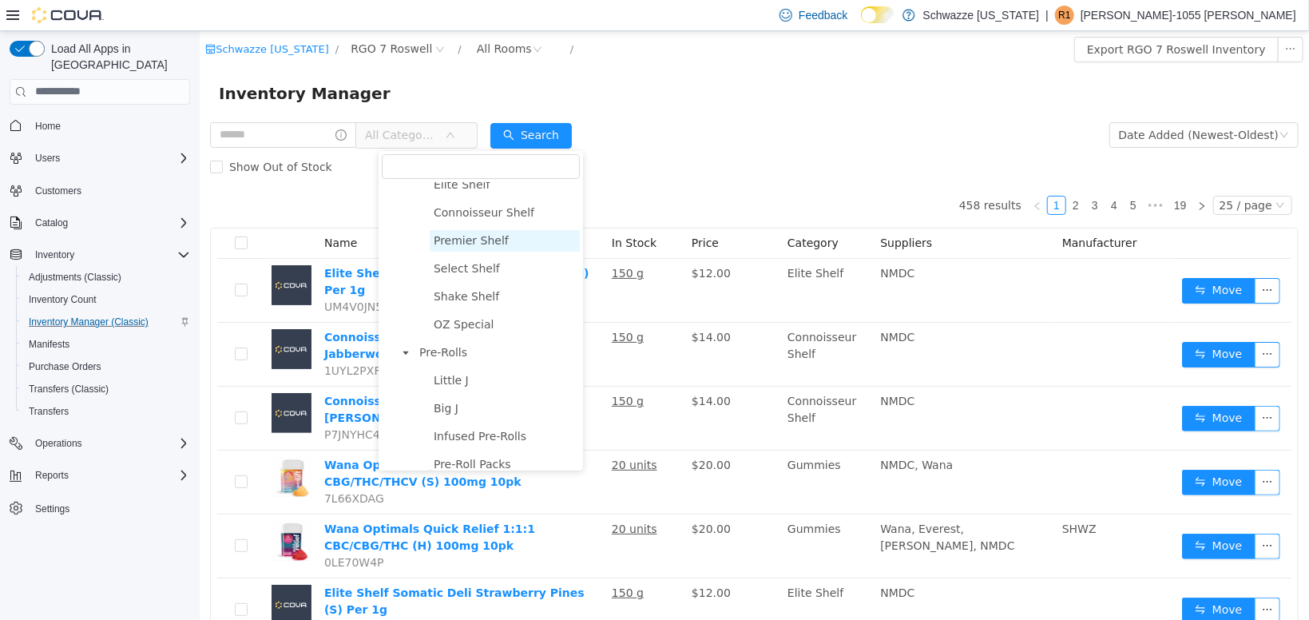
scroll to position [68, 0]
click at [445, 406] on span "Big J" at bounding box center [445, 406] width 25 height 13
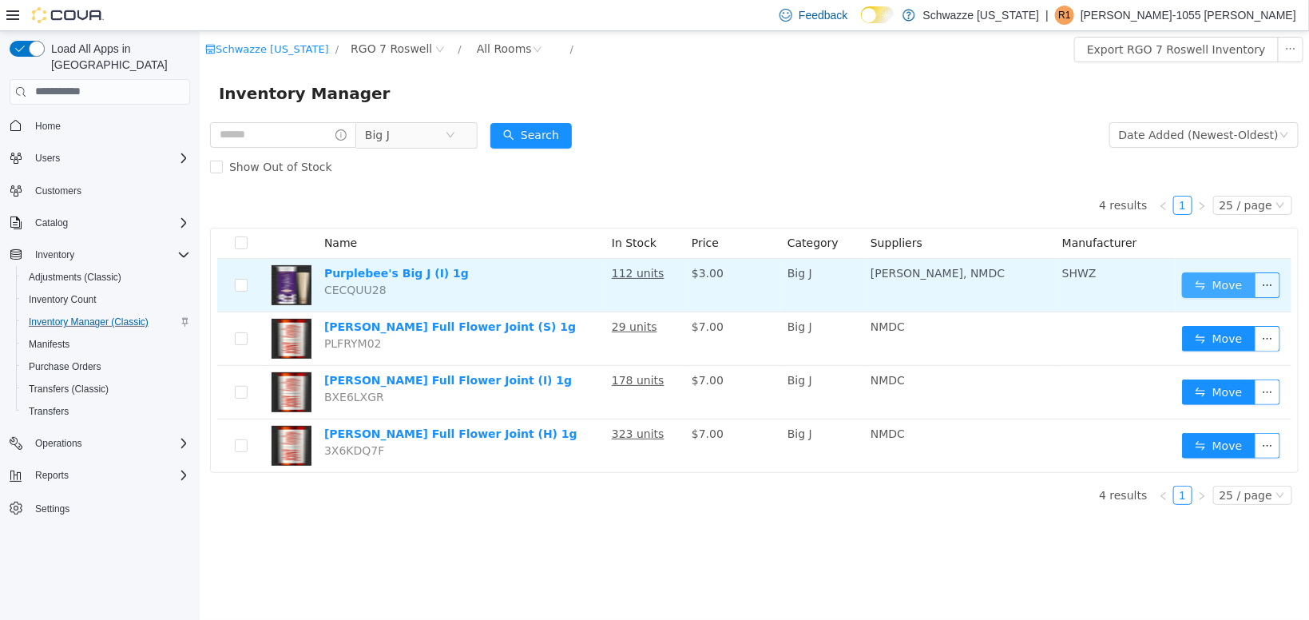
click at [1223, 294] on button "Move" at bounding box center [1217, 285] width 73 height 26
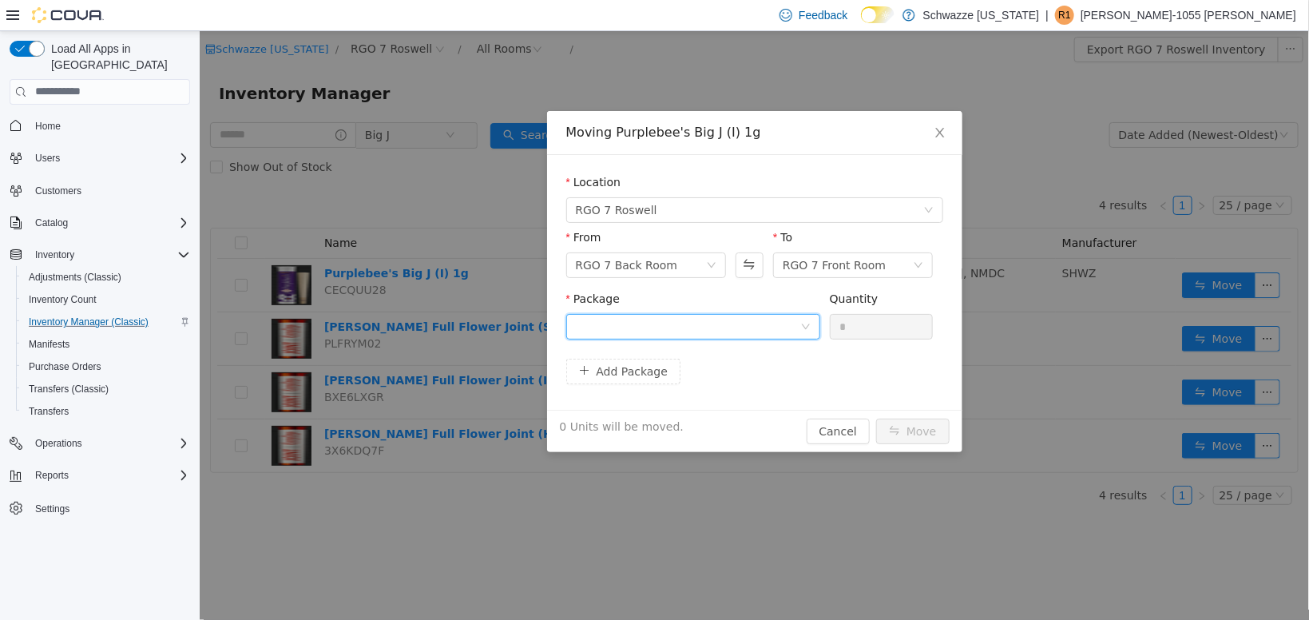
click at [717, 320] on div at bounding box center [687, 326] width 224 height 24
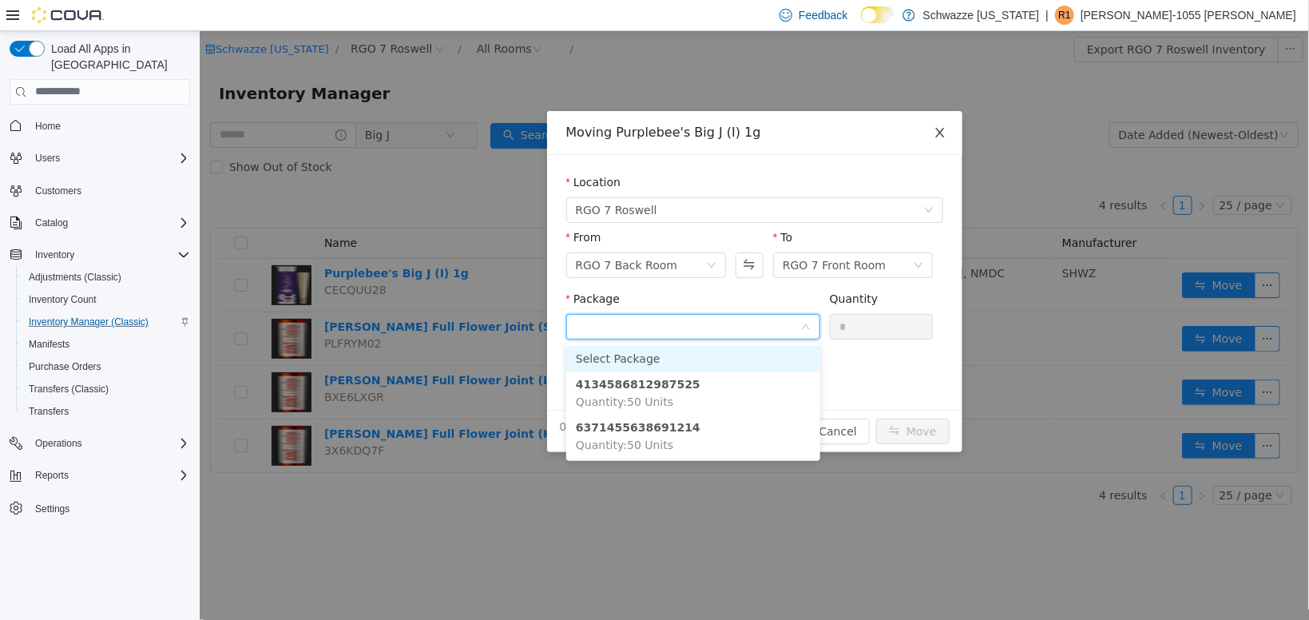
click at [933, 139] on span "Close" at bounding box center [939, 132] width 45 height 45
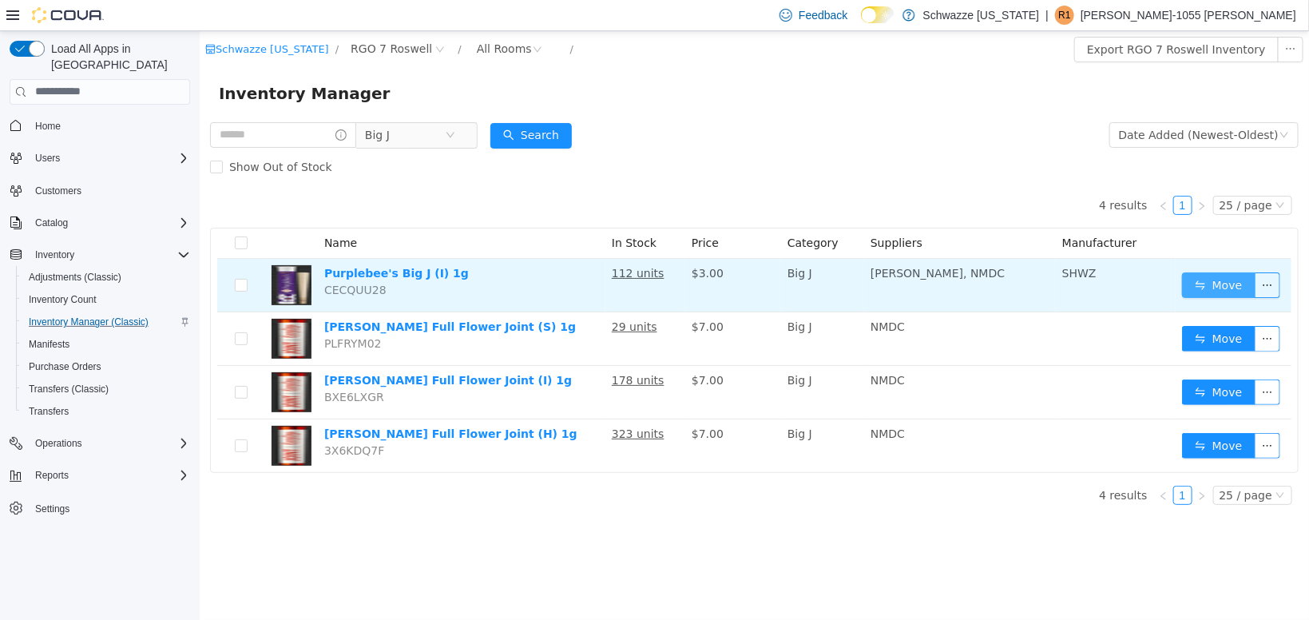
click at [1205, 288] on button "Move" at bounding box center [1217, 285] width 73 height 26
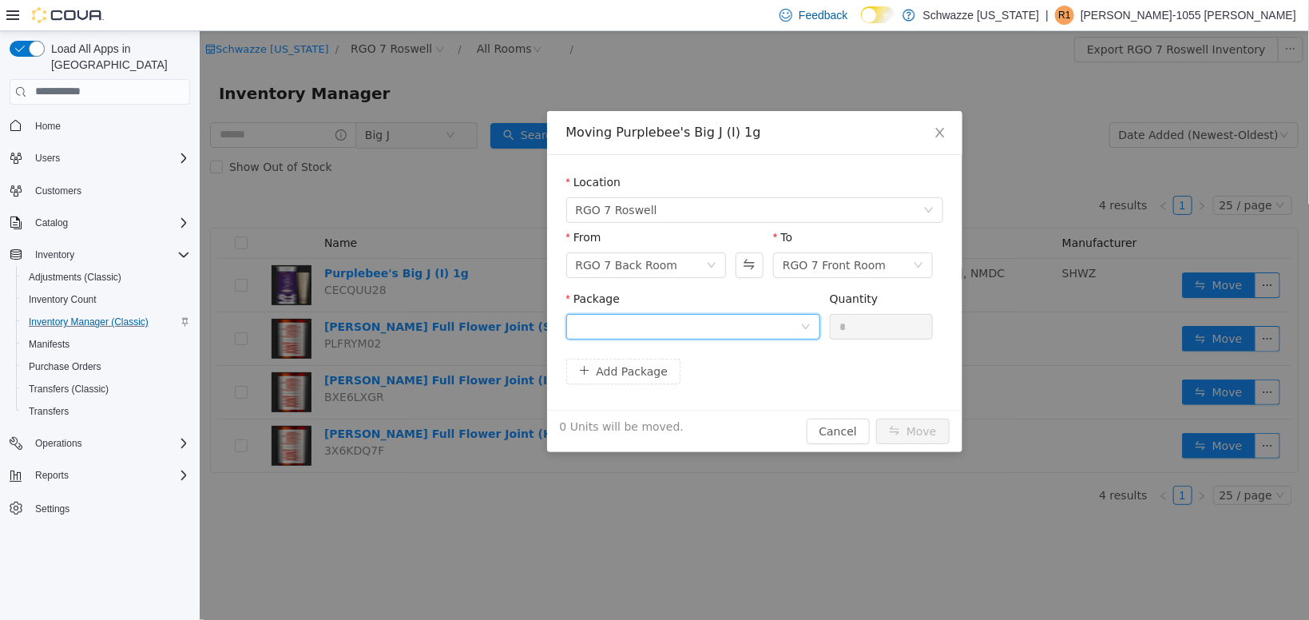
click at [699, 336] on div at bounding box center [687, 326] width 224 height 24
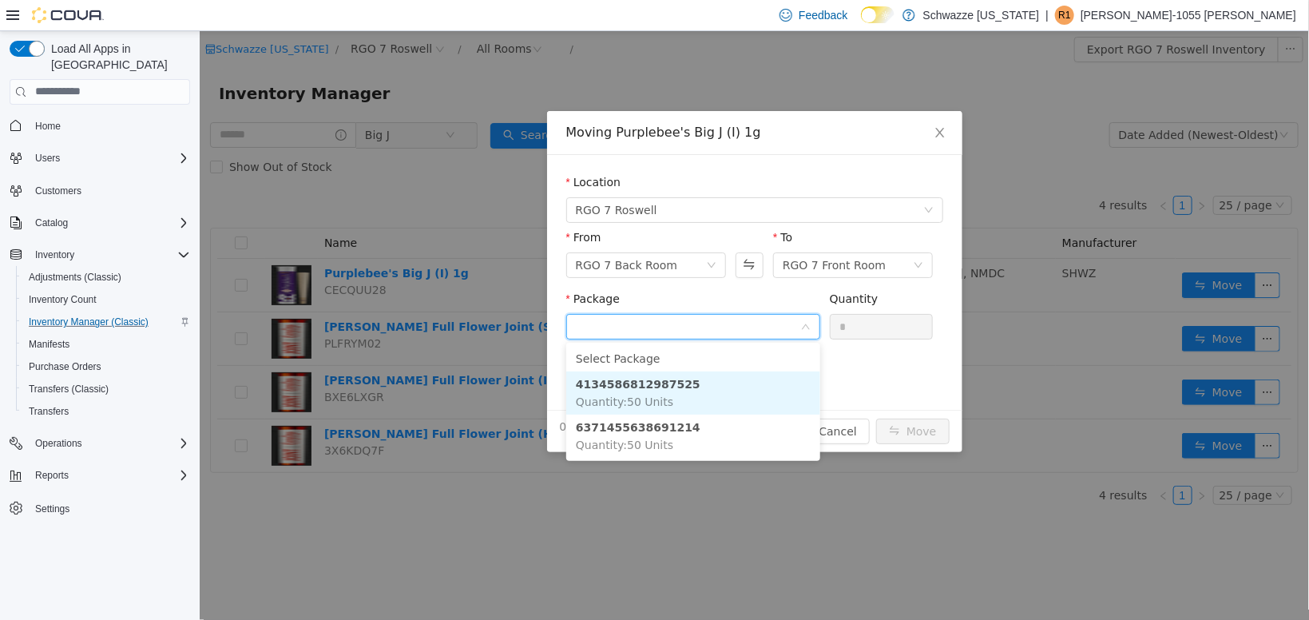
click at [677, 397] on li "4134586812987525 Quantity : 50 Units" at bounding box center [693, 392] width 254 height 43
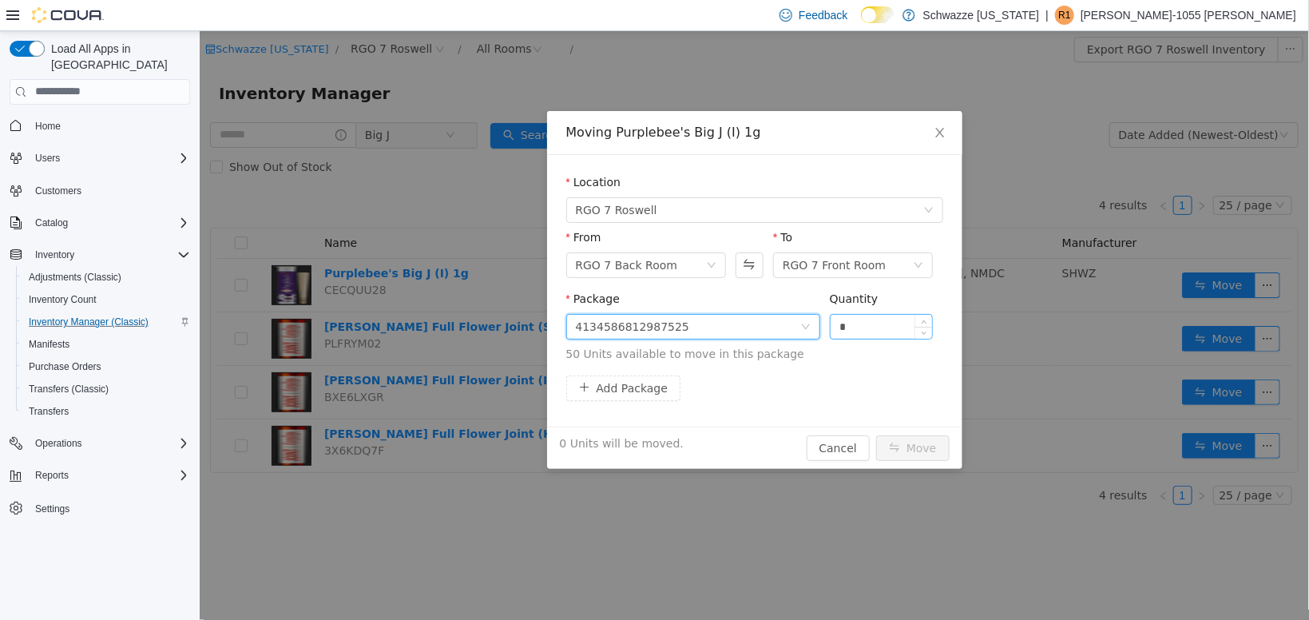
click at [875, 324] on input "*" at bounding box center [881, 326] width 102 height 24
type input "**"
click at [930, 450] on button "Move" at bounding box center [911, 448] width 73 height 26
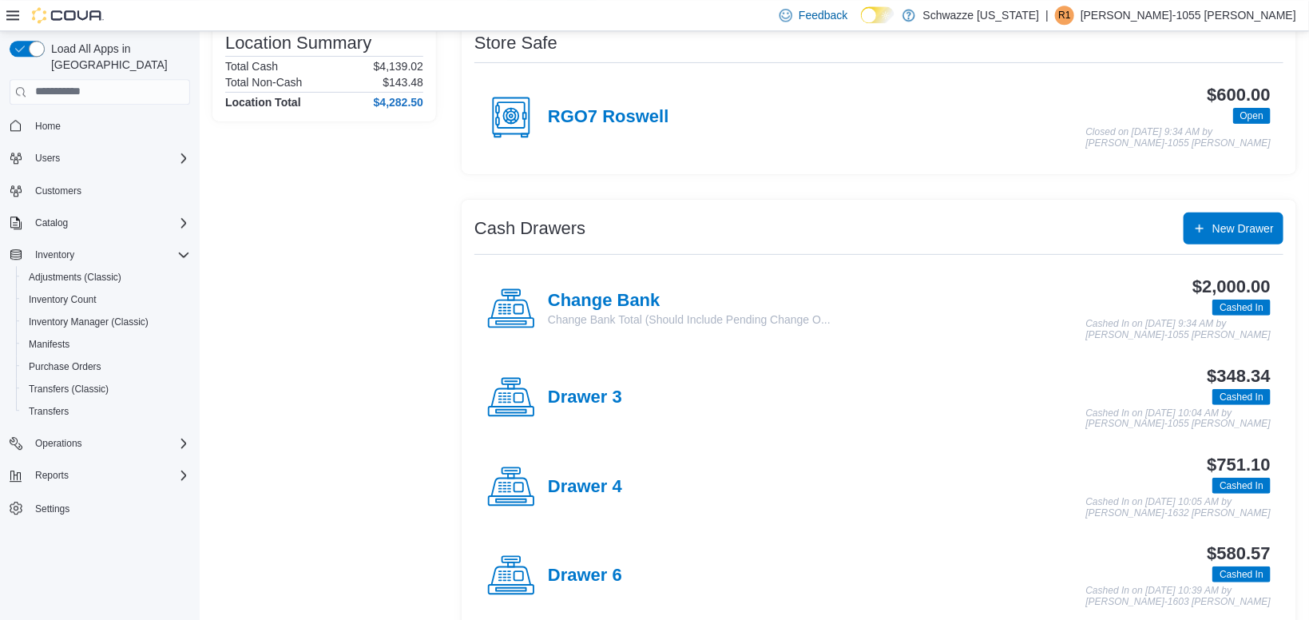
scroll to position [143, 0]
click at [585, 486] on h4 "Drawer 4" at bounding box center [585, 486] width 74 height 21
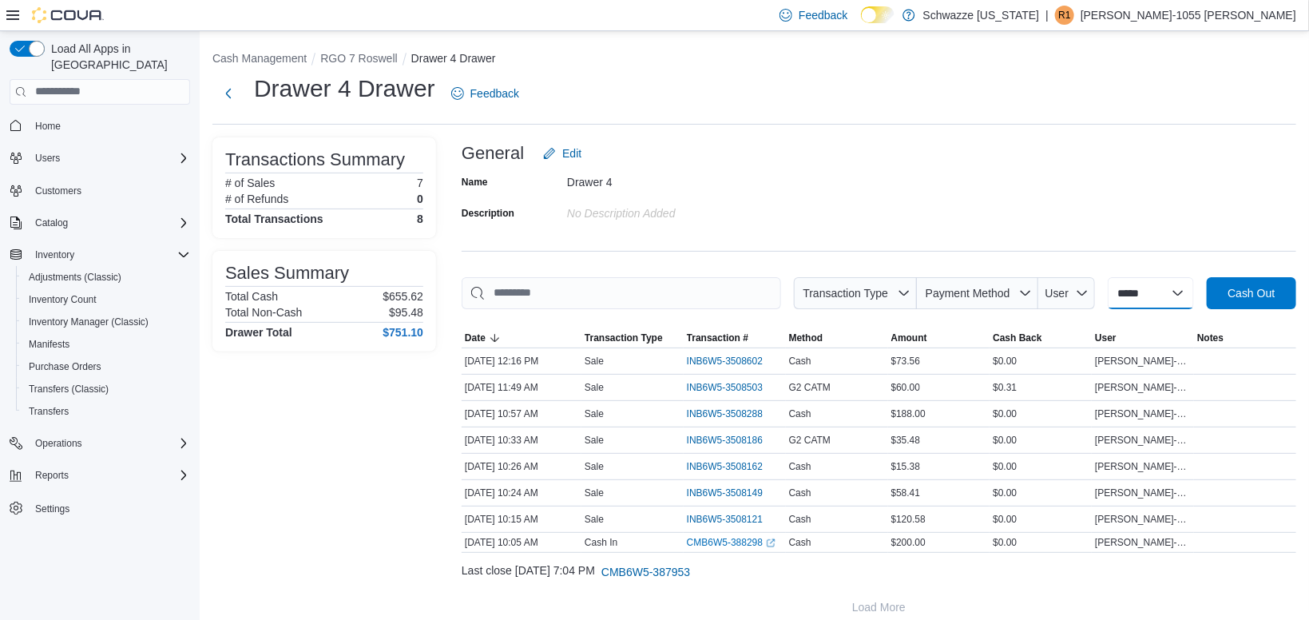
select select "*********"
click option "*********" at bounding box center [0, 0] width 0 height 0
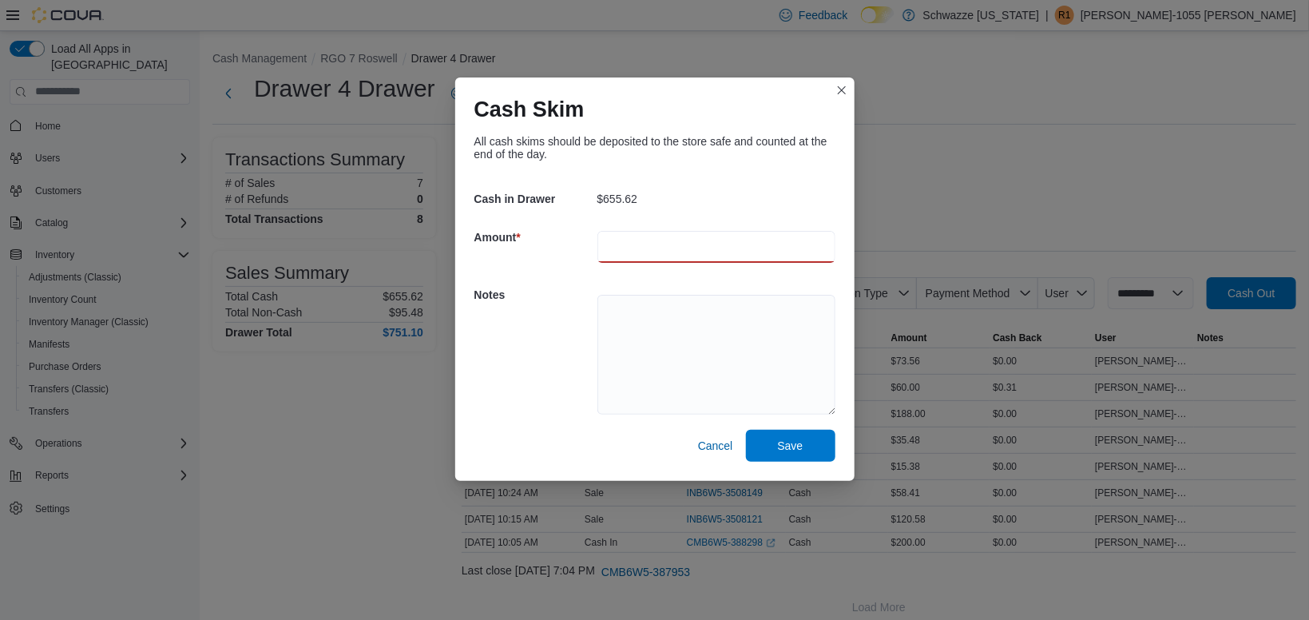
click at [697, 247] on input "number" at bounding box center [716, 247] width 238 height 32
type input "******"
click at [673, 346] on textarea at bounding box center [716, 355] width 238 height 120
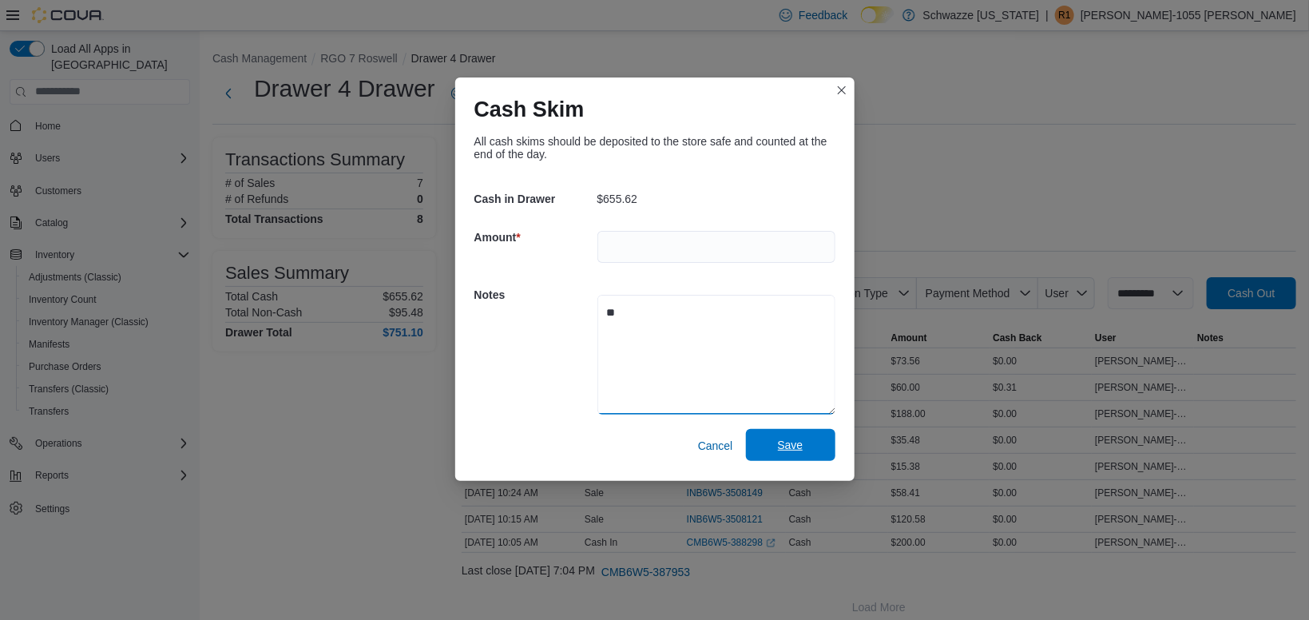
type textarea "**"
click at [806, 450] on span "Save" at bounding box center [791, 445] width 70 height 32
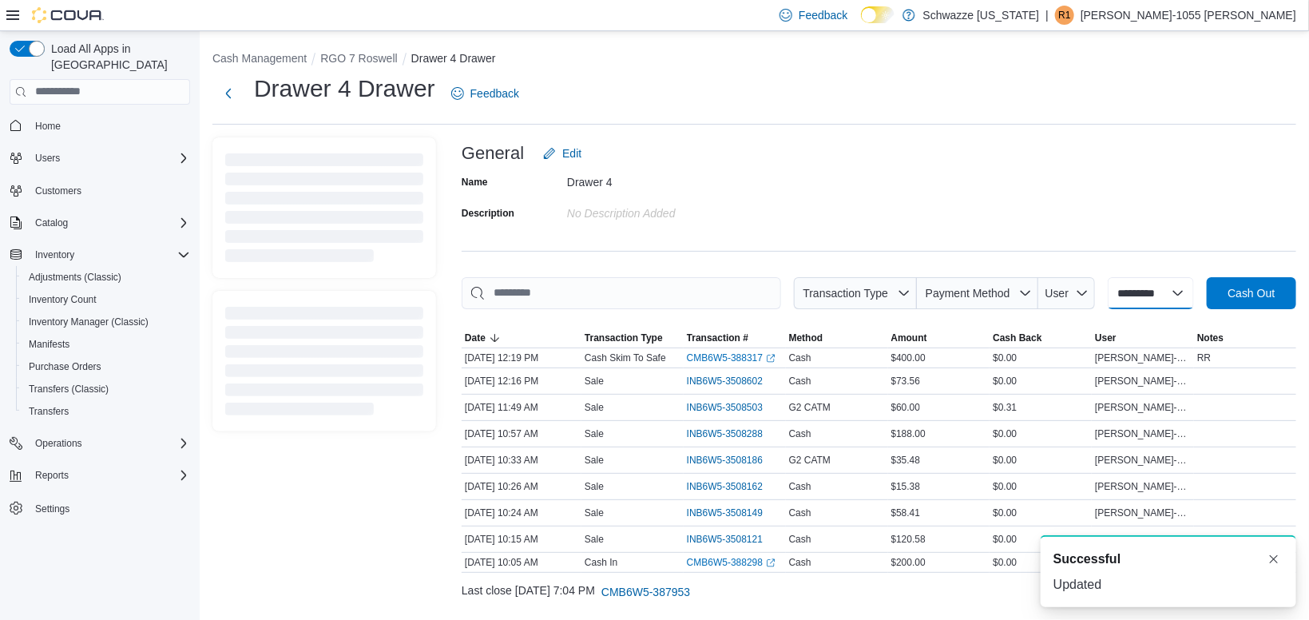
select select
